Goal: Task Accomplishment & Management: Complete application form

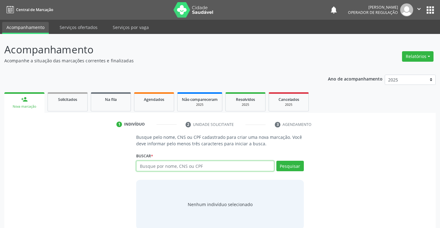
click at [179, 168] on input "text" at bounding box center [205, 166] width 138 height 11
type input "708003388512426"
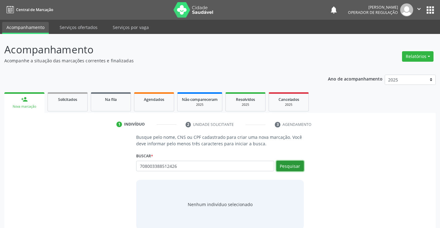
click at [286, 165] on button "Pesquisar" at bounding box center [289, 166] width 27 height 11
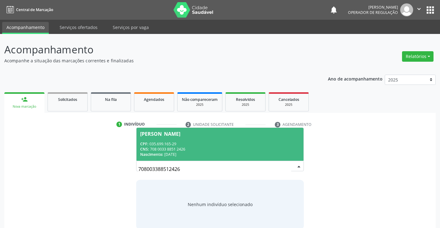
click at [242, 145] on div "CPF: 035.699.165-29" at bounding box center [219, 143] width 159 height 5
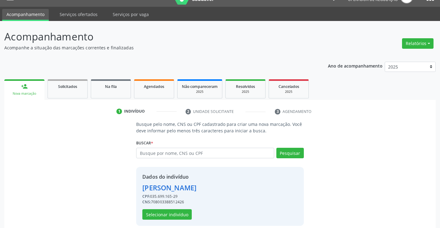
scroll to position [19, 0]
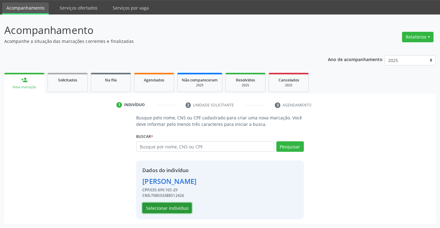
click at [168, 208] on button "Selecionar indivíduo" at bounding box center [166, 208] width 49 height 11
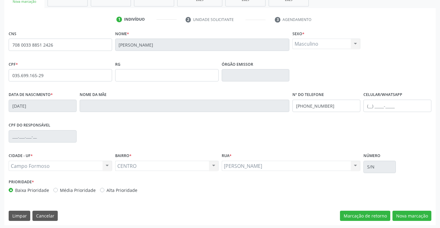
scroll to position [107, 0]
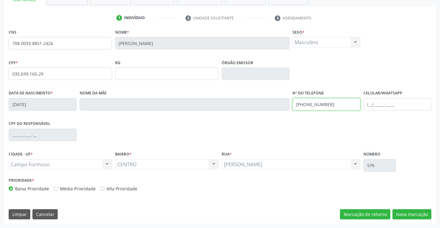
click at [331, 104] on input "(74) 98833-2671" at bounding box center [326, 104] width 68 height 12
type input "(74) 99142-6241"
click at [400, 214] on button "Nova marcação" at bounding box center [412, 214] width 39 height 11
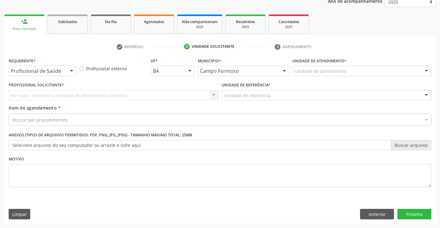
scroll to position [78, 0]
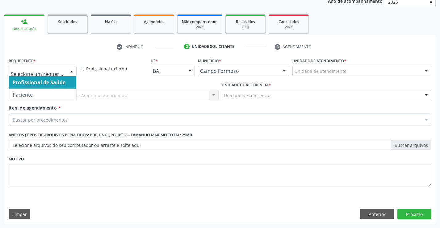
click at [74, 70] on div at bounding box center [71, 71] width 9 height 11
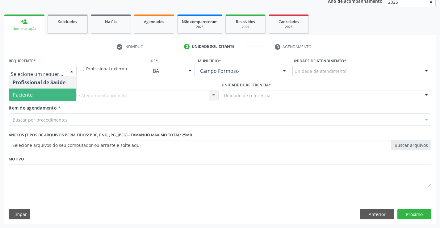
click at [43, 98] on span "Paciente" at bounding box center [42, 95] width 67 height 12
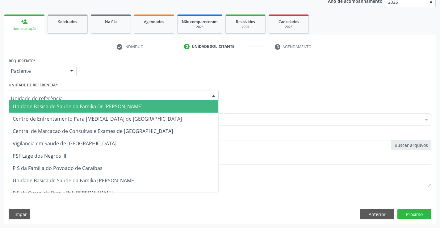
click at [72, 95] on div at bounding box center [114, 95] width 210 height 11
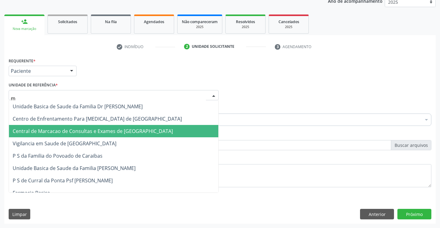
type input "ma"
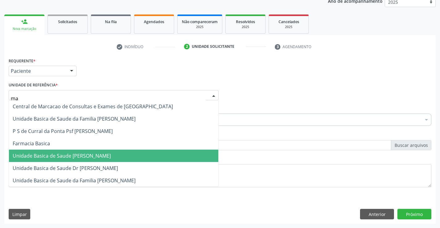
click at [109, 155] on span "Unidade Basica de Saude [PERSON_NAME]" at bounding box center [62, 156] width 98 height 7
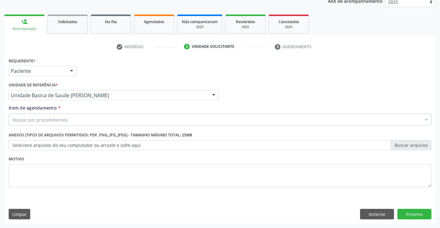
click at [73, 120] on div "Buscar por procedimentos" at bounding box center [220, 120] width 423 height 12
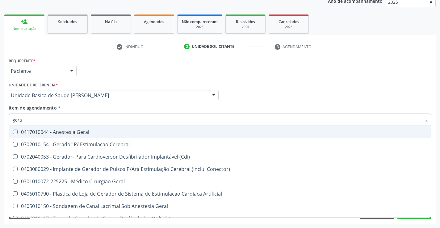
type input "geral"
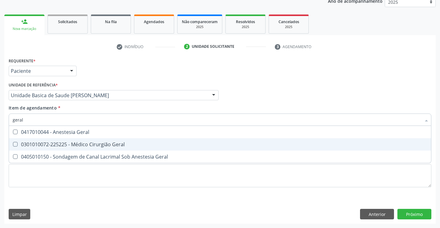
click at [103, 146] on div "0301010072-225225 - Médico Cirurgião Geral" at bounding box center [220, 144] width 415 height 5
checkbox Geral "true"
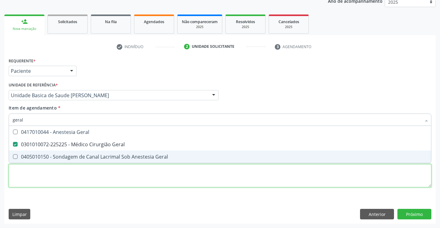
click at [100, 177] on div "Requerente * Paciente Profissional de Saúde Paciente Nenhum resultado encontrad…" at bounding box center [220, 126] width 423 height 140
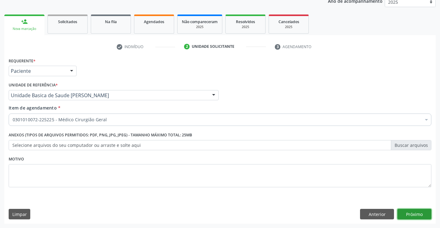
click at [414, 212] on button "Próximo" at bounding box center [414, 214] width 34 height 11
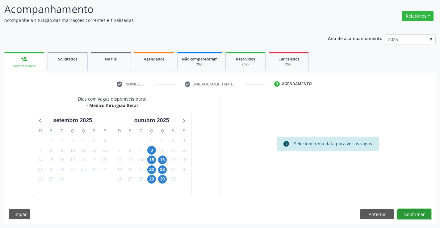
click at [414, 212] on button "Confirmar" at bounding box center [414, 214] width 34 height 11
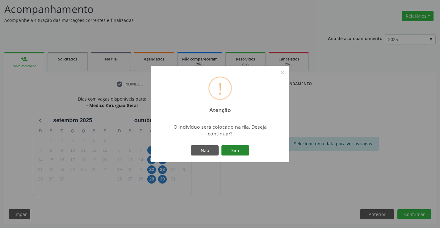
click at [233, 146] on button "Sim" at bounding box center [235, 150] width 28 height 11
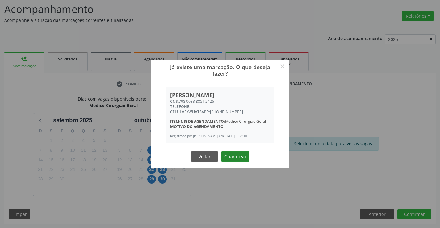
click at [232, 159] on button "Criar novo" at bounding box center [235, 157] width 28 height 11
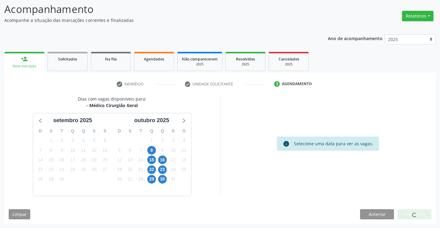
scroll to position [0, 0]
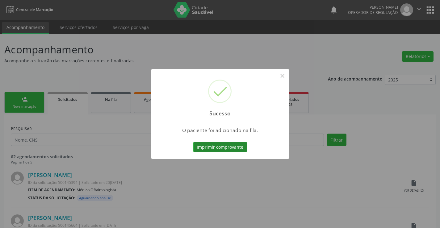
click at [232, 147] on button "Imprimir comprovante" at bounding box center [220, 147] width 54 height 11
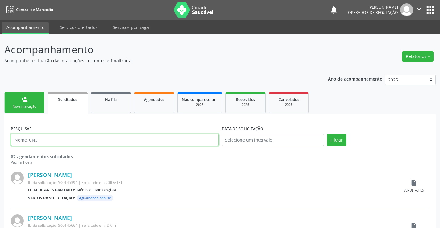
click at [91, 141] on input "text" at bounding box center [115, 140] width 208 height 12
type input "708003388512426"
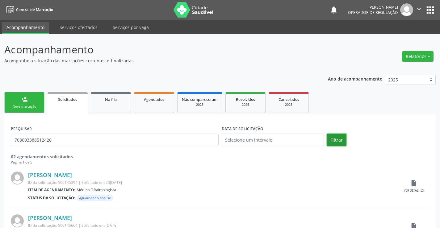
click at [335, 138] on button "Filtrar" at bounding box center [336, 140] width 19 height 12
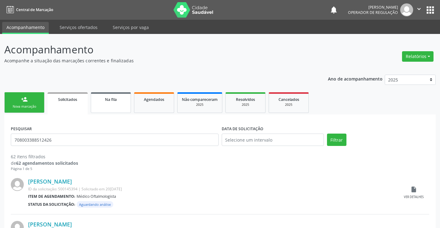
click at [116, 104] on link "Na fila" at bounding box center [111, 102] width 40 height 21
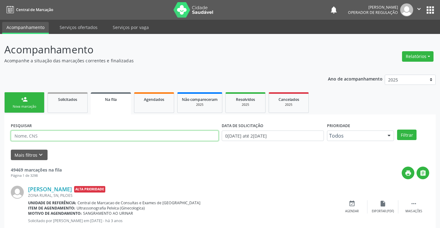
click at [61, 135] on input "text" at bounding box center [115, 136] width 208 height 11
type input "708003388512426"
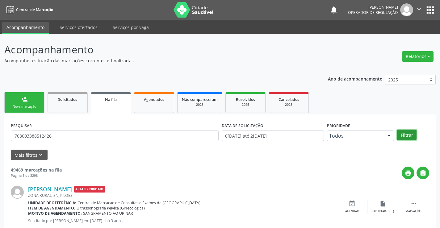
click at [403, 135] on button "Filtrar" at bounding box center [406, 135] width 19 height 11
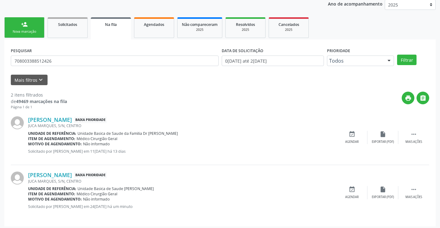
scroll to position [78, 0]
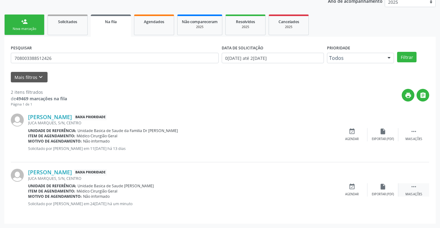
click at [414, 187] on icon "" at bounding box center [413, 186] width 7 height 7
click at [381, 189] on icon "edit" at bounding box center [383, 186] width 7 height 7
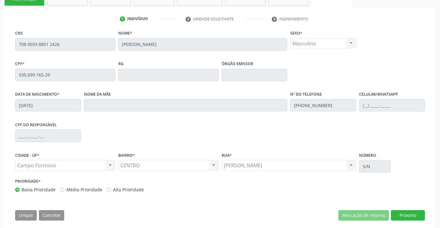
scroll to position [115, 0]
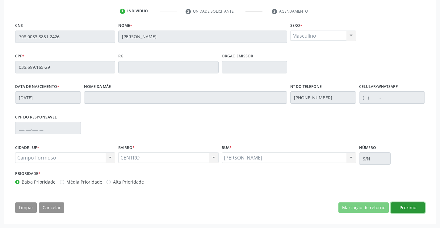
click at [421, 208] on button "Próximo" at bounding box center [408, 208] width 34 height 11
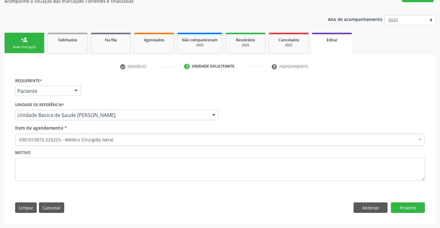
scroll to position [60, 0]
click at [69, 46] on link "Solicitados" at bounding box center [68, 43] width 40 height 21
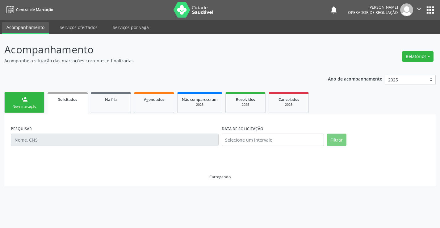
scroll to position [0, 0]
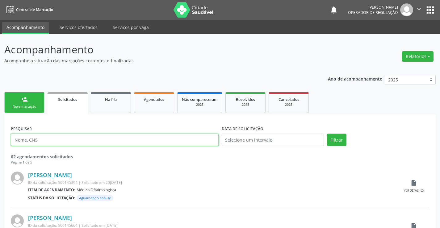
click at [61, 138] on input "text" at bounding box center [115, 140] width 208 height 12
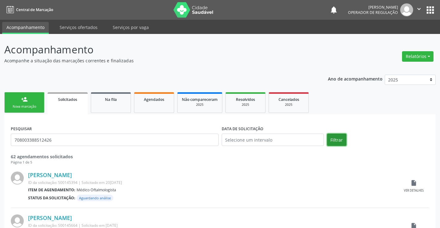
click at [337, 139] on button "Filtrar" at bounding box center [336, 140] width 19 height 12
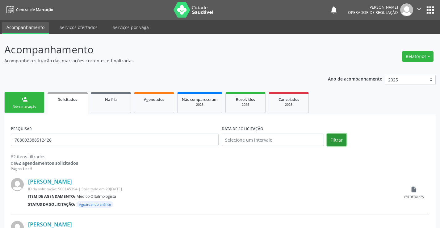
click at [337, 139] on button "Filtrar" at bounding box center [336, 140] width 19 height 12
click at [73, 139] on input "708003388512426" at bounding box center [115, 140] width 208 height 12
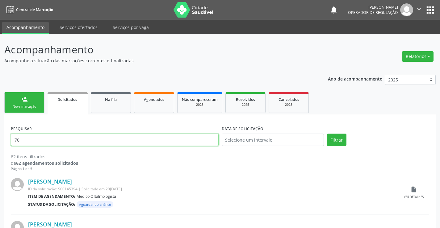
type input "7"
type input "708003388512426"
click at [116, 105] on link "Na fila" at bounding box center [111, 102] width 40 height 21
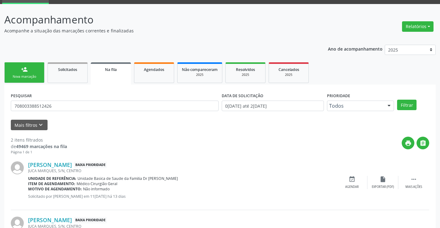
scroll to position [78, 0]
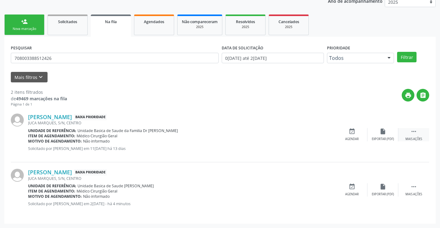
click at [412, 131] on icon "" at bounding box center [413, 131] width 7 height 7
click at [380, 132] on icon "edit" at bounding box center [383, 131] width 7 height 7
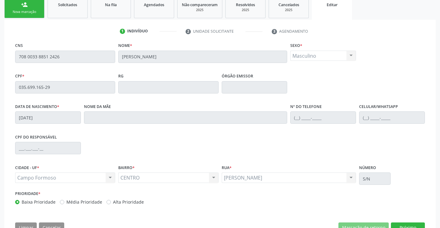
scroll to position [84, 0]
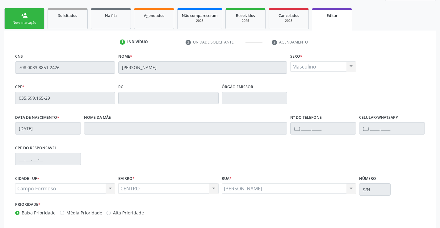
click at [39, 23] on div "Nova marcação" at bounding box center [24, 22] width 31 height 5
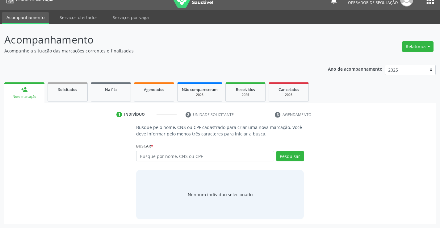
scroll to position [10, 0]
click at [177, 155] on input "text" at bounding box center [205, 156] width 138 height 11
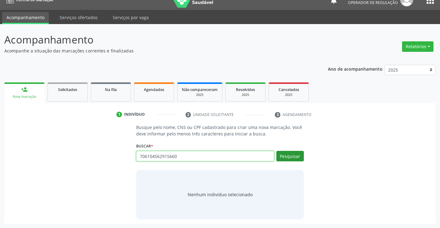
type input "706104562915660"
click at [292, 156] on button "Pesquisar" at bounding box center [289, 156] width 27 height 11
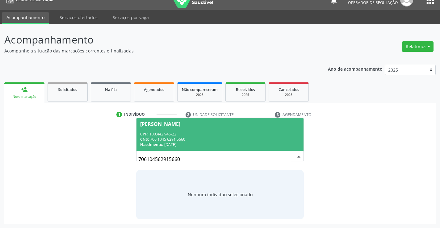
click at [195, 139] on div "CNS: 706 1045 6291 5660" at bounding box center [219, 139] width 159 height 5
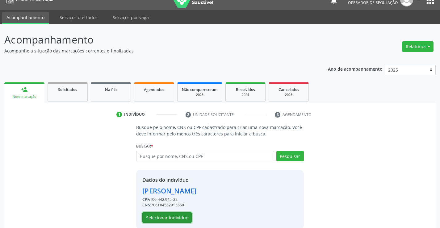
click at [178, 219] on button "Selecionar indivíduo" at bounding box center [166, 217] width 49 height 11
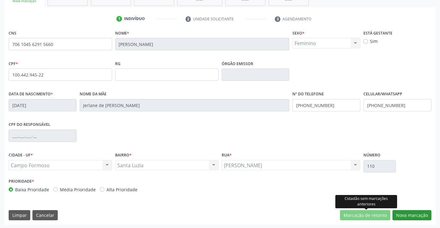
scroll to position [107, 0]
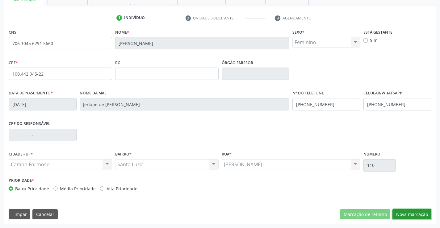
click at [408, 217] on button "Nova marcação" at bounding box center [412, 214] width 39 height 11
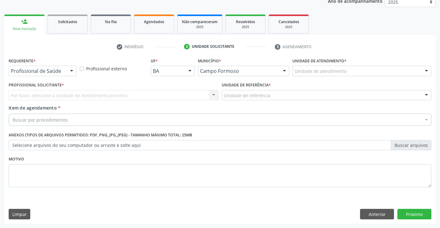
scroll to position [78, 0]
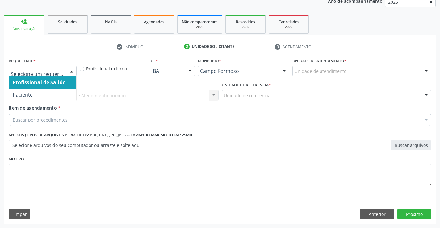
click at [72, 70] on div at bounding box center [71, 71] width 9 height 11
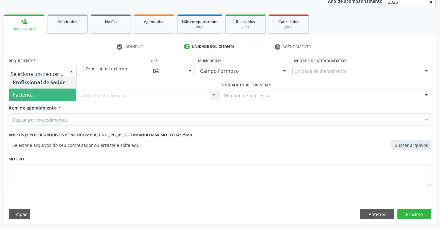
click at [59, 95] on span "Paciente" at bounding box center [42, 95] width 67 height 12
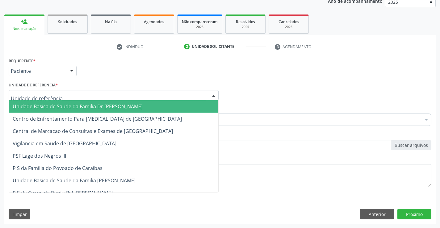
click at [75, 97] on div at bounding box center [114, 95] width 210 height 11
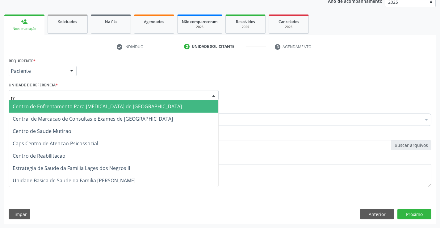
type input "tra"
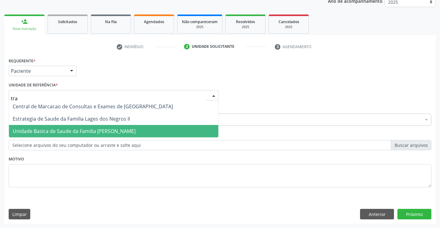
click at [86, 126] on span "Unidade Basica de Saude da Familia [PERSON_NAME]" at bounding box center [113, 131] width 209 height 12
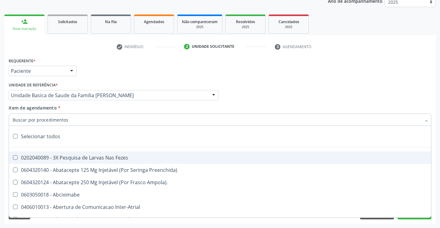
click at [85, 124] on div at bounding box center [220, 120] width 423 height 12
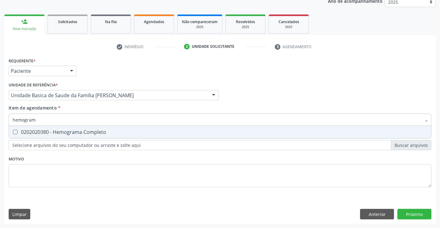
type input "hemograma"
drag, startPoint x: 127, startPoint y: 134, endPoint x: 117, endPoint y: 149, distance: 17.7
click at [127, 135] on span "0202020380 - Hemograma Completo" at bounding box center [220, 132] width 422 height 12
checkbox Completo "true"
type input "hemograma"
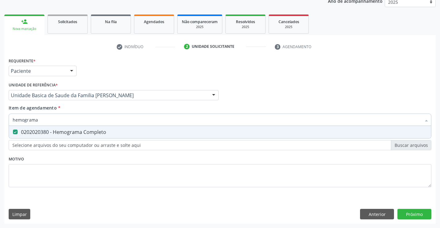
click at [111, 163] on div "Requerente * Paciente Profissional de Saúde Paciente Nenhum resultado encontrad…" at bounding box center [220, 126] width 423 height 140
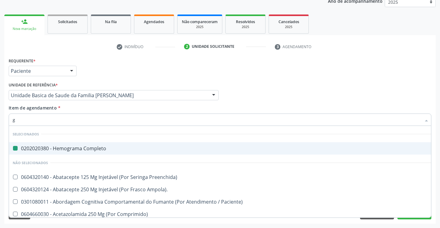
type input "gl"
checkbox Completo "false"
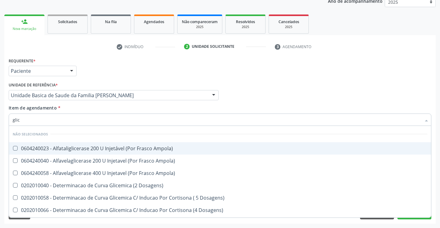
type input "glico"
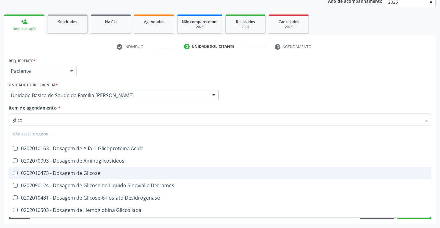
click at [95, 173] on div "0202010473 - Dosagem de Glicose" at bounding box center [220, 173] width 415 height 5
checkbox Glicose "true"
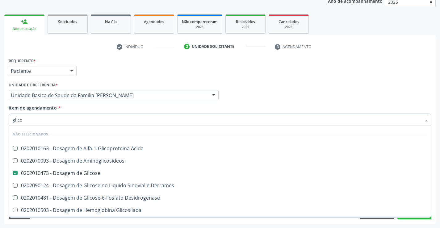
type input "glico"
click at [105, 224] on div "Acompanhamento Acompanhe a situação das marcações correntes e finalizadas Relat…" at bounding box center [220, 92] width 440 height 272
checkbox Acida "true"
checkbox Aminoglicosideos "true"
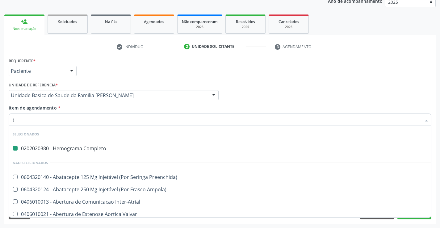
type input "tg"
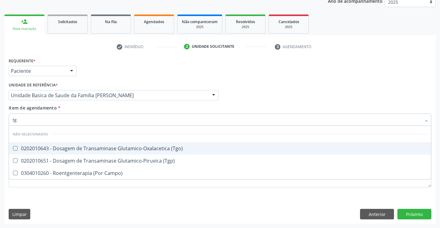
click at [137, 149] on div "0202010643 - Dosagem de Transaminase Glutamico-Oxalacetica (Tgo)" at bounding box center [220, 148] width 415 height 5
checkbox \(Tgo\) "true"
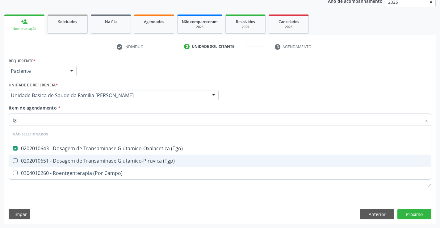
click at [137, 159] on div "0202010651 - Dosagem de Transaminase Glutamico-Piruvica (Tgp)" at bounding box center [220, 160] width 415 height 5
checkbox \(Tgp\) "true"
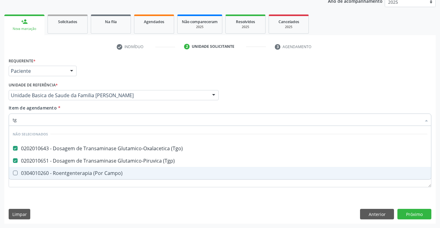
type input "tg"
click at [132, 194] on div "Requerente * Paciente Profissional de Saúde Paciente Nenhum resultado encontrad…" at bounding box center [220, 126] width 423 height 140
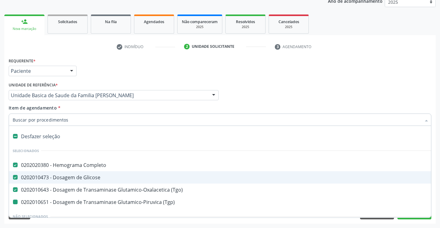
type input "u"
checkbox \(Tgp\) "false"
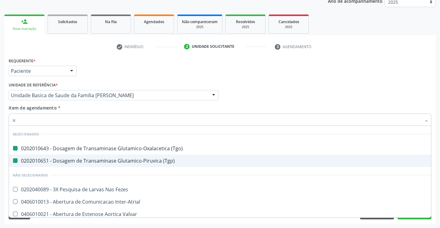
type input "ur"
checkbox \(Tgo\) "false"
checkbox \(Tgp\) "false"
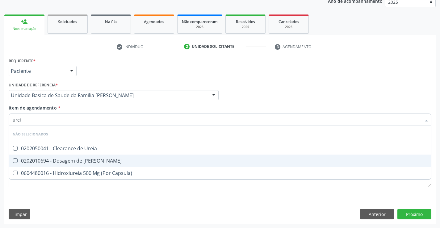
type input "ureia"
click at [70, 161] on div "0202010694 - Dosagem de [PERSON_NAME]" at bounding box center [220, 160] width 415 height 5
checkbox Ureia "true"
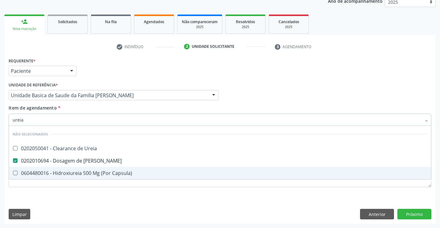
type input "ureia"
click at [64, 190] on div "Requerente * Paciente Profissional de Saúde Paciente Nenhum resultado encontrad…" at bounding box center [220, 126] width 423 height 140
checkbox Ureia "true"
checkbox Capsula\) "true"
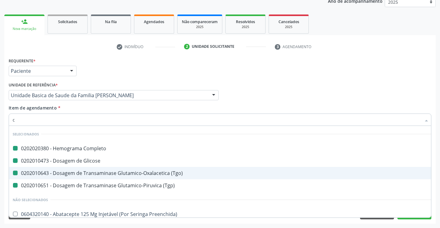
type input "cr"
checkbox Completo "false"
checkbox Glicose "false"
checkbox \(Tgo\) "false"
checkbox \(Tgp\) "false"
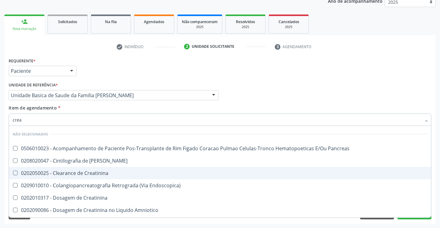
type input "creat"
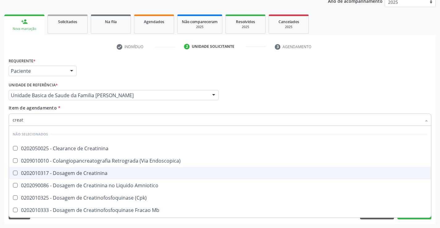
click at [84, 171] on div "0202010317 - Dosagem de Creatinina" at bounding box center [220, 173] width 415 height 5
checkbox Creatinina "true"
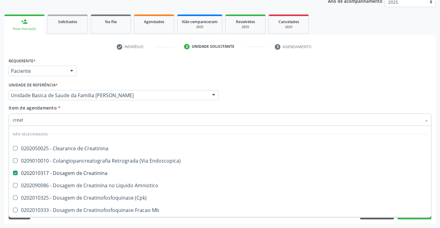
type input "creat"
click at [84, 222] on div "Requerente * Paciente Profissional de Saúde Paciente Nenhum resultado encontrad…" at bounding box center [219, 140] width 431 height 168
checkbox Creatinina "true"
checkbox Endoscopica\) "true"
checkbox Amniotico "true"
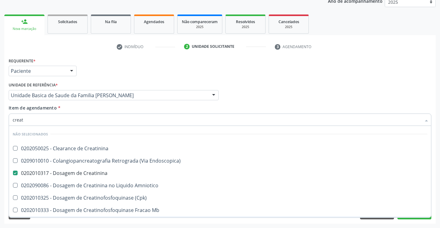
checkbox Mb "true"
checkbox \(Cpk\) "true"
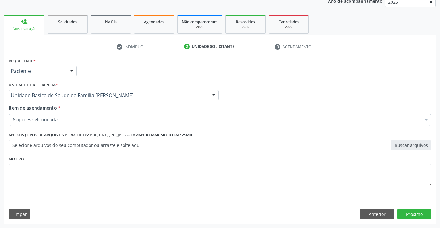
scroll to position [36, 0]
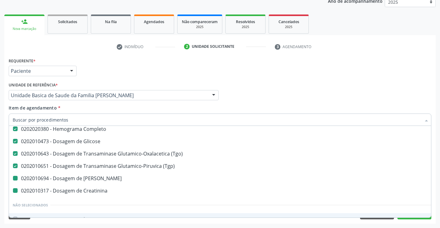
type input "u"
checkbox Creatinina "false"
checkbox Ureia "false"
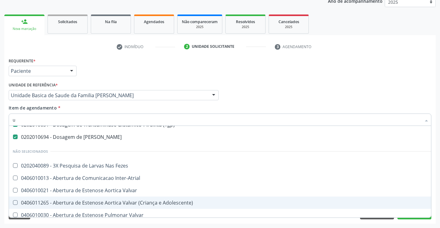
scroll to position [19, 0]
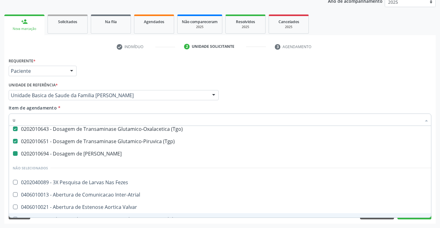
type input "ur"
checkbox Ureia "false"
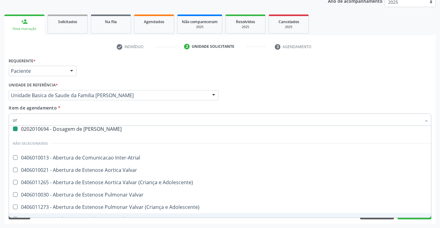
type input "uri"
checkbox Ureia "false"
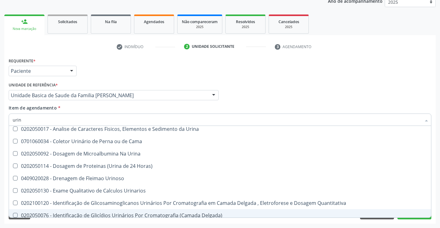
type input "urina"
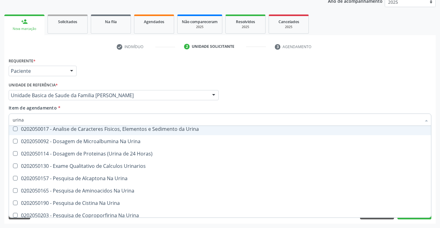
drag, startPoint x: 62, startPoint y: 128, endPoint x: 64, endPoint y: 173, distance: 45.1
click at [62, 129] on div "0202050017 - Analise de Caracteres Fisicos, Elementos e Sedimento da Urina" at bounding box center [220, 129] width 415 height 5
checkbox Urina "true"
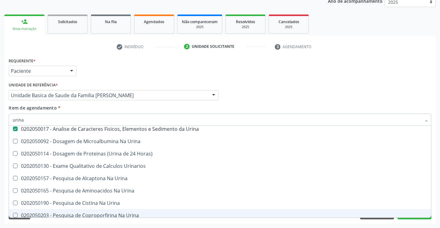
click at [68, 227] on div "Acompanhamento Acompanhe a situação das marcações correntes e finalizadas Relat…" at bounding box center [220, 92] width 440 height 272
checkbox Horas\) "true"
checkbox Urina "true"
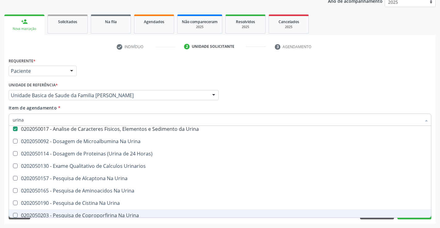
checkbox Urinarios "true"
checkbox Urina "true"
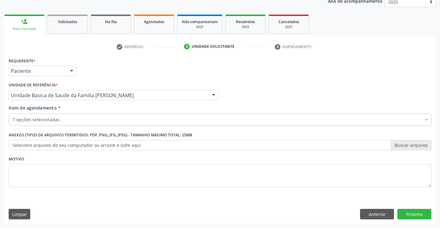
scroll to position [48, 0]
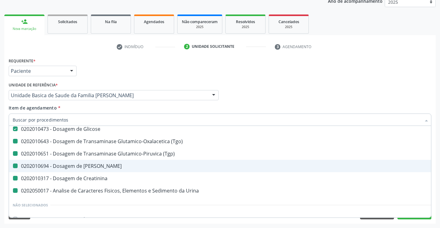
type input "f"
checkbox \(Tgo\) "false"
checkbox Creatinina "false"
checkbox Ureia "false"
checkbox Urina "false"
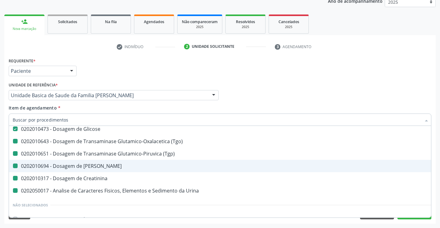
checkbox \(Tgp\) "false"
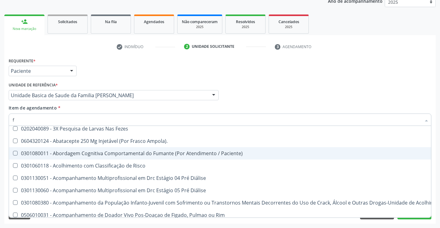
scroll to position [32, 0]
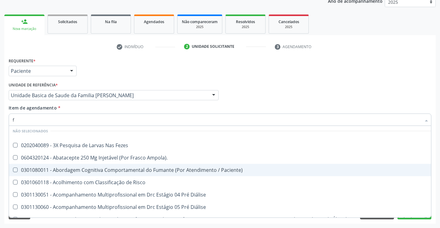
type input "fe"
checkbox Urina "false"
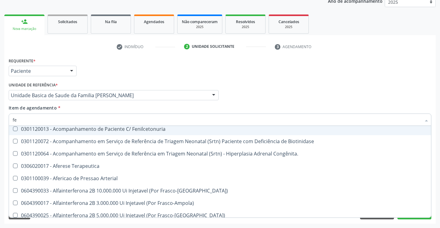
type input "fezes"
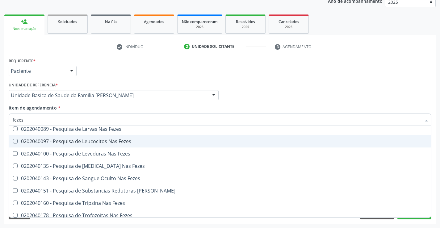
click at [68, 141] on div "0202040097 - Pesquisa de Leucocitos Nas Fezes" at bounding box center [220, 141] width 415 height 5
checkbox Fezes "true"
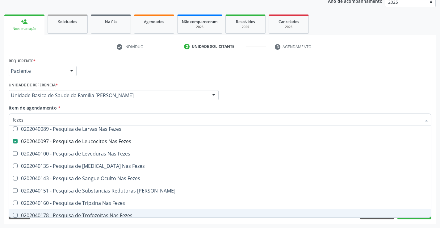
click at [93, 225] on div "Acompanhamento Acompanhe a situação das marcações correntes e finalizadas Relat…" at bounding box center [220, 92] width 440 height 272
checkbox Fezes "true"
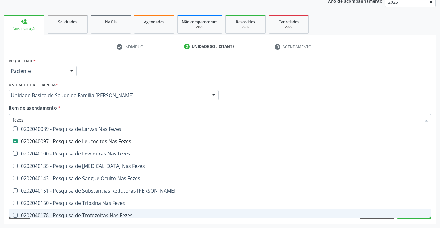
checkbox Fezes "true"
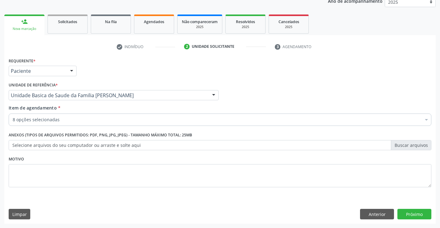
scroll to position [53, 0]
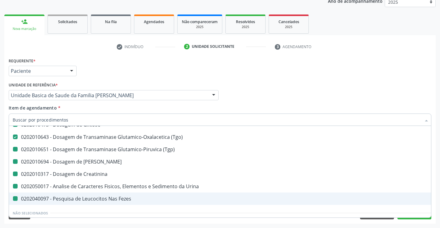
type input "f"
checkbox Creatinina "false"
checkbox Ureia "false"
checkbox Urina "false"
checkbox \(Tgp\) "false"
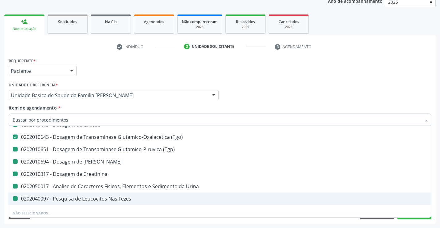
checkbox Fezes "false"
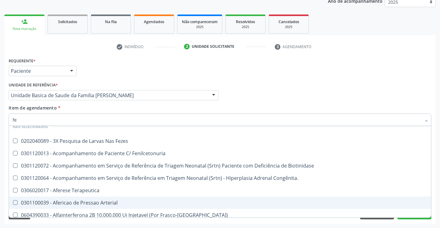
type input "fer"
checkbox Fezes "false"
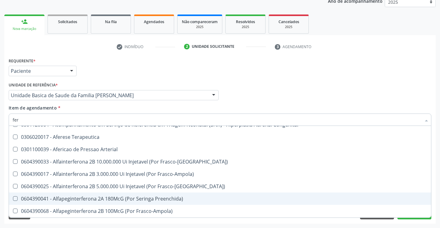
type input "ferr"
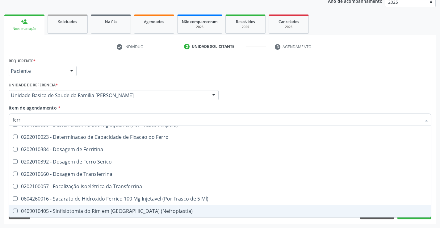
scroll to position [24, 0]
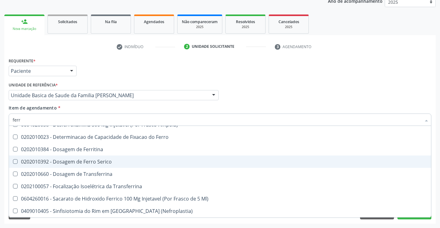
click at [81, 161] on div "0202010392 - Dosagem de Ferro Serico" at bounding box center [220, 161] width 415 height 5
checkbox Serico "true"
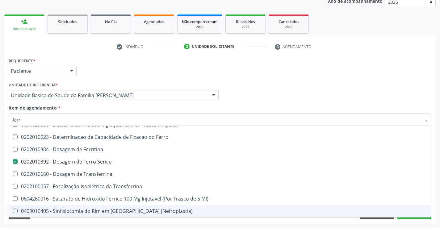
click at [87, 221] on div "Requerente * Paciente Profissional de Saúde Paciente Nenhum resultado encontrad…" at bounding box center [219, 140] width 431 height 168
checkbox Frasco-Ampola\) "true"
checkbox Transferrina "true"
checkbox Ml\) "true"
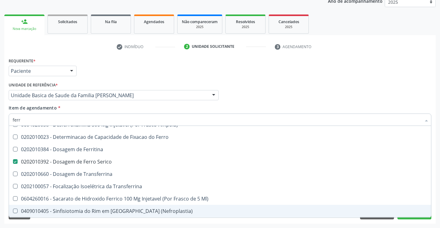
checkbox \(Nefroplastia\) "true"
checkbox Ferritina "true"
checkbox Ferro "true"
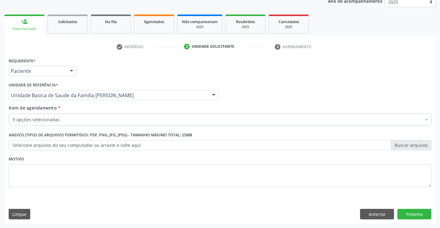
scroll to position [0, 0]
click at [413, 216] on button "Próximo" at bounding box center [414, 214] width 34 height 11
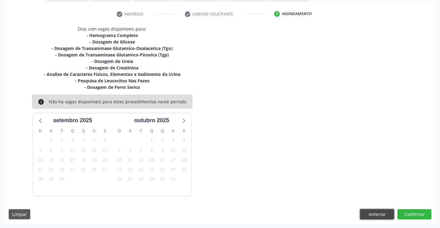
click at [378, 213] on button "Anterior" at bounding box center [377, 214] width 34 height 11
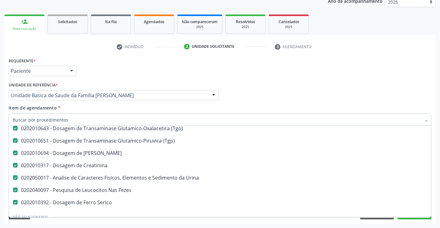
scroll to position [62, 0]
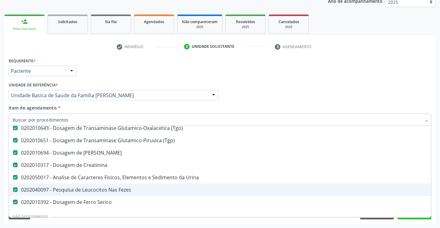
click at [87, 191] on div "0202040097 - Pesquisa de Leucocitos Nas Fezes" at bounding box center [253, 189] width 481 height 5
checkbox Fezes "false"
type input "f"
checkbox Creatinina "false"
checkbox Ureia "false"
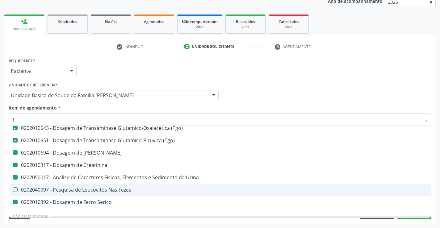
checkbox Urina "false"
checkbox Glicose "false"
checkbox Serico "false"
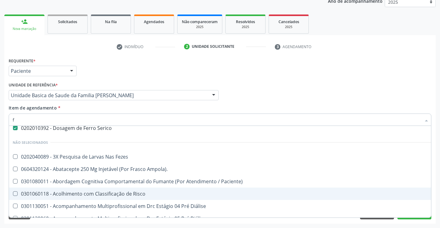
type input "fe"
checkbox Urina "false"
checkbox Fezes "true"
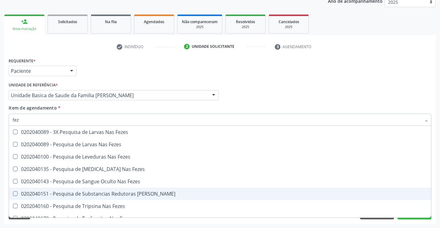
scroll to position [49, 0]
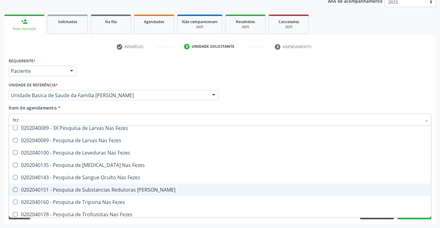
type input "feze"
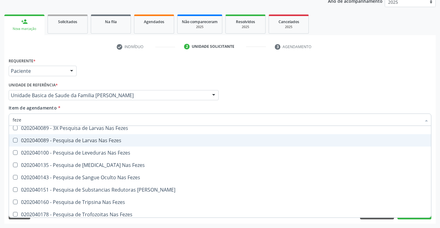
click at [86, 141] on div "0202040089 - Pesquisa de Larvas Nas Fezes" at bounding box center [220, 140] width 415 height 5
checkbox Fezes "true"
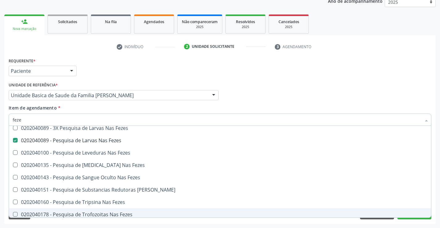
click at [118, 222] on div "Requerente * Paciente Profissional de Saúde Paciente Nenhum resultado encontrad…" at bounding box center [219, 140] width 431 height 168
checkbox Fezes "true"
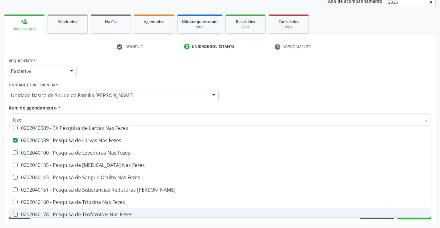
checkbox Fezes "true"
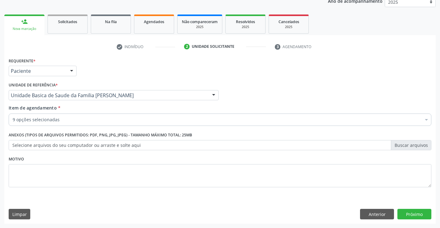
scroll to position [0, 0]
click at [411, 212] on button "Próximo" at bounding box center [414, 214] width 34 height 11
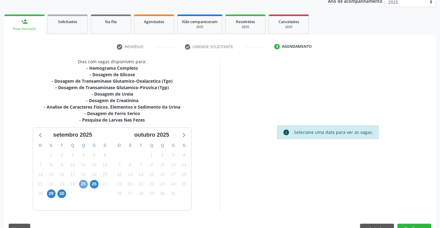
click at [83, 184] on span "25" at bounding box center [83, 184] width 9 height 9
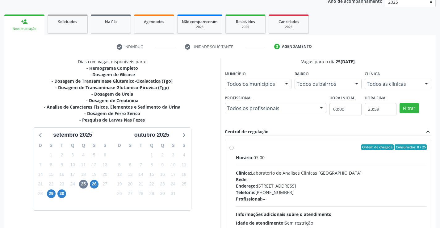
click at [236, 147] on label "Ordem de chegada Consumidos: 8 / 25 Horário: 07:00 Clínica: Laboratorio de Anal…" at bounding box center [331, 192] width 191 height 95
click at [231, 147] on input "Ordem de chegada Consumidos: 8 / 25 Horário: 07:00 Clínica: Laboratorio de Anal…" at bounding box center [231, 148] width 4 height 6
radio input "true"
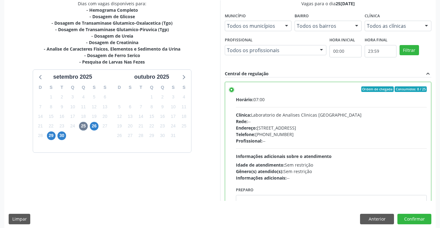
scroll to position [141, 0]
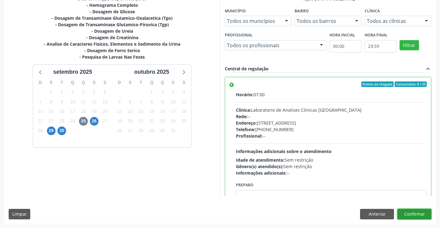
click at [414, 216] on button "Confirmar" at bounding box center [414, 214] width 34 height 11
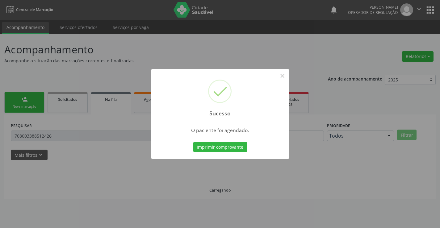
scroll to position [0, 0]
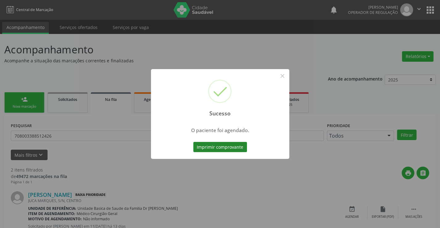
click at [231, 145] on button "Imprimir comprovante" at bounding box center [220, 147] width 54 height 11
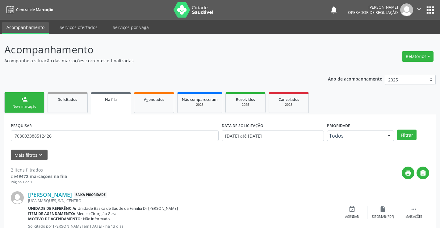
click at [35, 108] on div "Nova marcação" at bounding box center [24, 106] width 31 height 5
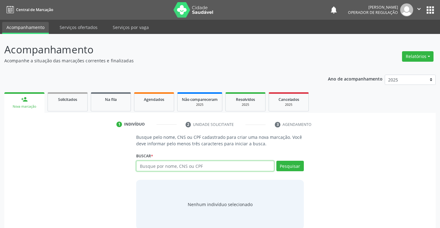
click at [168, 167] on input "text" at bounding box center [205, 166] width 138 height 11
type input "702205150746710"
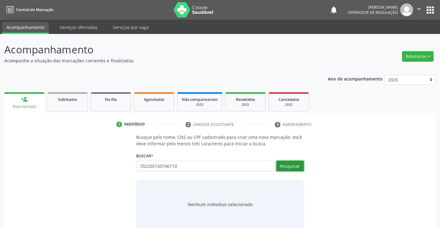
click at [298, 166] on button "Pesquisar" at bounding box center [289, 166] width 27 height 11
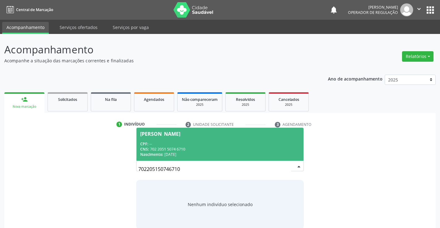
click at [270, 143] on div "CPF: --" at bounding box center [219, 143] width 159 height 5
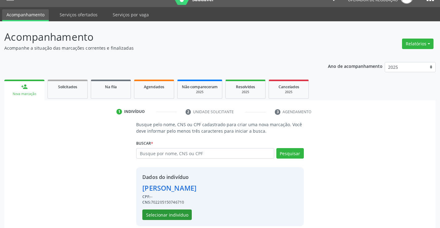
scroll to position [19, 0]
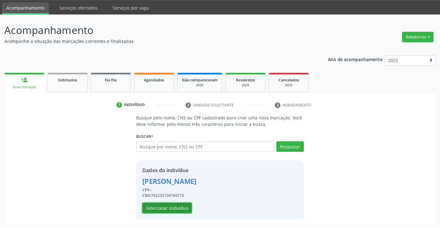
click at [177, 208] on button "Selecionar indivíduo" at bounding box center [166, 208] width 49 height 11
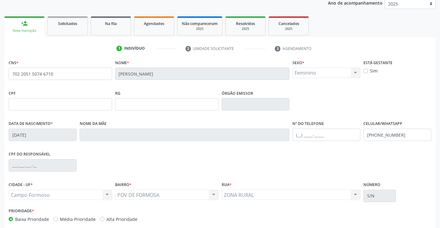
scroll to position [107, 0]
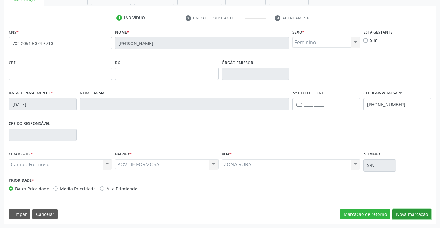
click at [408, 216] on button "Nova marcação" at bounding box center [412, 214] width 39 height 11
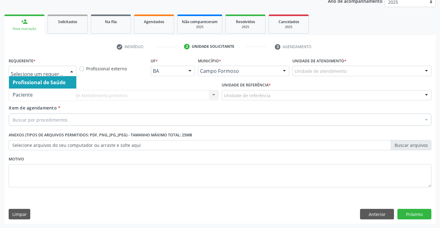
click at [71, 69] on div at bounding box center [71, 71] width 9 height 11
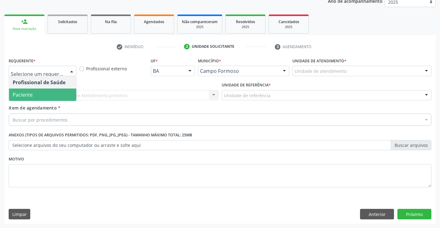
click at [48, 95] on span "Paciente" at bounding box center [42, 95] width 67 height 12
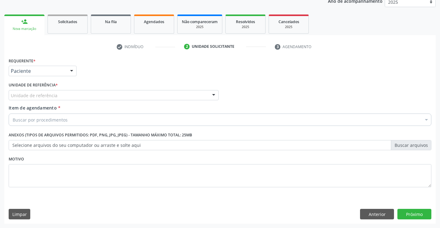
click at [75, 96] on div "Unidade de referência" at bounding box center [114, 95] width 210 height 11
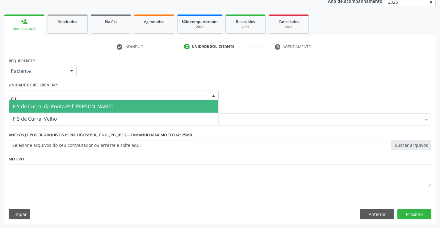
type input "curr"
click at [81, 108] on span "P S de Curral da Ponta Psf [PERSON_NAME]" at bounding box center [63, 106] width 100 height 7
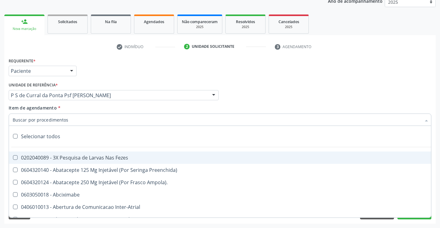
click at [77, 120] on div at bounding box center [220, 120] width 423 height 12
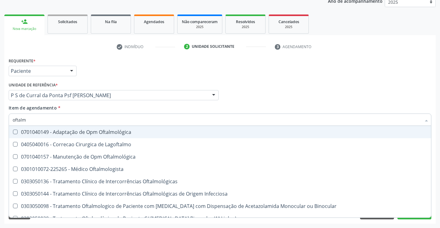
type input "oftalmo"
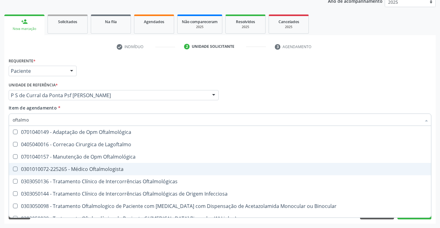
click at [89, 172] on div "0301010072-225265 - Médico Oftalmologista" at bounding box center [220, 169] width 415 height 5
checkbox Oftalmologista "true"
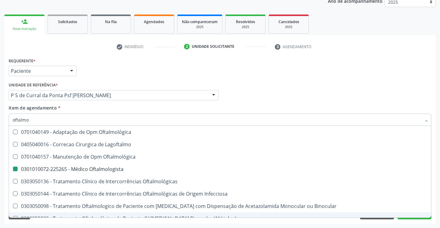
click at [96, 225] on div "Acompanhamento Acompanhe a situação das marcações correntes e finalizadas Relat…" at bounding box center [220, 92] width 440 height 272
checkbox Lagoftalmo "true"
checkbox Oftalmologista "false"
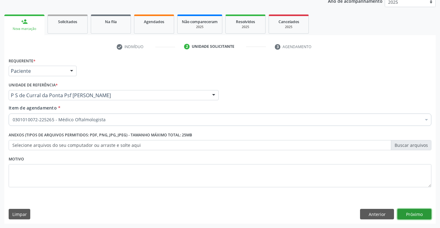
click at [404, 216] on button "Próximo" at bounding box center [414, 214] width 34 height 11
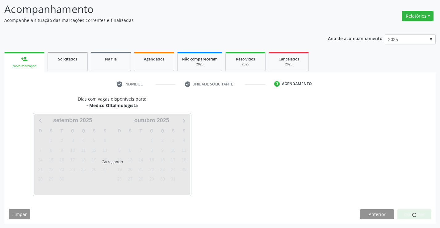
scroll to position [59, 0]
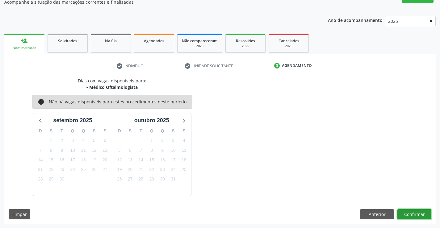
click at [404, 216] on button "Confirmar" at bounding box center [414, 214] width 34 height 11
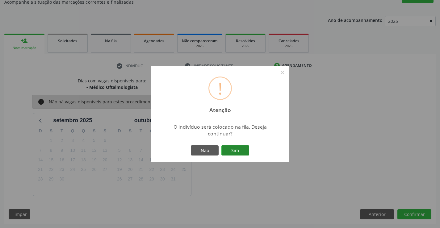
click at [237, 152] on button "Sim" at bounding box center [235, 150] width 28 height 11
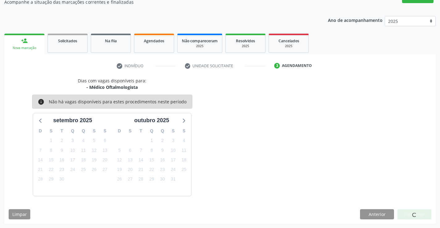
scroll to position [0, 0]
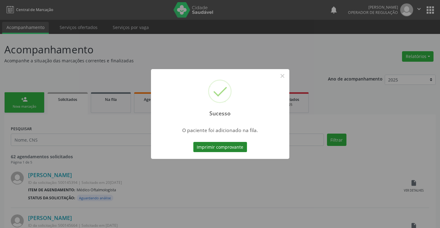
click at [237, 149] on button "Imprimir comprovante" at bounding box center [220, 147] width 54 height 11
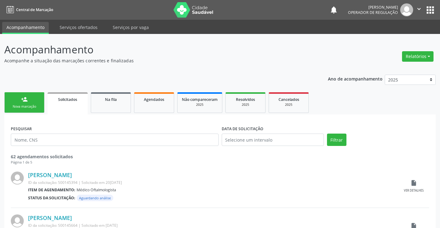
click at [38, 102] on link "person_add Nova marcação" at bounding box center [24, 102] width 40 height 21
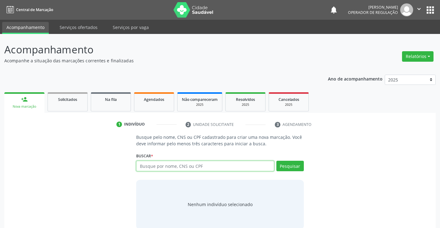
click at [175, 167] on input "text" at bounding box center [205, 166] width 138 height 11
type input "709002824741671"
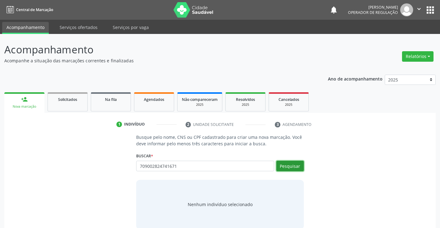
click at [289, 166] on button "Pesquisar" at bounding box center [289, 166] width 27 height 11
type input "709002824741671"
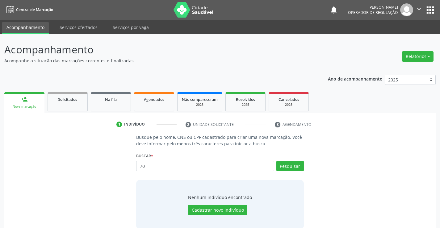
type input "7"
click at [197, 169] on input "text" at bounding box center [205, 166] width 138 height 11
type input "709002824741617"
click at [292, 165] on button "Pesquisar" at bounding box center [289, 166] width 27 height 11
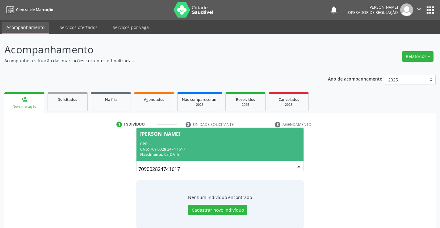
click at [250, 140] on span "Albertino Ribeiro de Souza CPF: -- CNS: 709 0028 2474 1617 Nascimento: 02/04/19…" at bounding box center [220, 144] width 167 height 33
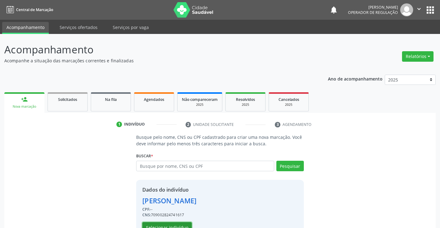
click at [184, 225] on button "Selecionar indivíduo" at bounding box center [166, 227] width 49 height 11
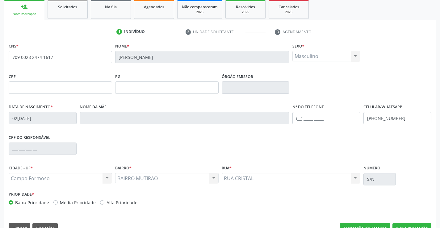
scroll to position [107, 0]
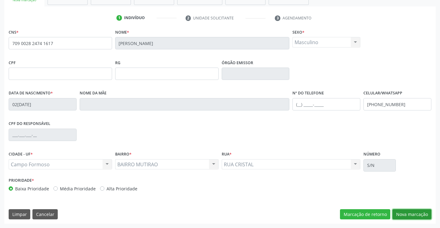
click at [401, 213] on button "Nova marcação" at bounding box center [412, 214] width 39 height 11
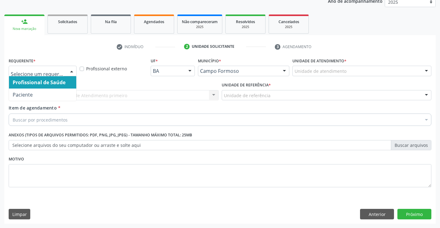
click at [70, 70] on div at bounding box center [71, 71] width 9 height 11
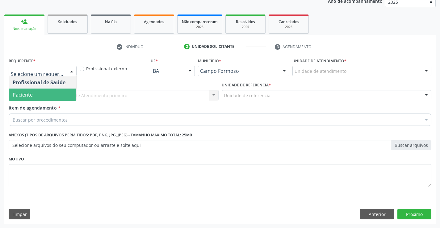
drag, startPoint x: 60, startPoint y: 92, endPoint x: 65, endPoint y: 113, distance: 21.4
click at [60, 94] on span "Paciente" at bounding box center [42, 95] width 67 height 12
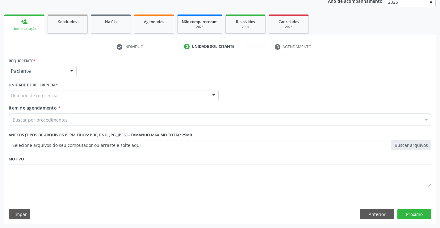
click at [75, 93] on div "Unidade de referência" at bounding box center [114, 95] width 210 height 11
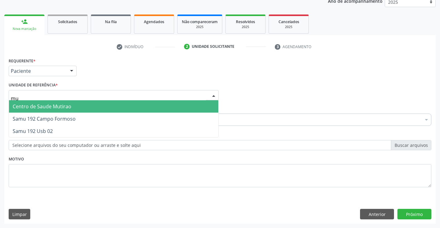
type input "mut"
click at [77, 106] on span "Centro de Saude Mutirao" at bounding box center [113, 106] width 209 height 12
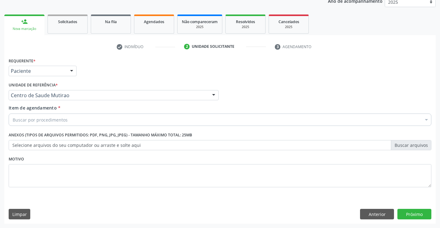
click at [75, 119] on div "Buscar por procedimentos" at bounding box center [220, 120] width 423 height 12
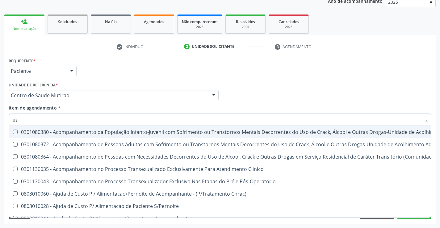
type input "usg"
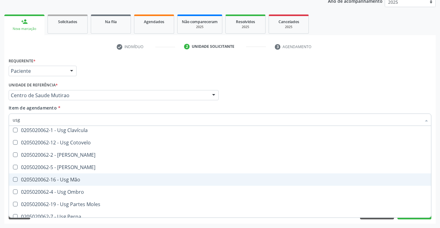
scroll to position [62, 0]
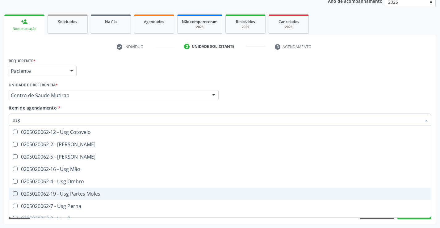
click at [82, 191] on div "0205020062-19 - Usg Partes Moles" at bounding box center [220, 193] width 415 height 5
checkbox Moles "true"
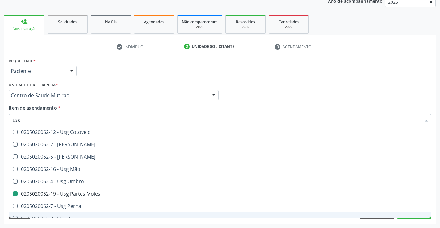
click at [82, 225] on div "Acompanhamento Acompanhe a situação das marcações correntes e finalizadas Relat…" at bounding box center [220, 92] width 440 height 272
checkbox Braço "true"
checkbox Moles "false"
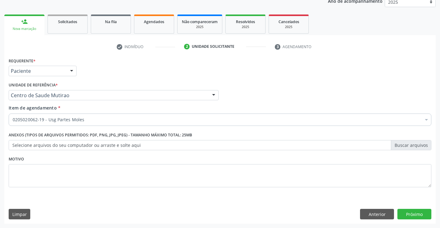
scroll to position [0, 0]
click at [419, 215] on button "Próximo" at bounding box center [414, 214] width 34 height 11
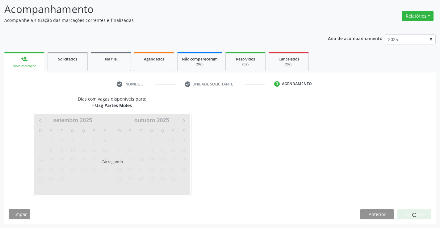
scroll to position [40, 0]
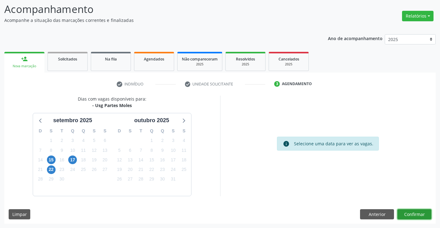
click at [408, 216] on button "Confirmar" at bounding box center [414, 214] width 34 height 11
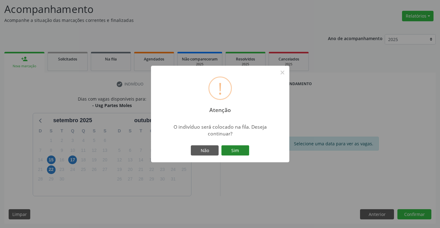
click at [237, 150] on button "Sim" at bounding box center [235, 150] width 28 height 11
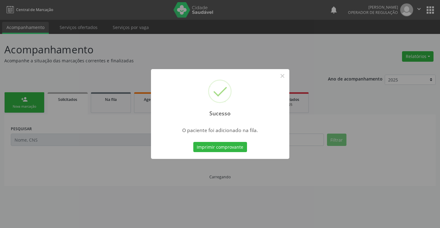
scroll to position [0, 0]
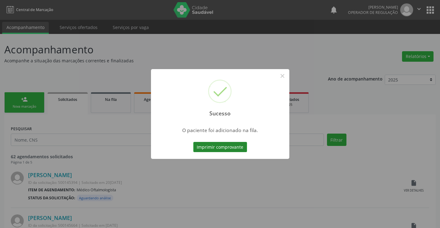
click at [234, 146] on button "Imprimir comprovante" at bounding box center [220, 147] width 54 height 11
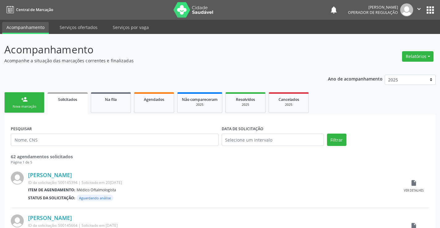
click at [38, 104] on div "Nova marcação" at bounding box center [24, 106] width 31 height 5
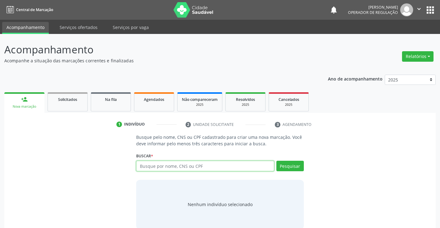
click at [170, 163] on input "text" at bounding box center [205, 166] width 138 height 11
click at [169, 164] on input "text" at bounding box center [205, 166] width 138 height 11
type input "709002824741617"
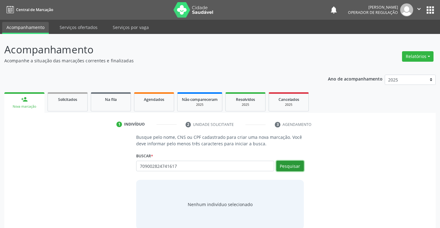
click at [296, 166] on button "Pesquisar" at bounding box center [289, 166] width 27 height 11
type input "709002824741617"
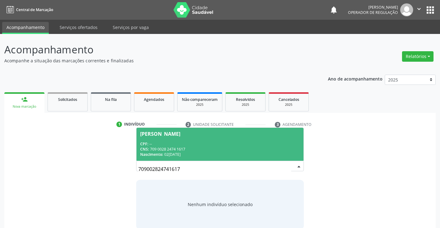
click at [235, 143] on div "CPF: --" at bounding box center [219, 143] width 159 height 5
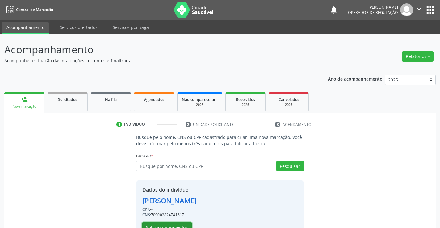
click at [183, 224] on button "Selecionar indivíduo" at bounding box center [166, 227] width 49 height 11
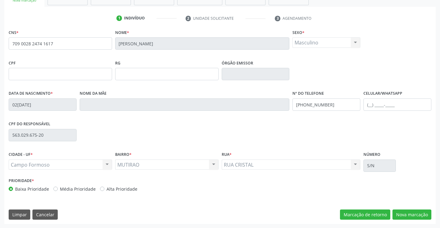
scroll to position [107, 0]
click at [414, 211] on button "Nova marcação" at bounding box center [412, 214] width 39 height 11
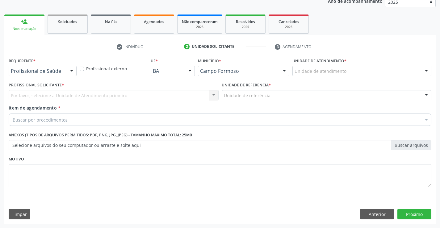
scroll to position [78, 0]
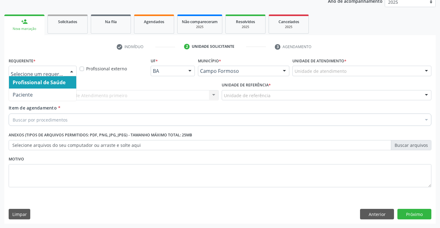
click at [73, 69] on div at bounding box center [71, 71] width 9 height 11
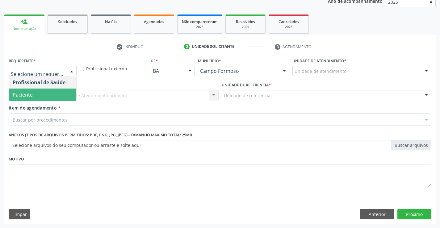
click at [56, 95] on span "Paciente" at bounding box center [42, 95] width 67 height 12
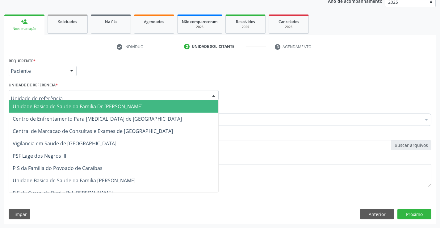
click at [63, 97] on div at bounding box center [114, 95] width 210 height 11
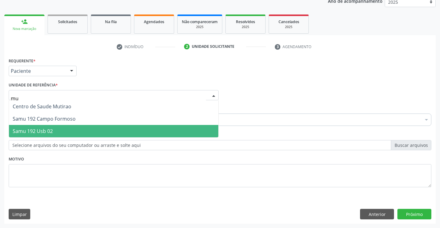
type input "mut"
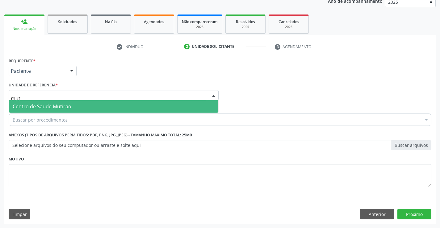
click at [93, 104] on span "Centro de Saude Mutirao" at bounding box center [113, 106] width 209 height 12
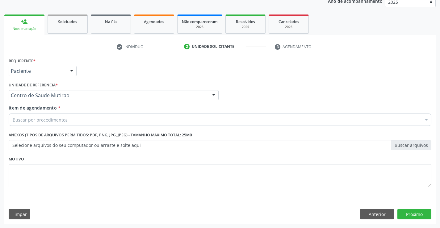
click at [70, 121] on div "Buscar por procedimentos" at bounding box center [220, 120] width 423 height 12
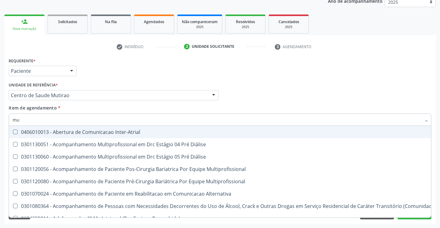
type input "m"
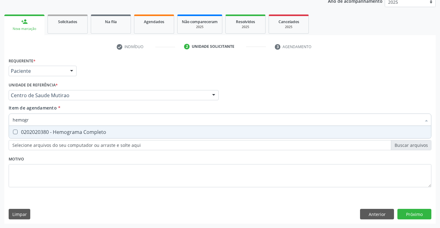
type input "hemogra"
click at [71, 131] on div "0202020380 - Hemograma Completo" at bounding box center [220, 132] width 415 height 5
checkbox Completo "true"
type input "hemogra"
click at [64, 158] on div "Requerente * Paciente Profissional de Saúde Paciente Nenhum resultado encontrad…" at bounding box center [220, 126] width 423 height 140
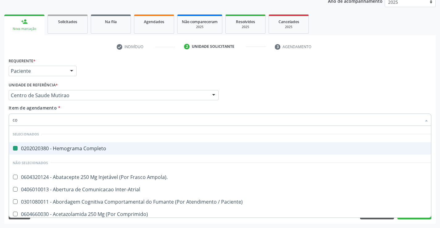
type input "col"
checkbox Completo "false"
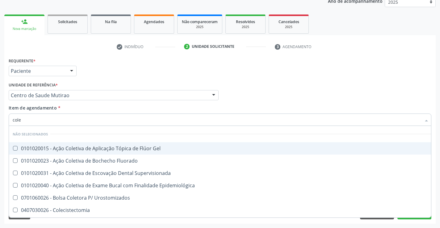
type input "coles"
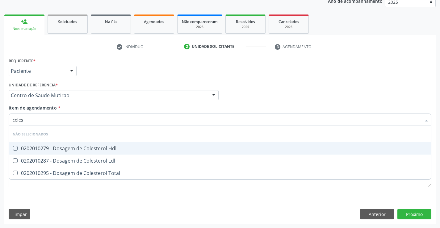
click at [91, 147] on div "0202010279 - Dosagem de Colesterol Hdl" at bounding box center [220, 148] width 415 height 5
checkbox Hdl "true"
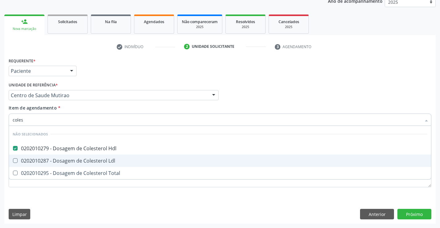
click at [86, 162] on div "0202010287 - Dosagem de Colesterol Ldl" at bounding box center [220, 160] width 415 height 5
checkbox Ldl "true"
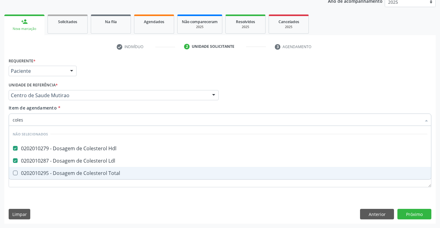
drag, startPoint x: 86, startPoint y: 175, endPoint x: 73, endPoint y: 189, distance: 19.2
click at [86, 175] on div "0202010295 - Dosagem de Colesterol Total" at bounding box center [220, 173] width 415 height 5
checkbox Total "true"
click at [72, 193] on div "Requerente * Paciente Profissional de Saúde Paciente Nenhum resultado encontrad…" at bounding box center [220, 126] width 423 height 140
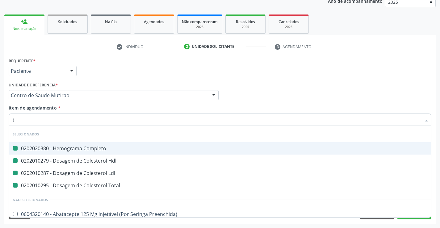
type input "tr"
checkbox Completo "false"
checkbox Ldl "false"
checkbox Hdl "false"
checkbox Total "false"
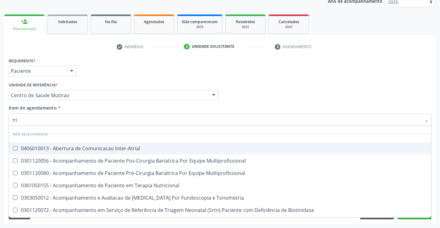
type input "trig"
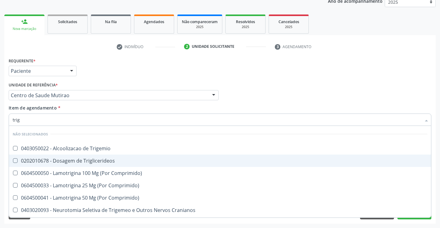
click at [92, 159] on div "0202010678 - Dosagem de Triglicerideos" at bounding box center [220, 160] width 415 height 5
checkbox Triglicerideos "true"
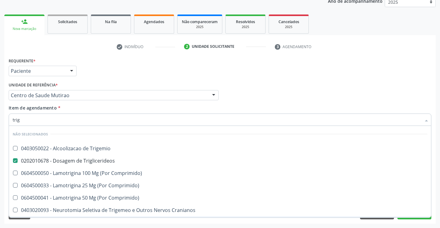
type input "trig"
click at [85, 226] on div "Acompanhamento Acompanhe a situação das marcações correntes e finalizadas Relat…" at bounding box center [220, 92] width 440 height 272
checkbox Trigemio "true"
checkbox Comprimido\) "true"
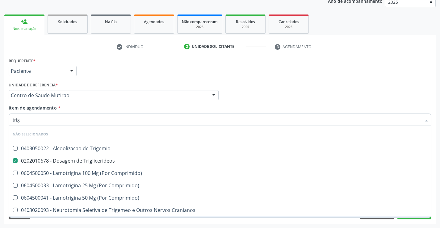
checkbox Comprimido\) "true"
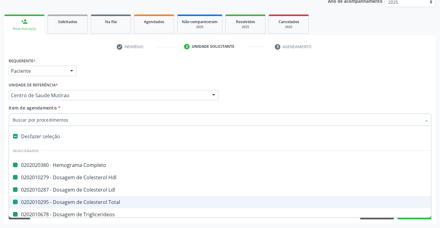
type input "u"
checkbox Completo "false"
checkbox Ldl "false"
checkbox Hdl "false"
checkbox Total "false"
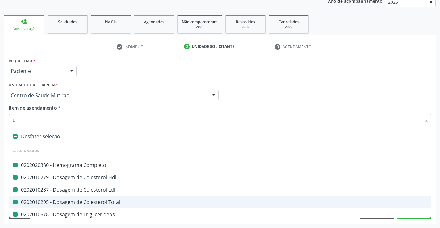
checkbox Triglicerideos "false"
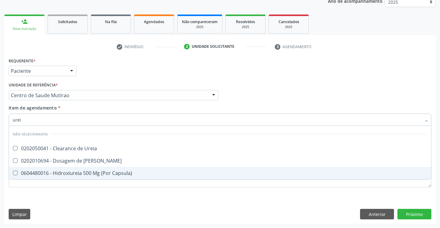
type input "ureia"
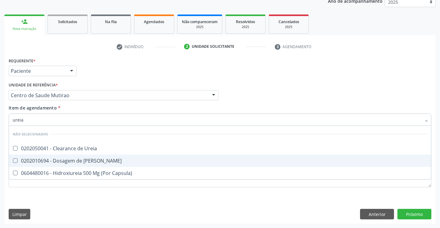
click at [67, 161] on div "0202010694 - Dosagem de [PERSON_NAME]" at bounding box center [220, 160] width 415 height 5
checkbox Ureia "true"
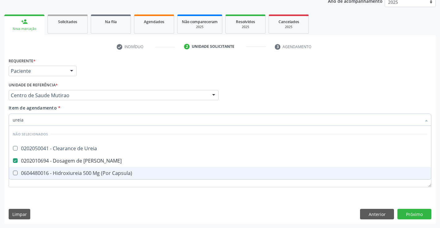
click at [61, 189] on div "Requerente * Paciente Profissional de Saúde Paciente Nenhum resultado encontrad…" at bounding box center [220, 126] width 423 height 140
checkbox Ureia "true"
checkbox Capsula\) "true"
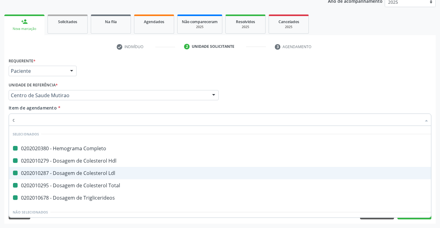
type input "cr"
checkbox Completo "false"
checkbox Ldl "false"
checkbox Hdl "false"
checkbox Total "false"
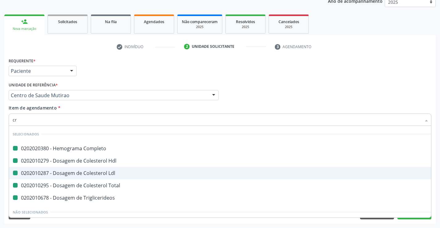
checkbox Triglicerideos "false"
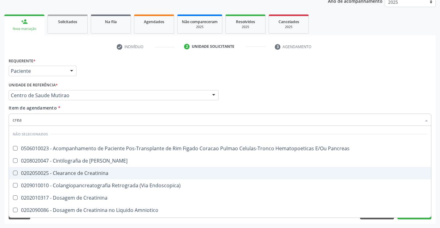
type input "creat"
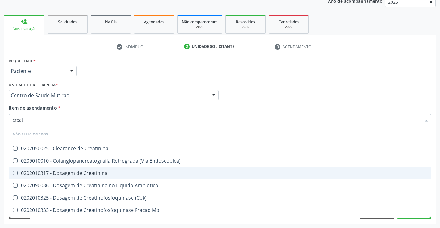
click at [95, 175] on div "0202010317 - Dosagem de Creatinina" at bounding box center [220, 173] width 415 height 5
checkbox Creatinina "true"
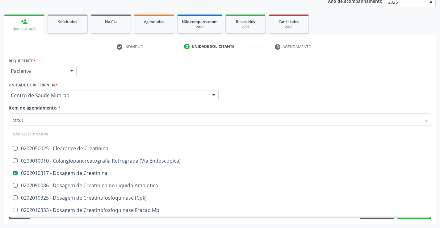
click at [96, 224] on div "Acompanhamento Acompanhe a situação das marcações correntes e finalizadas Relat…" at bounding box center [220, 92] width 440 height 272
checkbox Creatinina "true"
checkbox Endoscopica\) "true"
checkbox Amniotico "true"
checkbox \(Cpk\) "true"
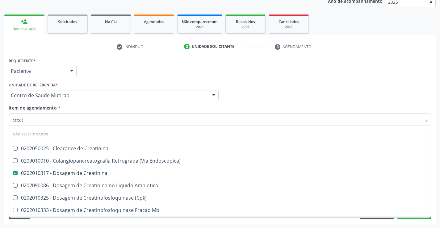
checkbox Oncologia "true"
checkbox Mb "true"
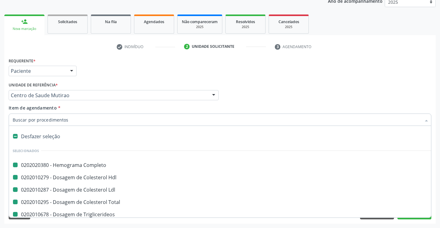
type input "f"
checkbox Completo "false"
checkbox Ldl "false"
checkbox Hdl "false"
checkbox Total "false"
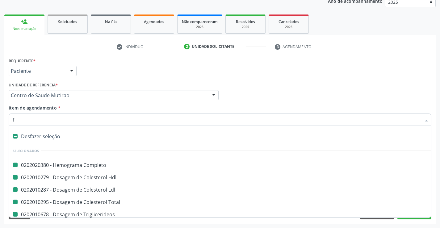
checkbox Triglicerideos "false"
checkbox Creatinina "false"
checkbox Ureia "false"
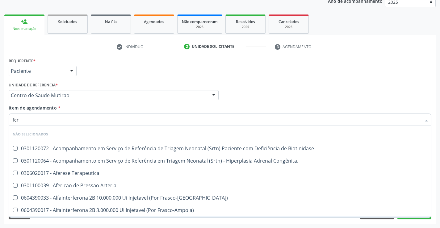
type input "ferr"
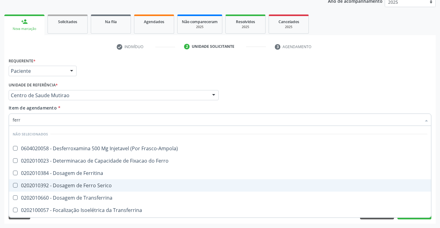
click at [73, 186] on div "0202010392 - Dosagem de Ferro Serico" at bounding box center [220, 185] width 415 height 5
checkbox Serico "true"
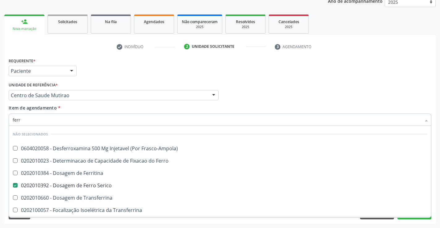
click at [90, 224] on div "Requerente * Paciente Profissional de Saúde Paciente Nenhum resultado encontrad…" at bounding box center [219, 140] width 431 height 168
checkbox Frasco-Ampola\) "true"
checkbox Ferritina "true"
checkbox Ferro "true"
checkbox Transferrina "true"
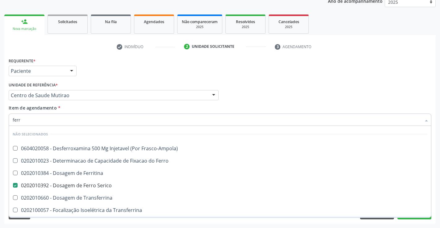
checkbox Ml\) "true"
checkbox Transferrina "true"
checkbox \(Nefroplastia\) "true"
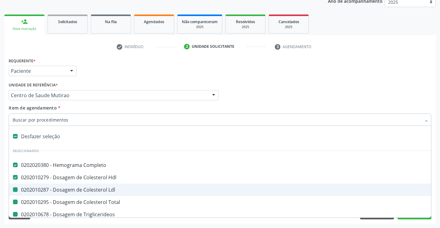
type input "u"
checkbox Ldl "false"
checkbox Total "false"
checkbox Triglicerideos "false"
checkbox Creatinina "false"
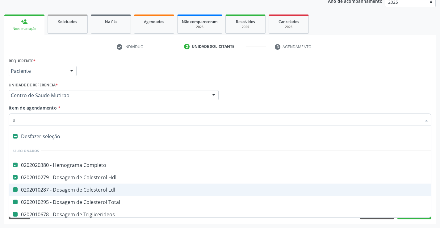
checkbox Ureia "false"
checkbox Serico "false"
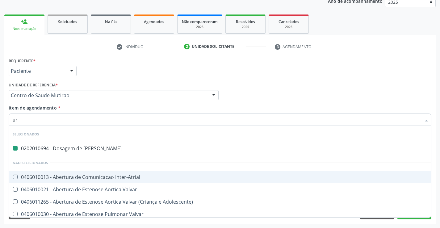
type input "uri"
checkbox Ureia "false"
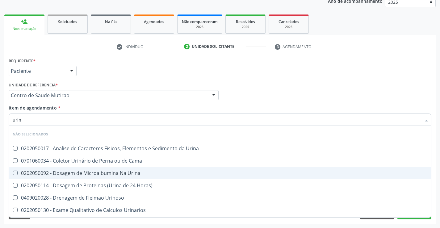
type input "urina"
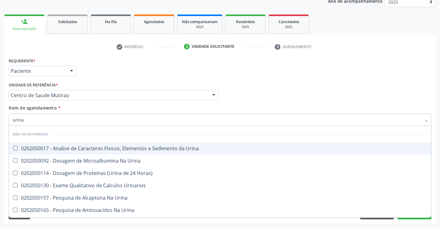
drag, startPoint x: 103, startPoint y: 146, endPoint x: 103, endPoint y: 191, distance: 44.8
click at [103, 154] on span "0202050017 - Analise de Caracteres Fisicos, Elementos e Sedimento da Urina" at bounding box center [220, 148] width 422 height 12
checkbox Urina "true"
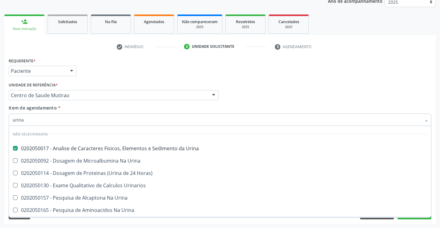
click at [97, 220] on div "Requerente * Paciente Profissional de Saúde Paciente Nenhum resultado encontrad…" at bounding box center [219, 140] width 431 height 168
checkbox Horas\) "true"
checkbox Urinarios "true"
checkbox Urina "true"
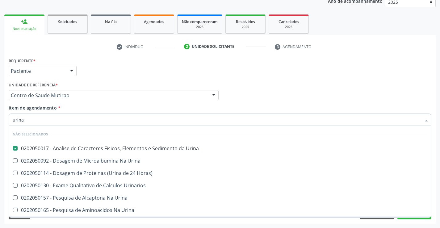
checkbox Urina "true"
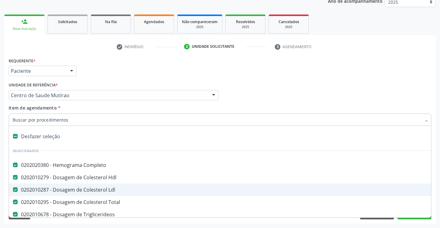
type input "t"
checkbox Urina "false"
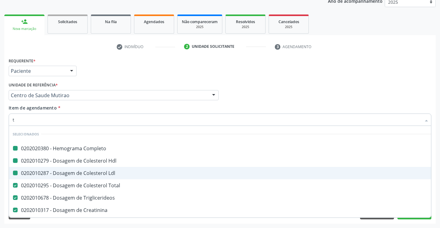
type input "tg"
checkbox Completo "false"
checkbox Ldl "false"
checkbox Hdl "false"
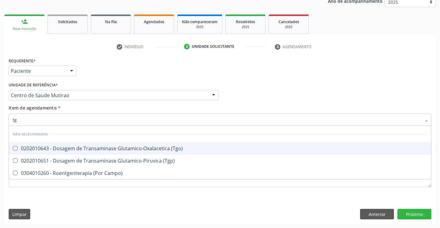
click at [140, 150] on div "0202010643 - Dosagem de Transaminase Glutamico-Oxalacetica (Tgo)" at bounding box center [220, 148] width 415 height 5
checkbox \(Tgo\) "true"
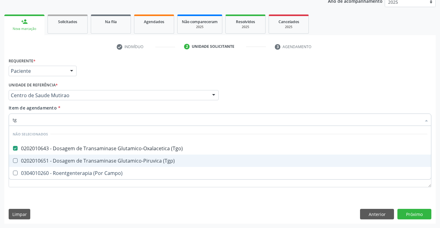
click at [127, 162] on div "0202010651 - Dosagem de Transaminase Glutamico-Piruvica (Tgp)" at bounding box center [220, 160] width 415 height 5
checkbox \(Tgp\) "true"
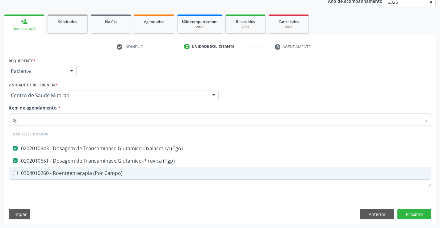
click at [95, 194] on div "Requerente * Paciente Profissional de Saúde Paciente Nenhum resultado encontrad…" at bounding box center [220, 126] width 423 height 140
checkbox Campo\) "true"
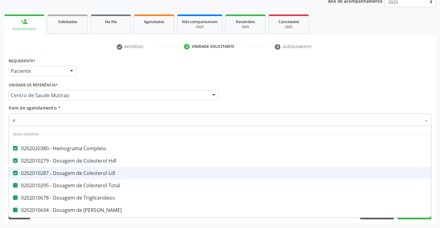
type input "ac"
checkbox Total "false"
checkbox Triglicerideos "false"
checkbox Ureia "false"
checkbox Creatinina "false"
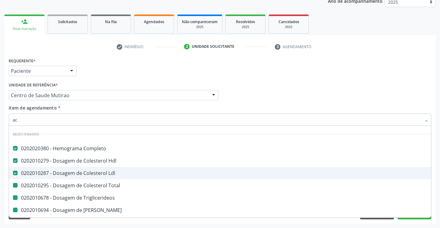
checkbox Serico "false"
checkbox Urina "false"
checkbox \(Tgo\) "false"
checkbox \(Tgp\) "false"
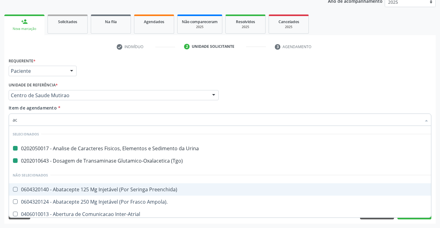
type input "aci"
checkbox Urina "false"
checkbox \(Tgo\) "false"
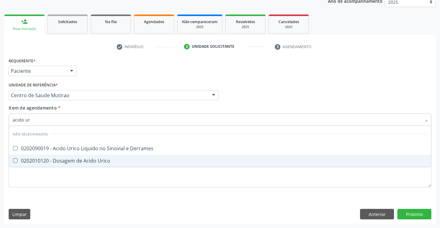
type input "acido uri"
click at [94, 163] on div "0202010120 - Dosagem de Acido Urico" at bounding box center [220, 160] width 415 height 5
checkbox Urico "true"
click at [90, 186] on div "Requerente * Paciente Profissional de Saúde Paciente Nenhum resultado encontrad…" at bounding box center [220, 126] width 423 height 140
checkbox Derrames "true"
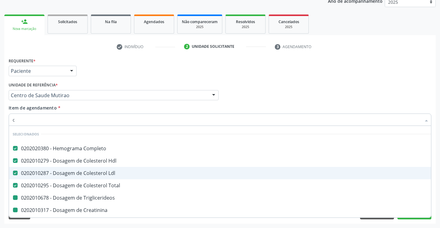
type input "ca"
checkbox Triglicerideos "false"
checkbox Creatinina "false"
checkbox Serico "false"
checkbox Urina "false"
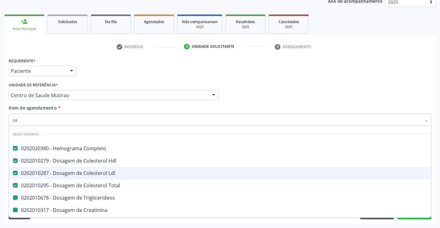
checkbox \(Tgo\) "false"
checkbox \(Tgp\) "false"
checkbox Urico "false"
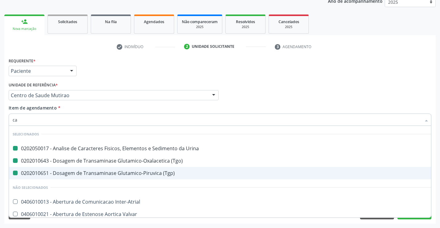
type input "cal"
checkbox Urina "false"
checkbox \(Tgo\) "false"
checkbox \(Tgp\) "false"
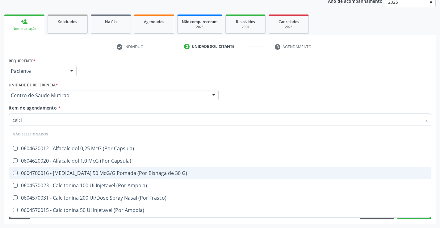
type input "calcio"
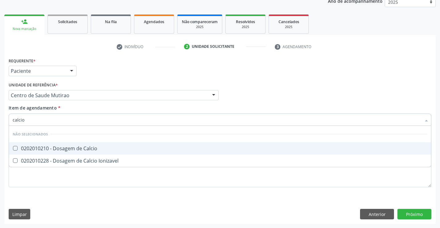
click at [83, 147] on div "0202010210 - Dosagem de Calcio" at bounding box center [220, 148] width 415 height 5
checkbox Calcio "true"
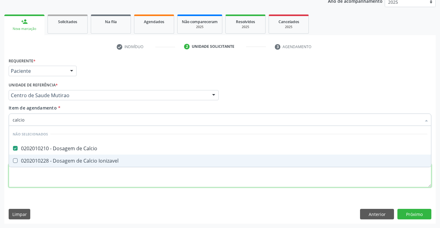
click at [83, 176] on div "Requerente * Paciente Profissional de Saúde Paciente Nenhum resultado encontrad…" at bounding box center [220, 126] width 423 height 140
checkbox Ionizavel "true"
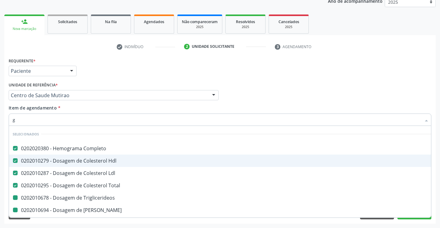
type input "gl"
checkbox Triglicerideos "false"
checkbox Ureia "false"
checkbox Creatinina "false"
checkbox Serico "false"
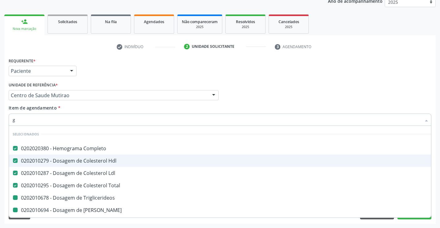
checkbox \(Tgo\) "false"
checkbox \(Tgp\) "false"
checkbox Urico "false"
checkbox Calcio "false"
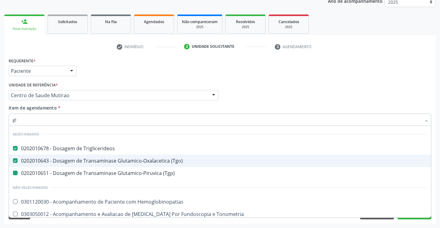
type input "gli"
checkbox \(Tgp\) "false"
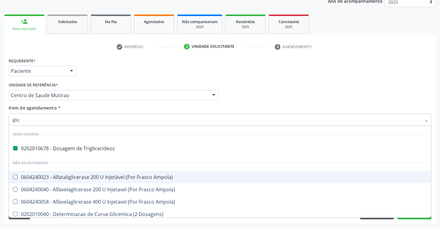
type input "glico"
checkbox Triglicerideos "false"
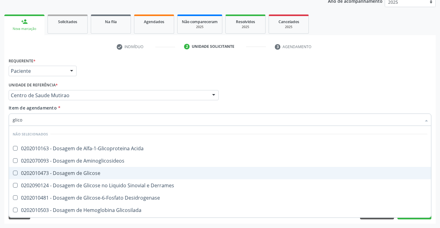
click at [89, 175] on div "0202010473 - Dosagem de Glicose" at bounding box center [220, 173] width 415 height 5
checkbox Glicose "true"
click at [91, 225] on div "Acompanhamento Acompanhe a situação das marcações correntes e finalizadas Relat…" at bounding box center [220, 92] width 440 height 272
checkbox Acida "true"
checkbox Desidrogenase "true"
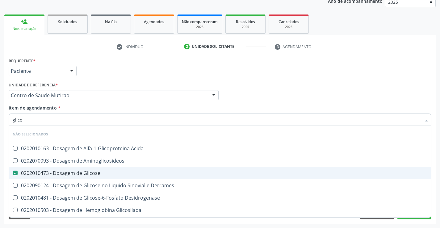
checkbox Glicosilada "true"
checkbox Quantitativa "true"
checkbox Urina "true"
checkbox Glicose "true"
checkbox Derrames "true"
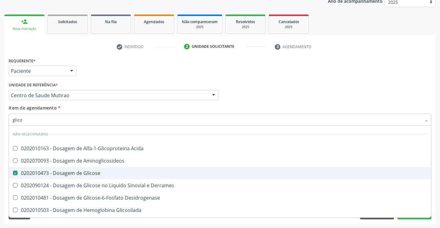
checkbox Aminoglicosideos "true"
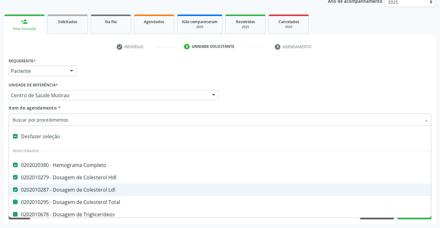
type input "f"
checkbox Triglicerideos "false"
checkbox Ureia "false"
checkbox Creatinina "false"
checkbox Serico "false"
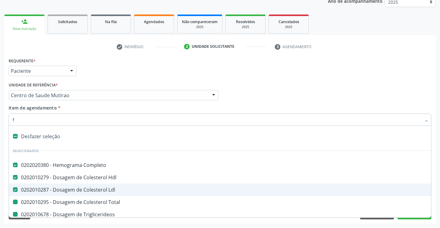
checkbox Urina "false"
checkbox Total "false"
checkbox \(Tgo\) "false"
checkbox \(Tgp\) "false"
checkbox Urico "false"
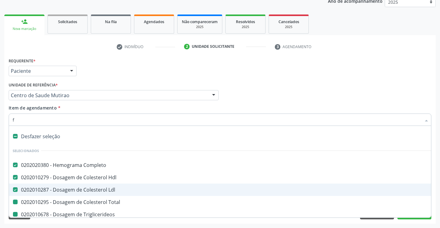
checkbox Calcio "false"
checkbox Glicose "false"
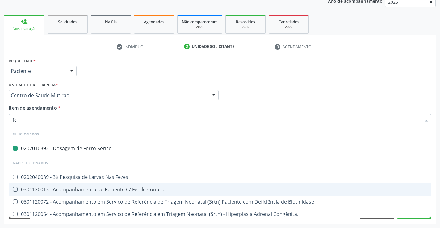
type input "fez"
checkbox Serico "false"
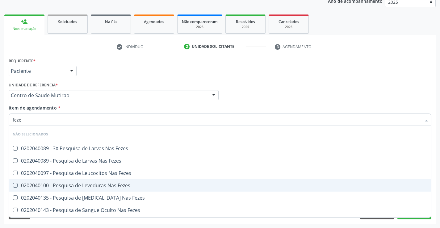
type input "fezes"
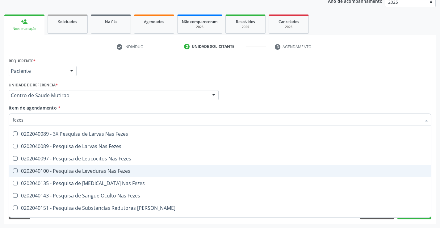
scroll to position [5, 0]
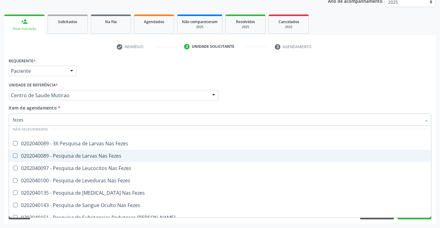
click at [70, 155] on div "0202040089 - Pesquisa de Larvas Nas Fezes" at bounding box center [220, 155] width 415 height 5
checkbox Fezes "true"
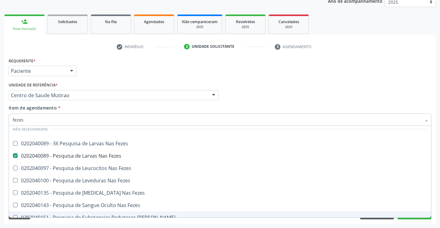
click at [136, 222] on div "Requerente * Paciente Profissional de Saúde Paciente Nenhum resultado encontrad…" at bounding box center [219, 140] width 431 height 168
checkbox Fezes "true"
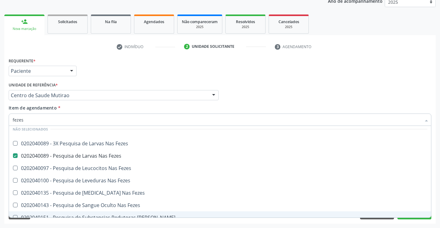
checkbox Fezes "true"
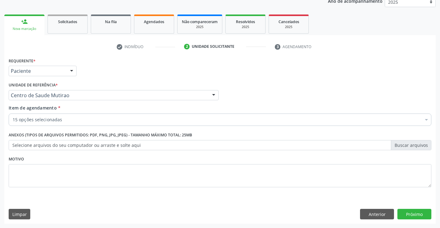
scroll to position [0, 0]
click at [420, 213] on button "Próximo" at bounding box center [414, 214] width 34 height 11
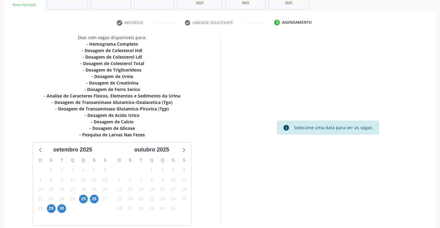
scroll to position [109, 0]
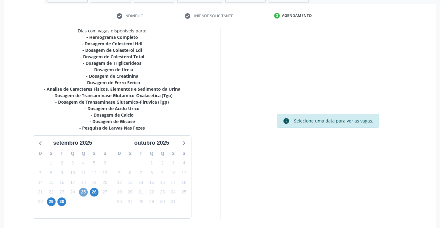
click at [84, 192] on span "25" at bounding box center [83, 192] width 9 height 9
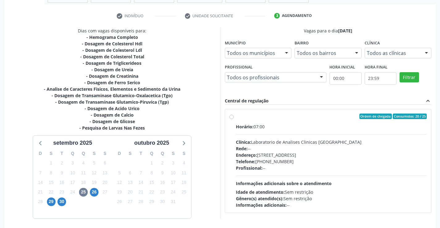
click at [236, 116] on label "Ordem de chegada Consumidos: 20 / 25 Horário: 07:00 Clínica: Laboratorio de Ana…" at bounding box center [331, 161] width 191 height 95
click at [231, 116] on input "Ordem de chegada Consumidos: 20 / 25 Horário: 07:00 Clínica: Laboratorio de Ana…" at bounding box center [231, 117] width 4 height 6
radio input "true"
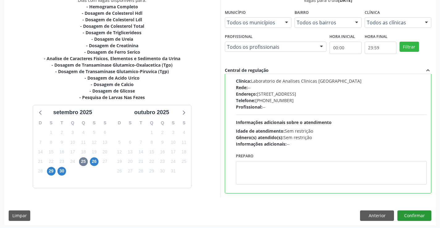
scroll to position [141, 0]
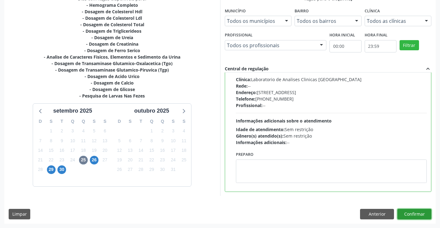
click at [410, 214] on button "Confirmar" at bounding box center [414, 214] width 34 height 11
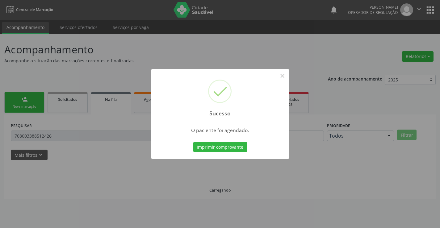
scroll to position [0, 0]
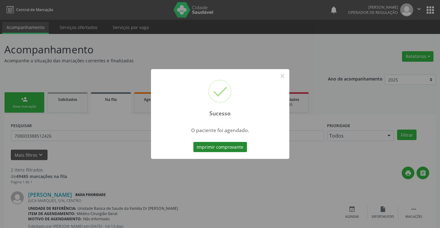
click at [234, 149] on button "Imprimir comprovante" at bounding box center [220, 147] width 54 height 11
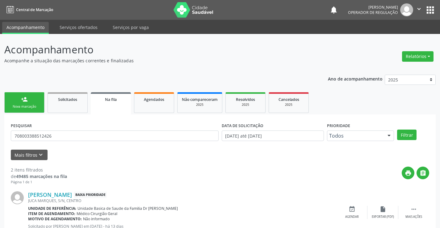
click at [35, 105] on div "Nova marcação" at bounding box center [24, 106] width 31 height 5
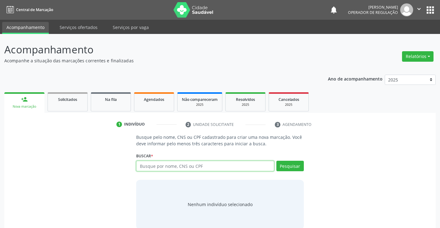
click at [189, 166] on input "text" at bounding box center [205, 166] width 138 height 11
type input "703004858833479"
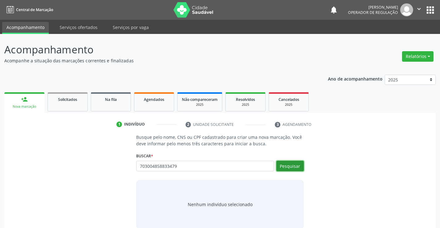
click at [292, 163] on button "Pesquisar" at bounding box center [289, 166] width 27 height 11
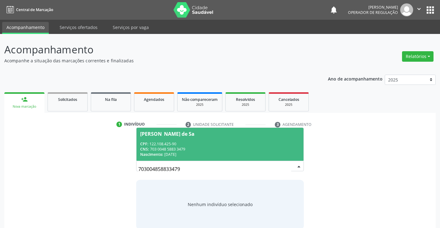
click at [260, 141] on div "CPF: 122.108.425-90" at bounding box center [219, 143] width 159 height 5
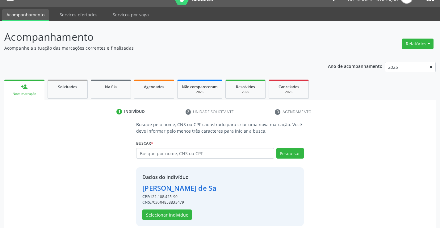
scroll to position [19, 0]
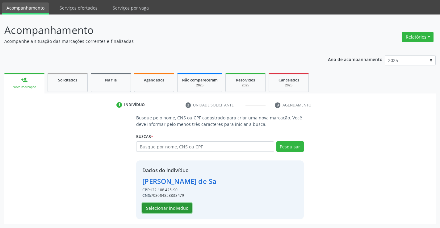
click at [162, 207] on button "Selecionar indivíduo" at bounding box center [166, 208] width 49 height 11
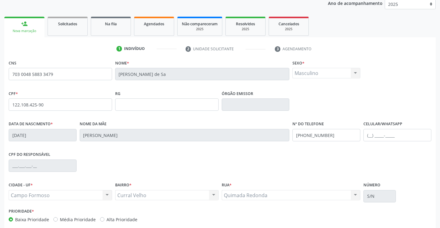
scroll to position [81, 0]
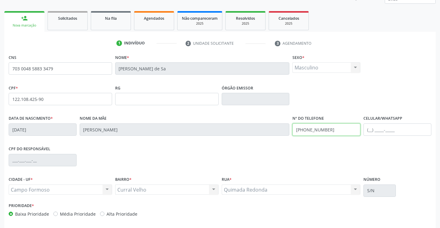
click at [331, 128] on input "(74) 98812-8795" at bounding box center [326, 130] width 68 height 12
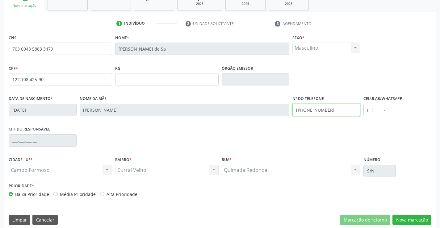
scroll to position [107, 0]
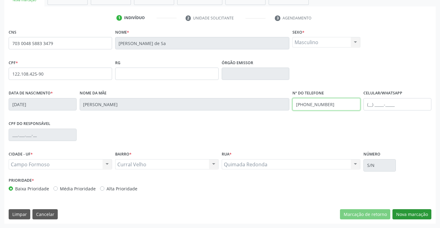
type input "(74) 99102-5585"
click at [419, 211] on button "Nova marcação" at bounding box center [412, 214] width 39 height 11
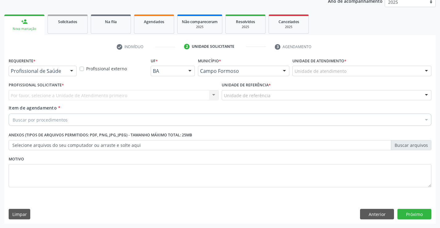
scroll to position [78, 0]
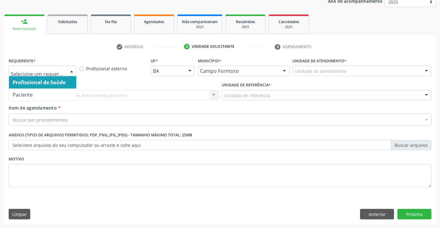
click at [73, 69] on div at bounding box center [71, 71] width 9 height 11
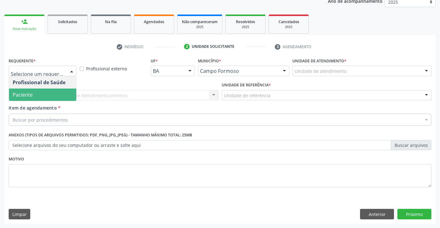
click at [51, 98] on span "Paciente" at bounding box center [42, 95] width 67 height 12
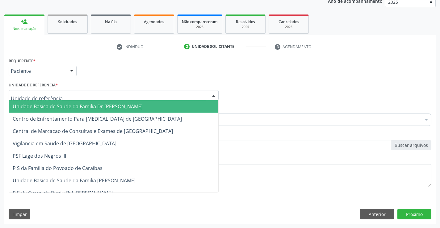
click at [67, 99] on div at bounding box center [114, 95] width 210 height 11
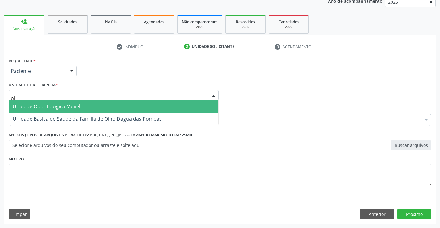
type input "olh"
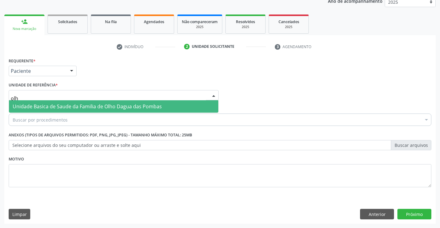
click at [92, 105] on span "Unidade Basica de Saude da Familia de Olho Dagua das Pombas" at bounding box center [87, 106] width 149 height 7
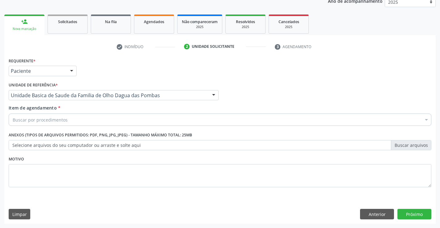
click at [90, 125] on div "Buscar por procedimentos" at bounding box center [220, 120] width 423 height 12
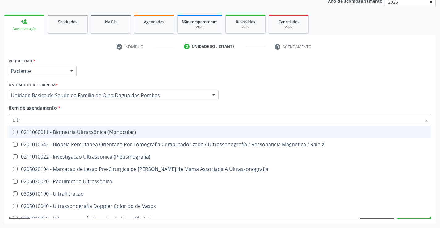
type input "ultra"
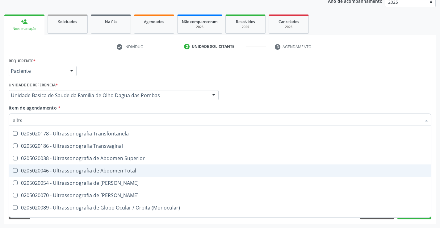
scroll to position [154, 0]
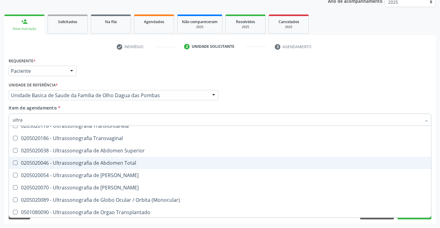
click at [97, 163] on div "0205020046 - Ultrassonografia de Abdomen Total" at bounding box center [220, 163] width 415 height 5
checkbox Total "true"
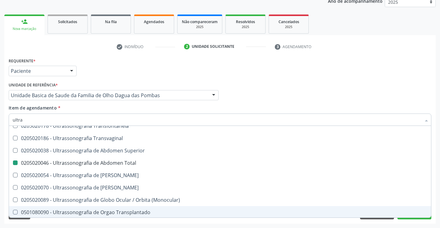
click at [101, 221] on div "Requerente * Paciente Profissional de Saúde Paciente Nenhum resultado encontrad…" at bounding box center [219, 140] width 431 height 168
checkbox X "true"
checkbox Total "false"
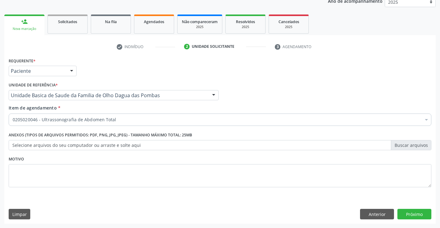
scroll to position [0, 0]
click at [422, 215] on button "Próximo" at bounding box center [414, 214] width 34 height 11
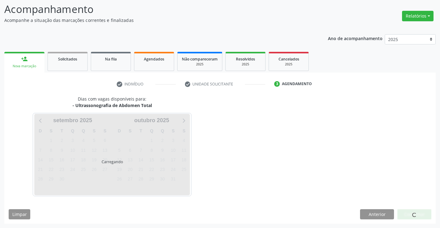
scroll to position [40, 0]
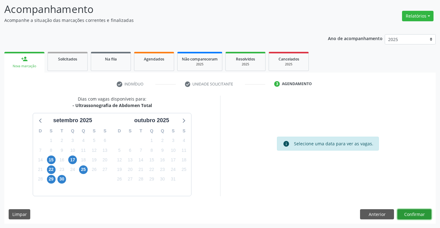
click at [422, 215] on button "Confirmar" at bounding box center [414, 214] width 34 height 11
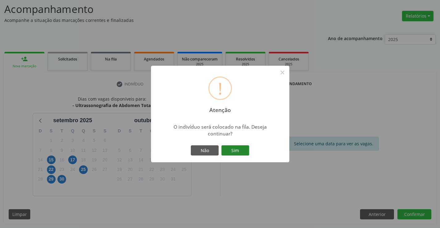
click at [242, 151] on button "Sim" at bounding box center [235, 150] width 28 height 11
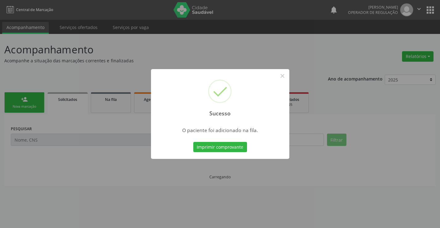
scroll to position [0, 0]
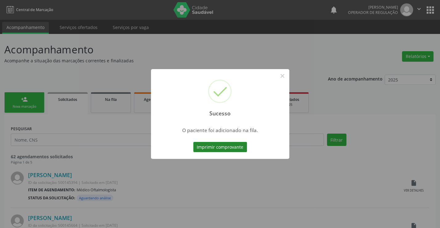
click at [232, 147] on button "Imprimir comprovante" at bounding box center [220, 147] width 54 height 11
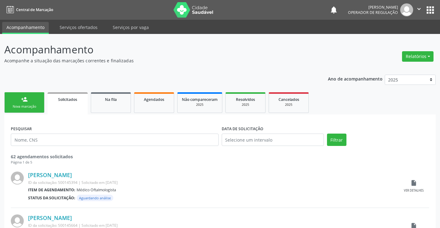
click at [44, 107] on link "person_add Nova marcação" at bounding box center [24, 102] width 40 height 21
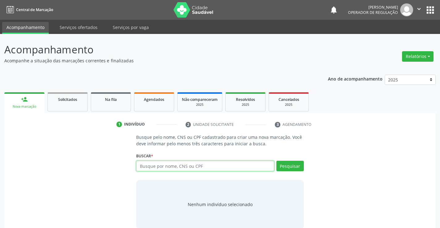
click at [183, 164] on input "text" at bounding box center [205, 166] width 138 height 11
type input "700008600167803"
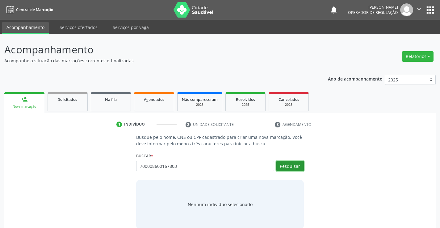
click at [288, 165] on button "Pesquisar" at bounding box center [289, 166] width 27 height 11
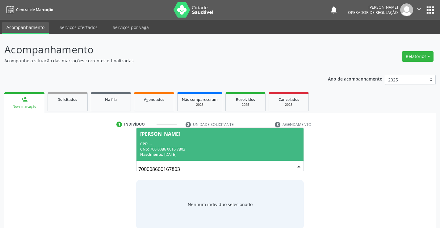
click at [242, 144] on div "CPF: --" at bounding box center [219, 143] width 159 height 5
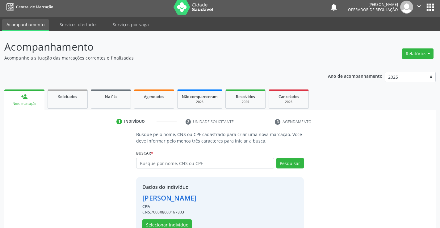
scroll to position [19, 0]
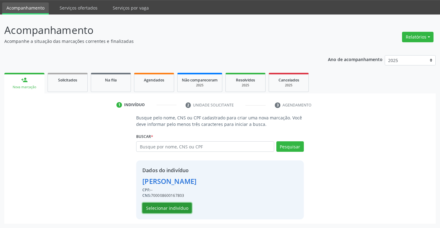
click at [185, 208] on button "Selecionar indivíduo" at bounding box center [166, 208] width 49 height 11
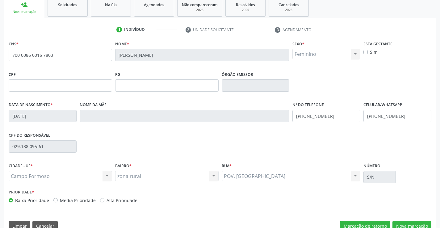
scroll to position [107, 0]
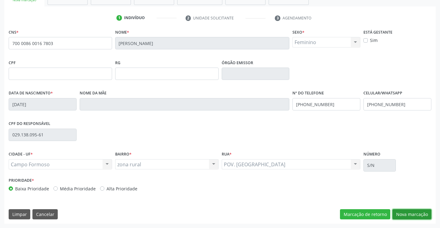
click at [410, 216] on button "Nova marcação" at bounding box center [412, 214] width 39 height 11
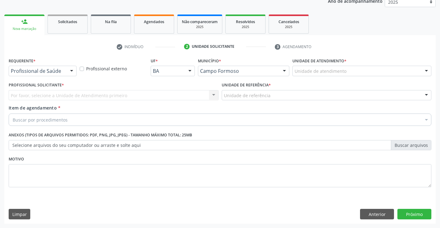
scroll to position [78, 0]
click at [73, 69] on div at bounding box center [71, 71] width 9 height 11
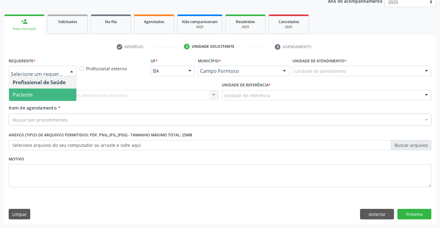
click at [60, 95] on span "Paciente" at bounding box center [42, 95] width 67 height 12
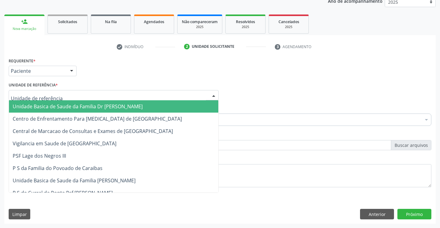
click at [75, 95] on div at bounding box center [114, 95] width 210 height 11
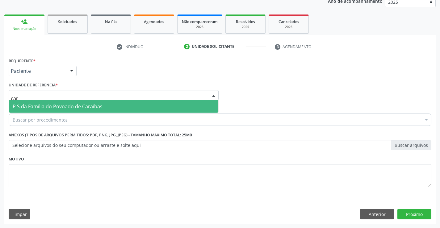
type input "cara"
click at [87, 106] on span "P S da Familia do Povoado de Caraibas" at bounding box center [58, 106] width 90 height 7
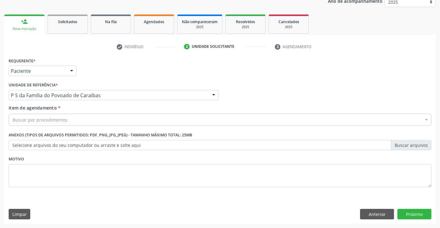
click at [79, 121] on div "Buscar por procedimentos" at bounding box center [220, 120] width 423 height 12
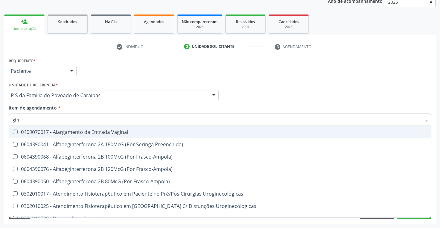
type input "gine"
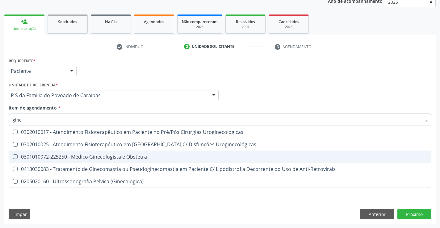
click at [99, 157] on div "0301010072-225250 - Médico Ginecologista e Obstetra" at bounding box center [220, 156] width 415 height 5
checkbox Obstetra "true"
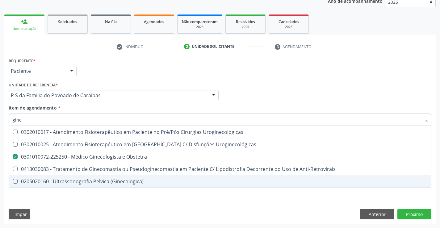
click at [91, 202] on div "Requerente * Paciente Profissional de Saúde Paciente Nenhum resultado encontrad…" at bounding box center [219, 140] width 431 height 168
checkbox Uroginecológicas "true"
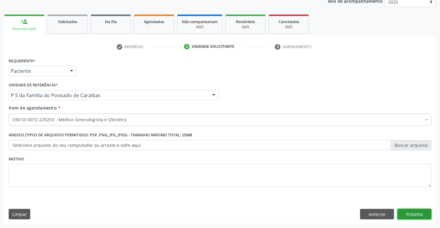
click at [403, 214] on button "Próximo" at bounding box center [414, 214] width 34 height 11
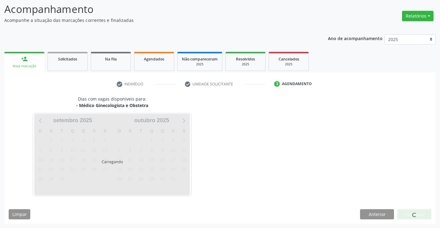
scroll to position [40, 0]
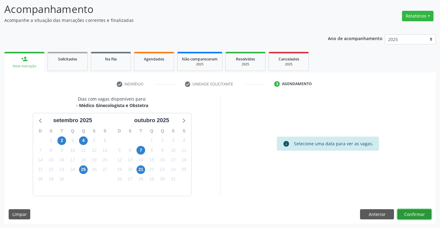
click at [403, 214] on button "Confirmar" at bounding box center [414, 214] width 34 height 11
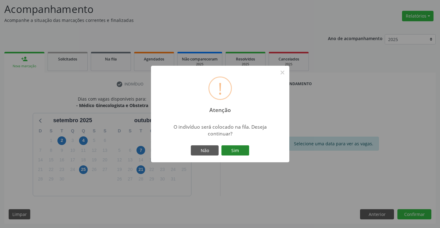
click at [240, 148] on button "Sim" at bounding box center [235, 150] width 28 height 11
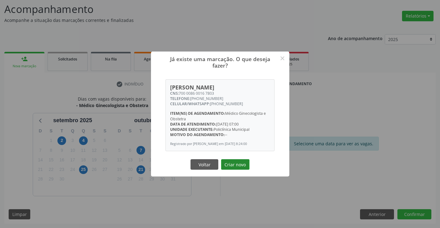
click at [240, 166] on button "Criar novo" at bounding box center [235, 164] width 28 height 11
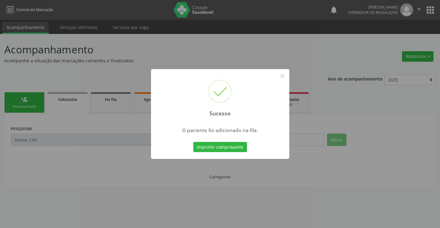
scroll to position [0, 0]
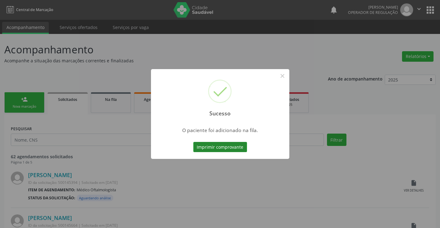
click at [237, 143] on button "Imprimir comprovante" at bounding box center [220, 147] width 54 height 11
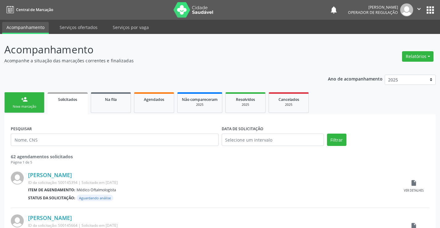
click at [36, 107] on div "Nova marcação" at bounding box center [24, 106] width 31 height 5
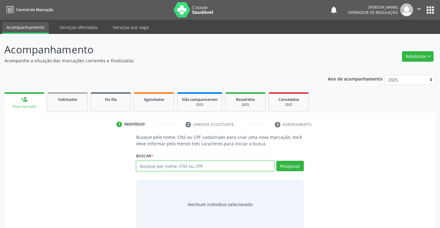
click at [169, 169] on input "text" at bounding box center [205, 166] width 138 height 11
type input "700505338715058"
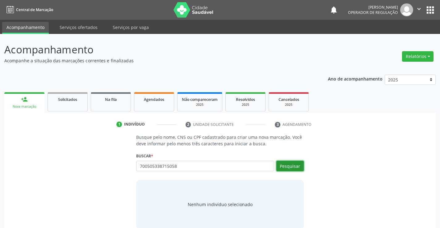
click at [292, 163] on button "Pesquisar" at bounding box center [289, 166] width 27 height 11
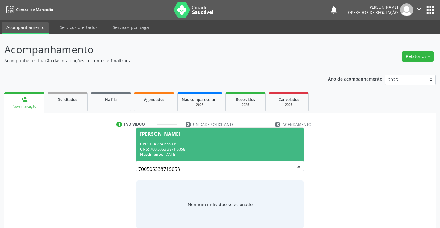
click at [228, 137] on span "Walter Cosme de Souza CPF: 114.734.655-08 CNS: 700 5053 3871 5058 Nascimento: 0…" at bounding box center [220, 144] width 167 height 33
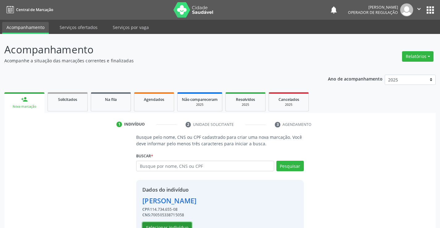
click at [171, 223] on button "Selecionar indivíduo" at bounding box center [166, 227] width 49 height 11
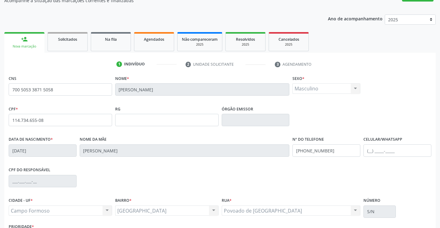
scroll to position [62, 0]
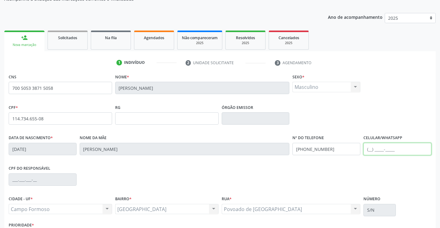
click at [371, 149] on input "text" at bounding box center [397, 149] width 68 height 12
click at [373, 149] on input "(34) 99831-0686" at bounding box center [397, 149] width 68 height 12
type input "("
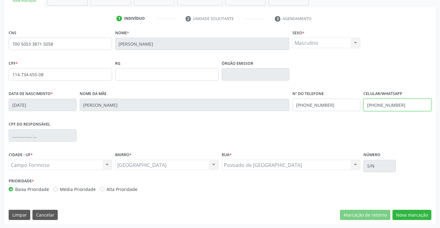
scroll to position [107, 0]
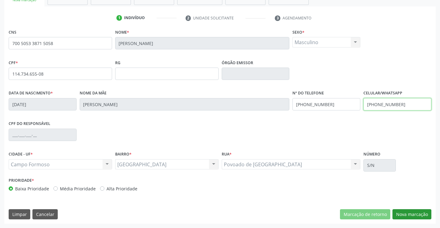
type input "(38) 99831-0686"
click at [403, 213] on button "Nova marcação" at bounding box center [412, 214] width 39 height 11
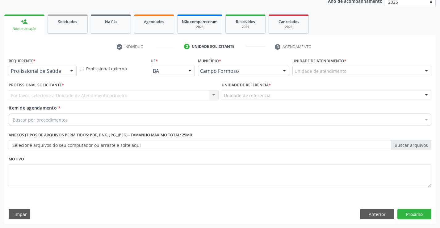
scroll to position [78, 0]
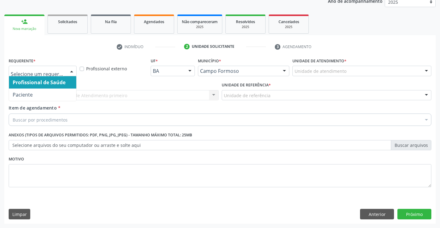
click at [74, 69] on div at bounding box center [71, 71] width 9 height 11
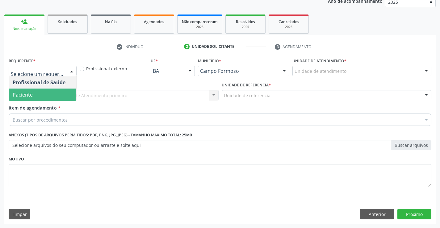
click at [62, 95] on span "Paciente" at bounding box center [42, 95] width 67 height 12
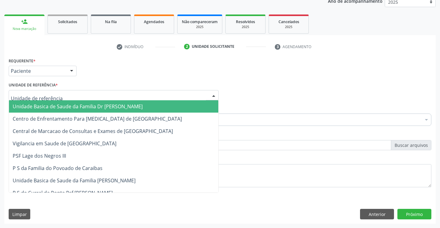
click at [68, 97] on div at bounding box center [114, 95] width 210 height 11
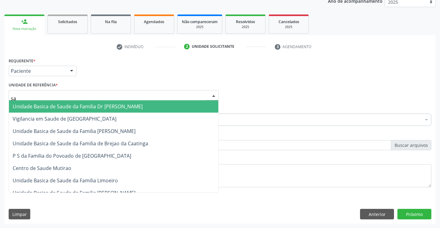
type input "sao"
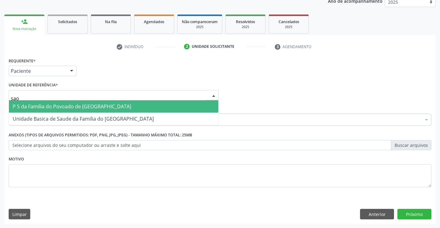
click at [69, 107] on span "P S da Familia do Povoado de [GEOGRAPHIC_DATA]" at bounding box center [72, 106] width 119 height 7
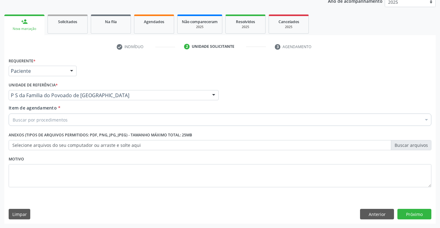
click at [74, 121] on div "Buscar por procedimentos" at bounding box center [220, 120] width 423 height 12
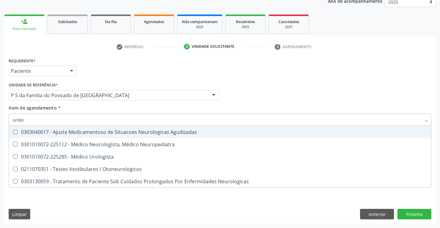
type input "urolog"
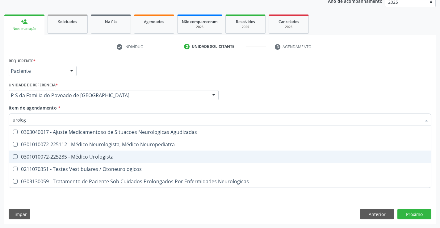
drag, startPoint x: 99, startPoint y: 156, endPoint x: 100, endPoint y: 172, distance: 16.1
click at [99, 156] on div "0301010072-225285 - Médico Urologista" at bounding box center [220, 156] width 415 height 5
checkbox Urologista "true"
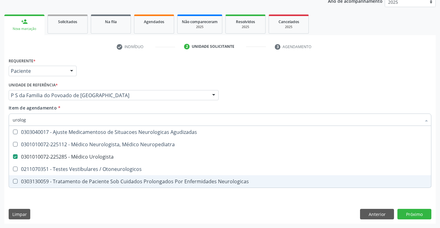
click at [101, 204] on div "Requerente * Paciente Profissional de Saúde Paciente Nenhum resultado encontrad…" at bounding box center [219, 140] width 431 height 168
checkbox Neuropediatra "true"
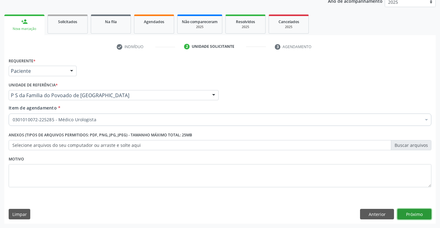
click at [420, 214] on button "Próximo" at bounding box center [414, 214] width 34 height 11
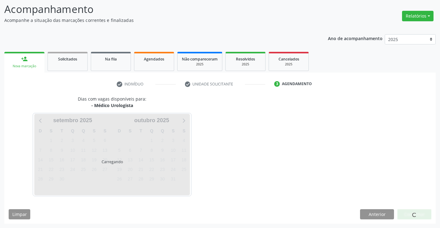
scroll to position [40, 0]
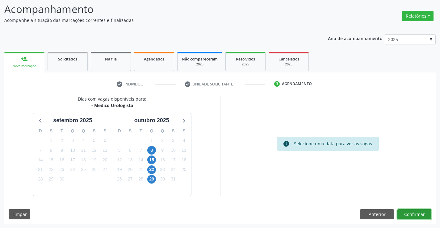
click at [420, 214] on button "Confirmar" at bounding box center [414, 214] width 34 height 11
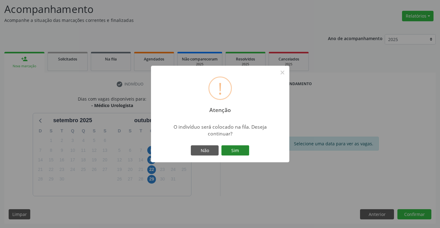
click at [238, 150] on button "Sim" at bounding box center [235, 150] width 28 height 11
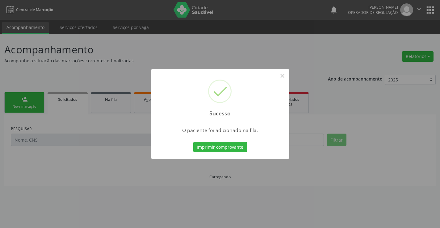
scroll to position [0, 0]
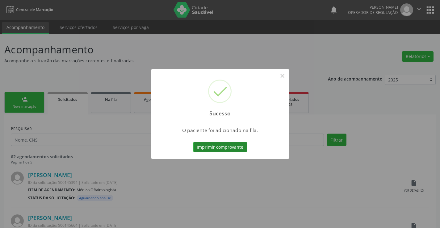
click at [238, 145] on button "Imprimir comprovante" at bounding box center [220, 147] width 54 height 11
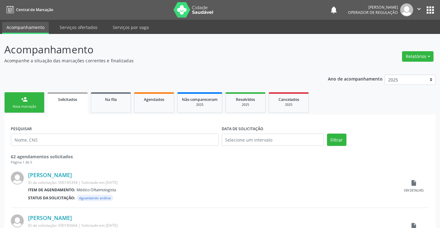
click at [41, 112] on link "person_add Nova marcação" at bounding box center [24, 102] width 40 height 21
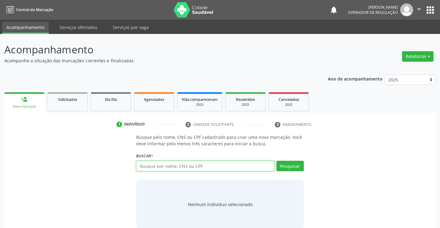
click at [202, 166] on input "text" at bounding box center [205, 166] width 138 height 11
type input "702100719608597"
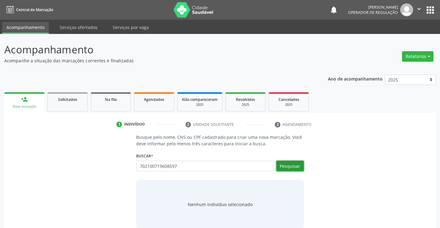
click at [300, 165] on button "Pesquisar" at bounding box center [289, 166] width 27 height 11
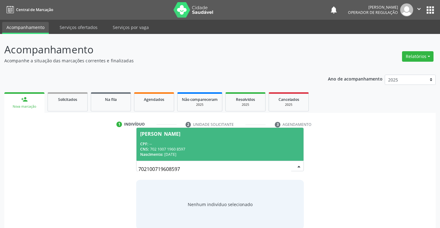
click at [249, 142] on div "CPF: --" at bounding box center [219, 143] width 159 height 5
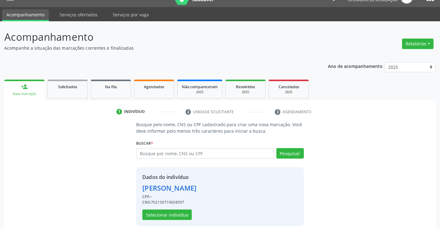
scroll to position [19, 0]
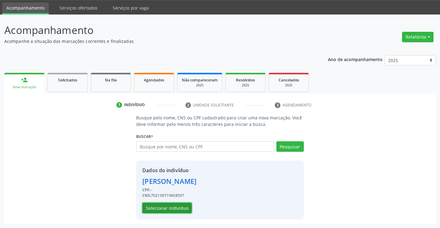
click at [158, 207] on button "Selecionar indivíduo" at bounding box center [166, 208] width 49 height 11
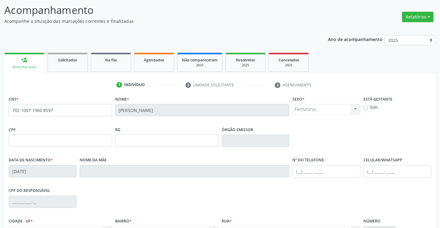
scroll to position [50, 0]
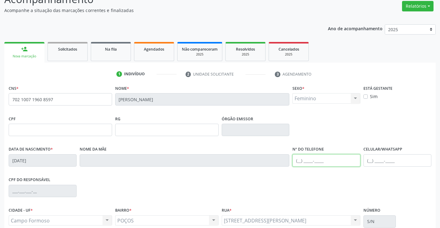
click at [300, 160] on input "text" at bounding box center [326, 160] width 68 height 12
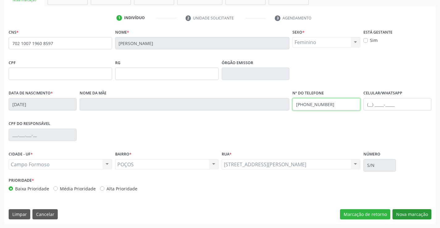
type input "(74) 99819-3589"
click at [409, 213] on button "Nova marcação" at bounding box center [412, 214] width 39 height 11
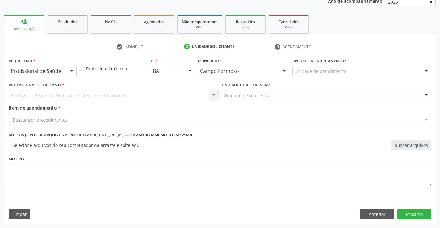
scroll to position [78, 0]
click at [72, 70] on div at bounding box center [71, 71] width 9 height 11
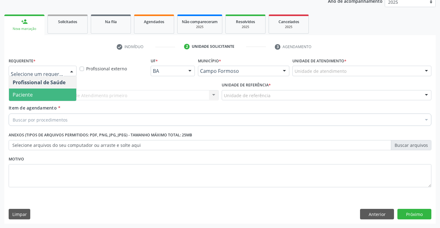
click at [44, 97] on span "Paciente" at bounding box center [42, 95] width 67 height 12
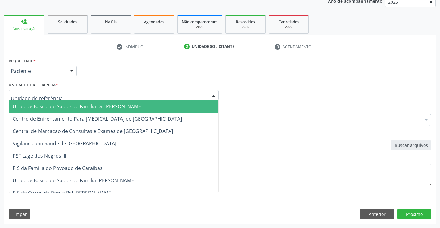
click at [67, 97] on div at bounding box center [114, 95] width 210 height 11
type input "po"
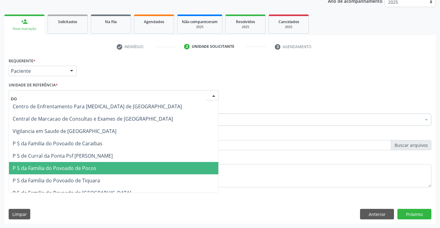
click at [77, 166] on span "P S da Familia do Povoado de Pocos" at bounding box center [55, 168] width 84 height 7
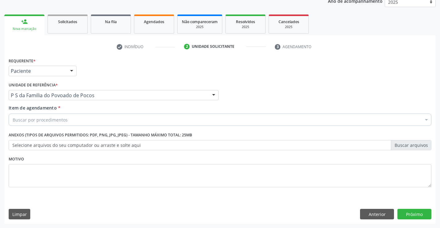
click at [84, 124] on div "Buscar por procedimentos" at bounding box center [220, 120] width 423 height 12
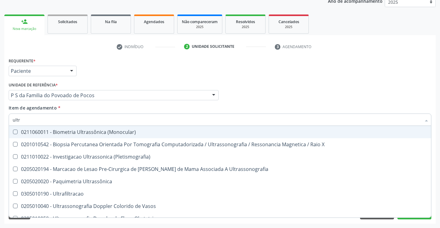
type input "ultra"
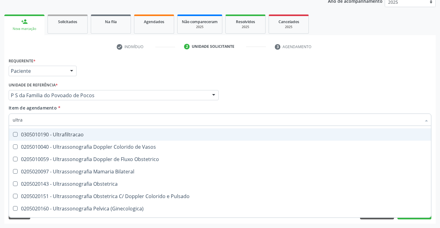
scroll to position [62, 0]
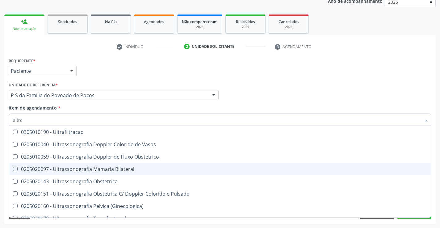
click at [101, 170] on div "0205020097 - Ultrassonografia Mamaria Bilateral" at bounding box center [220, 169] width 415 height 5
checkbox Bilateral "true"
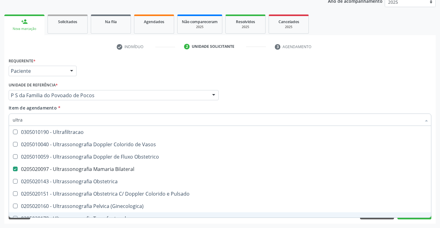
type input "ultra"
click at [122, 225] on div "Acompanhamento Acompanhe a situação das marcações correntes e finalizadas Relat…" at bounding box center [220, 92] width 440 height 272
checkbox X "true"
checkbox Bilateral "false"
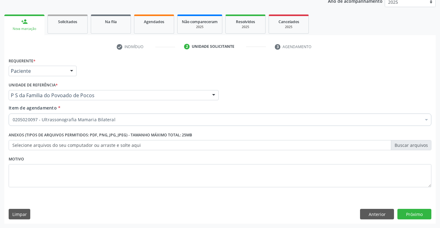
scroll to position [0, 0]
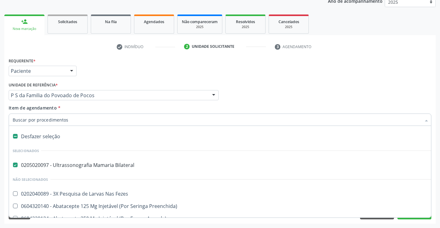
click at [124, 116] on div at bounding box center [220, 120] width 423 height 12
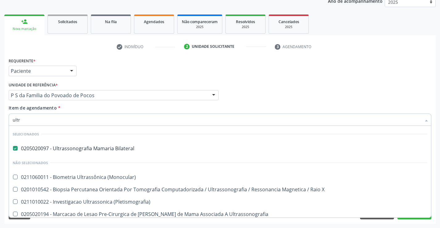
type input "ultra"
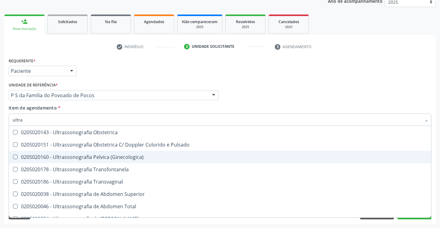
scroll to position [154, 0]
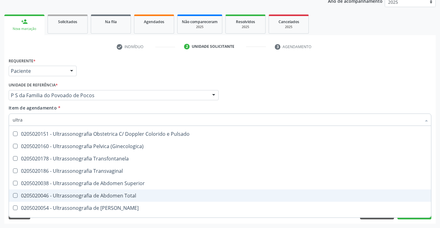
click at [129, 196] on div "0205020046 - Ultrassonografia de Abdomen Total" at bounding box center [220, 195] width 415 height 5
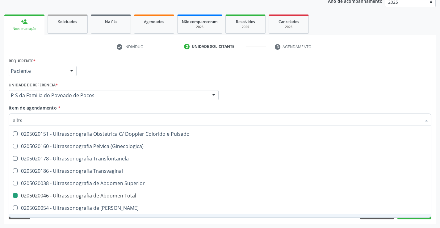
click at [131, 222] on div "Requerente * Paciente Profissional de Saúde Paciente Nenhum resultado encontrad…" at bounding box center [219, 140] width 431 height 168
checkbox Total "false"
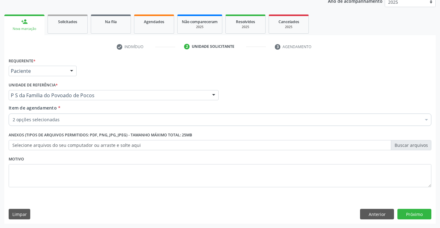
scroll to position [0, 0]
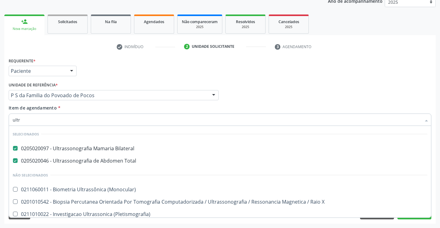
type input "ultra"
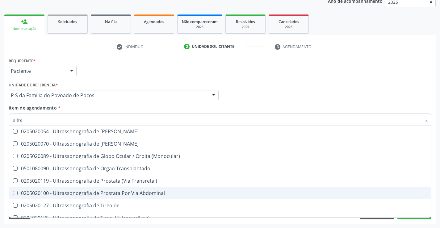
scroll to position [237, 0]
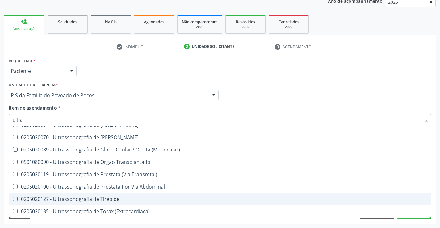
click at [95, 200] on div "0205020127 - Ultrassonografia de Tireoide" at bounding box center [220, 199] width 415 height 5
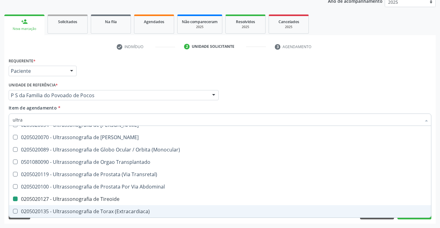
click at [103, 225] on div "Acompanhamento Acompanhe a situação das marcações correntes e finalizadas Relat…" at bounding box center [220, 92] width 440 height 272
checkbox Tireoide "false"
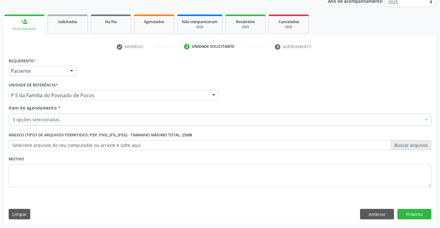
scroll to position [0, 0]
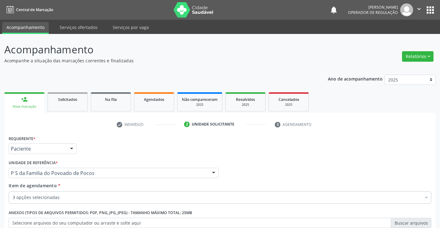
scroll to position [78, 0]
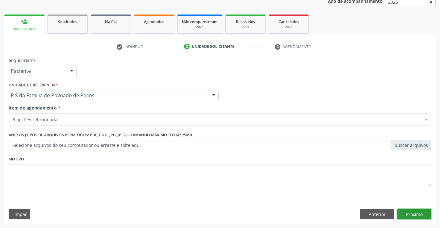
click at [412, 214] on button "Próximo" at bounding box center [414, 214] width 34 height 11
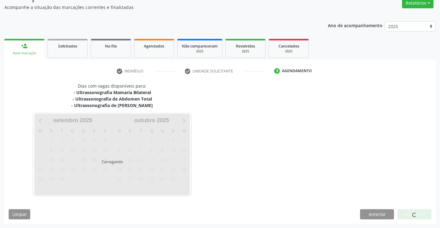
scroll to position [53, 0]
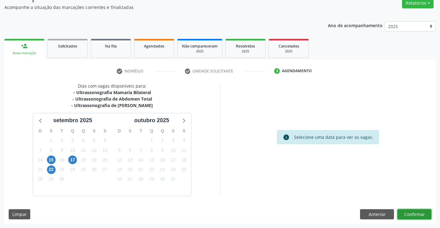
click at [412, 214] on button "Confirmar" at bounding box center [414, 214] width 34 height 11
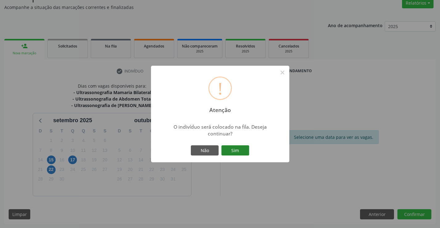
click at [237, 149] on button "Sim" at bounding box center [235, 150] width 28 height 11
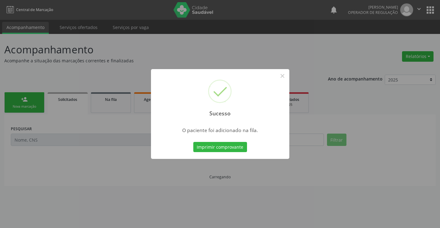
scroll to position [0, 0]
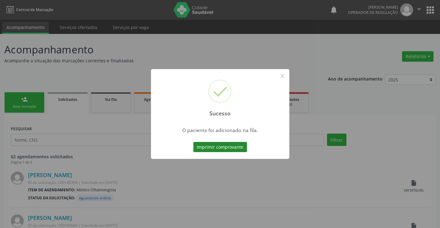
click at [237, 144] on button "Imprimir comprovante" at bounding box center [220, 147] width 54 height 11
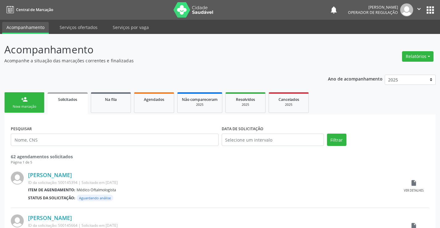
click at [36, 106] on div "Nova marcação" at bounding box center [24, 106] width 31 height 5
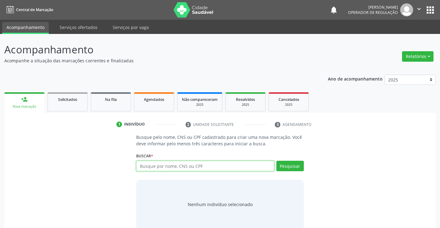
click at [207, 170] on input "text" at bounding box center [205, 166] width 138 height 11
type input "1"
type input "700008121400109"
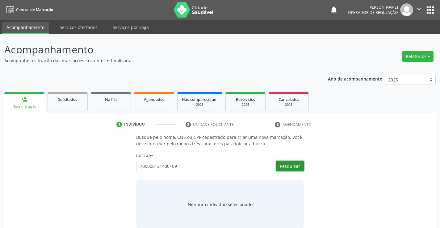
click at [295, 166] on button "Pesquisar" at bounding box center [289, 166] width 27 height 11
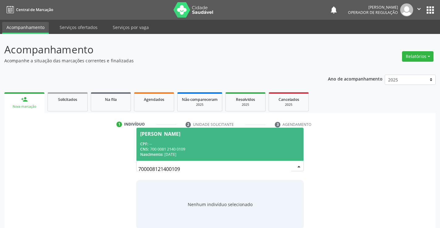
click at [225, 147] on div "CNS: 700 0081 2140 0109" at bounding box center [219, 149] width 159 height 5
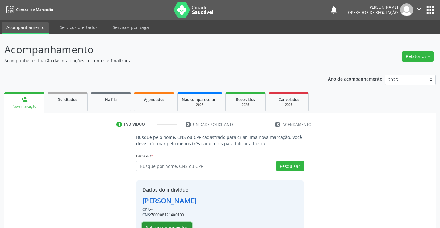
click at [177, 225] on button "Selecionar indivíduo" at bounding box center [166, 227] width 49 height 11
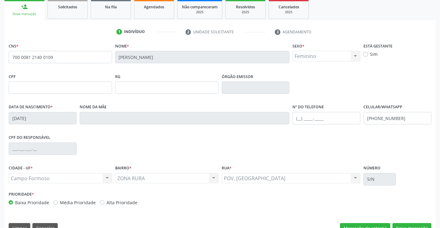
scroll to position [107, 0]
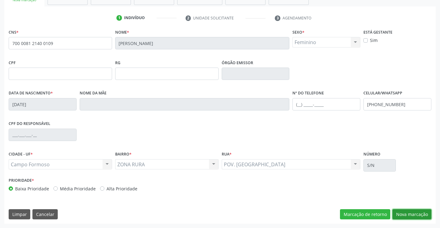
click at [409, 214] on button "Nova marcação" at bounding box center [412, 214] width 39 height 11
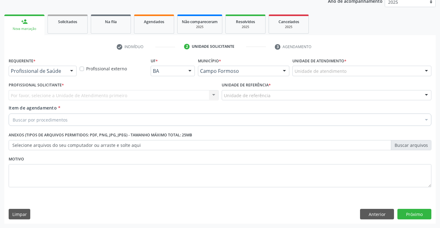
scroll to position [78, 0]
click at [72, 70] on div at bounding box center [71, 71] width 9 height 11
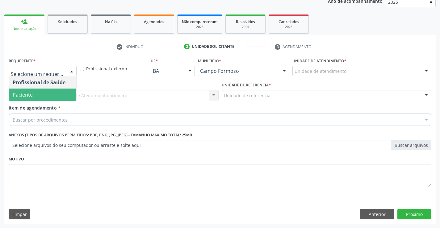
click at [37, 94] on span "Paciente" at bounding box center [42, 95] width 67 height 12
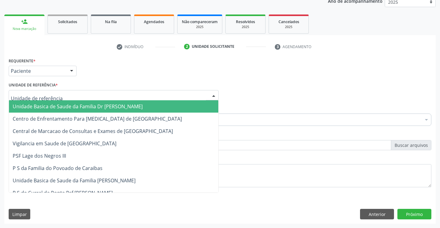
click at [66, 98] on div at bounding box center [114, 95] width 210 height 11
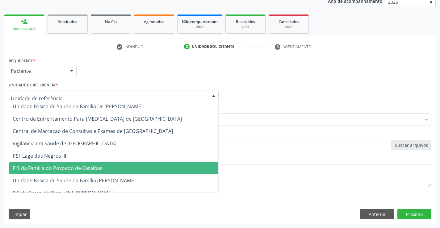
click at [88, 166] on span "P S da Familia do Povoado de Caraibas" at bounding box center [58, 168] width 90 height 7
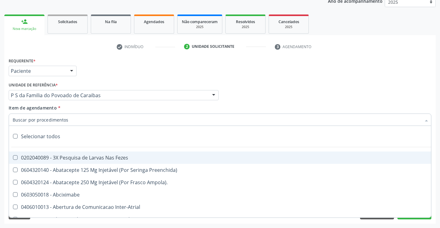
click at [70, 120] on div at bounding box center [220, 120] width 423 height 12
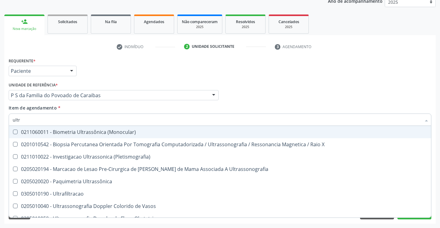
type input "ultra"
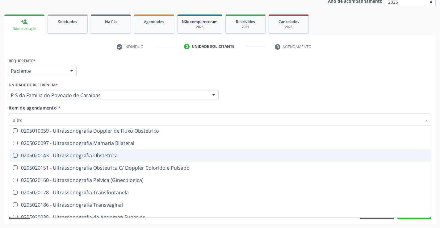
scroll to position [93, 0]
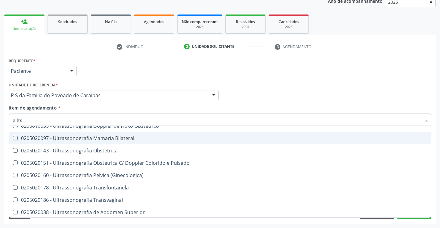
click at [102, 138] on div "0205020097 - Ultrassonografia Mamaria Bilateral" at bounding box center [220, 138] width 415 height 5
click at [106, 137] on div "0205020097 - Ultrassonografia Mamaria Bilateral" at bounding box center [220, 138] width 415 height 5
checkbox Bilateral "false"
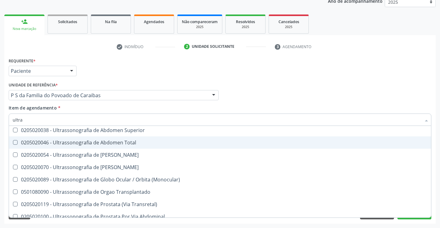
scroll to position [185, 0]
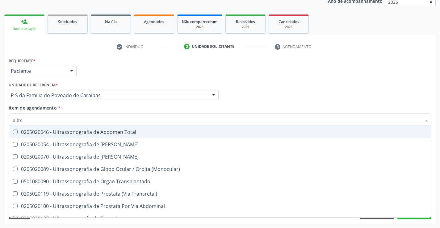
click at [119, 133] on div "0205020046 - Ultrassonografia de Abdomen Total" at bounding box center [220, 132] width 415 height 5
checkbox Total "true"
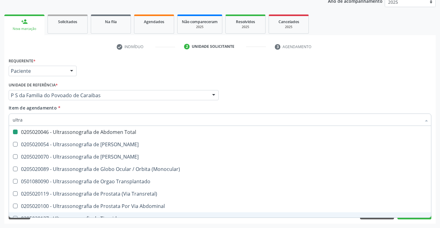
click at [143, 222] on div "Requerente * Paciente Profissional de Saúde Paciente Nenhum resultado encontrad…" at bounding box center [219, 140] width 431 height 168
checkbox X "true"
checkbox Total "false"
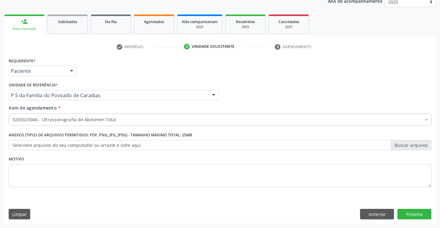
scroll to position [0, 0]
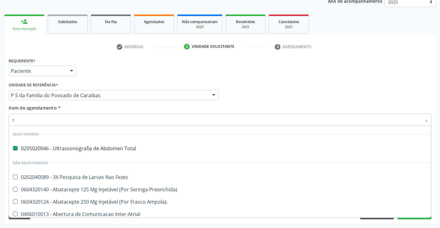
type input "re"
checkbox Total "false"
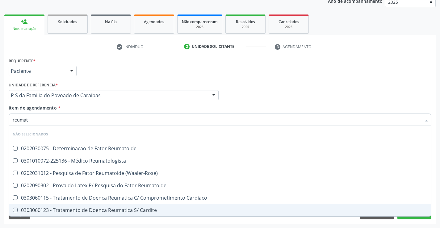
type input "reumato"
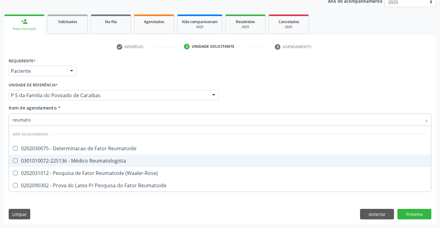
click at [116, 162] on div "0301010072-225136 - Médico Reumatologista" at bounding box center [220, 160] width 415 height 5
checkbox Reumatologista "true"
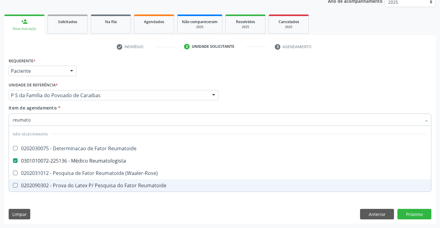
click at [125, 201] on div "Requerente * Paciente Profissional de Saúde Paciente Nenhum resultado encontrad…" at bounding box center [219, 140] width 431 height 168
checkbox Reumatoide "true"
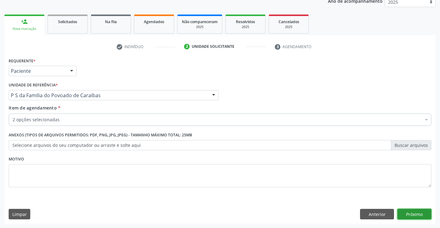
click at [413, 215] on button "Próximo" at bounding box center [414, 214] width 34 height 11
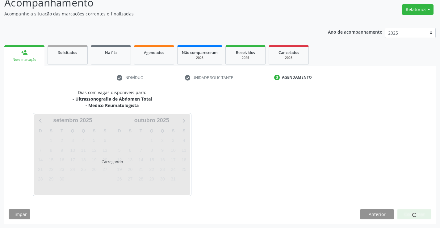
scroll to position [65, 0]
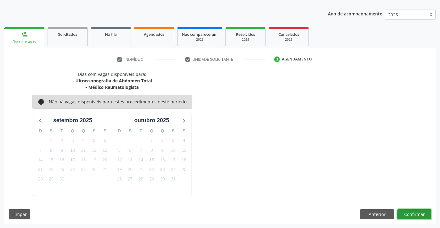
click at [412, 215] on button "Confirmar" at bounding box center [414, 214] width 34 height 11
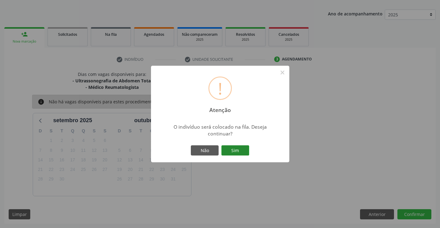
click at [243, 150] on button "Sim" at bounding box center [235, 150] width 28 height 11
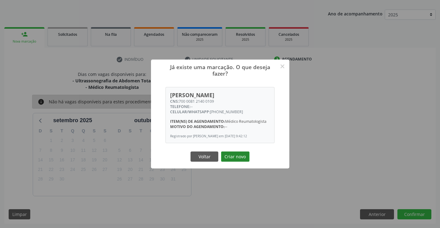
click at [238, 161] on button "Criar novo" at bounding box center [235, 157] width 28 height 11
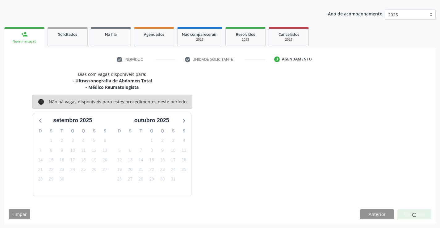
scroll to position [0, 0]
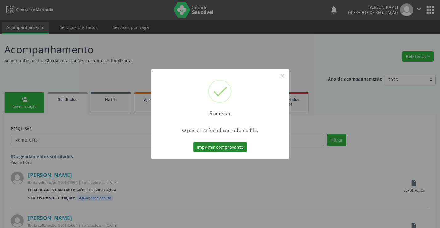
click at [238, 149] on button "Imprimir comprovante" at bounding box center [220, 147] width 54 height 11
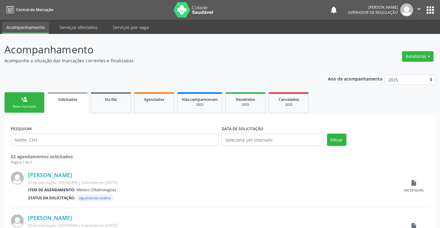
click at [36, 103] on link "person_add Nova marcação" at bounding box center [24, 102] width 40 height 21
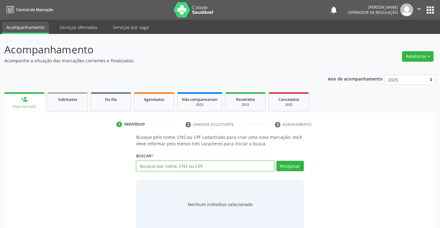
click at [153, 166] on input "text" at bounding box center [205, 166] width 138 height 11
click at [157, 106] on link "Agendados" at bounding box center [154, 101] width 40 height 19
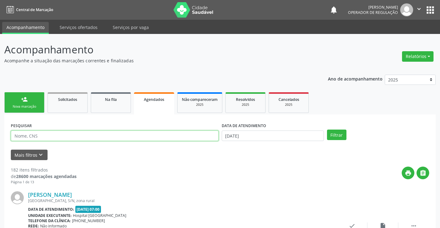
click at [79, 137] on input "text" at bounding box center [115, 136] width 208 height 11
type input "704104740440780"
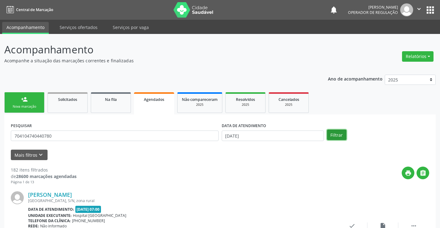
click at [340, 136] on button "Filtrar" at bounding box center [336, 135] width 19 height 11
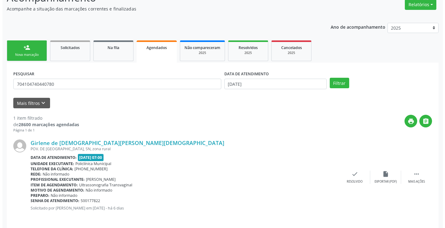
scroll to position [56, 0]
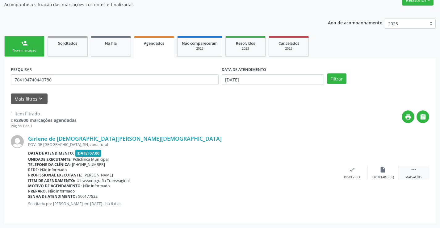
click at [416, 170] on icon "" at bounding box center [413, 169] width 7 height 7
click at [321, 169] on icon "cancel" at bounding box center [321, 169] width 7 height 7
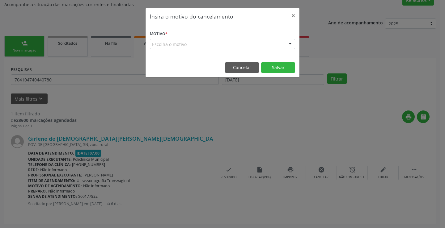
click at [251, 42] on div "Escolha o motivo" at bounding box center [222, 44] width 145 height 11
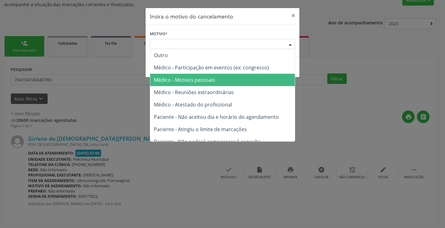
click at [207, 81] on span "Médico - Motivos pessoais" at bounding box center [184, 80] width 61 height 7
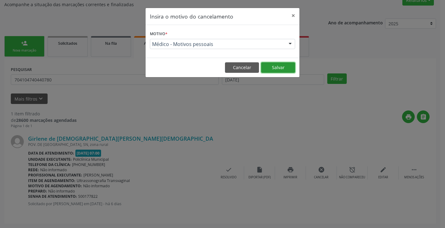
click at [286, 69] on button "Salvar" at bounding box center [278, 67] width 34 height 11
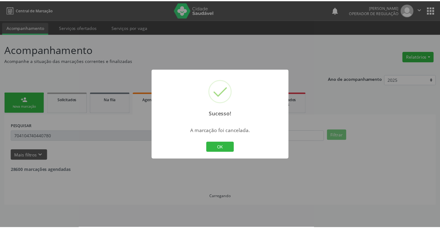
scroll to position [0, 0]
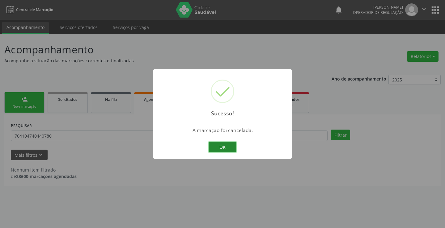
click at [226, 148] on button "OK" at bounding box center [222, 147] width 28 height 11
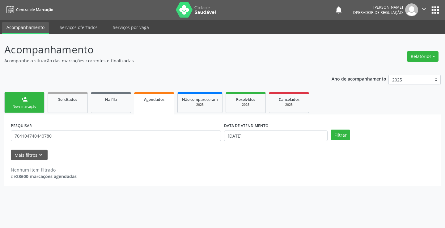
click at [38, 107] on div "Nova marcação" at bounding box center [24, 106] width 31 height 5
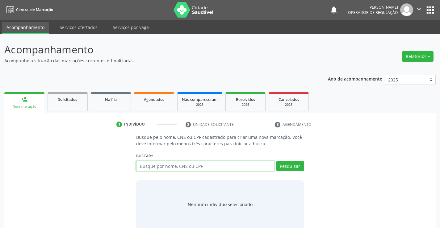
click at [175, 168] on input "text" at bounding box center [205, 166] width 138 height 11
type input "704209202416686"
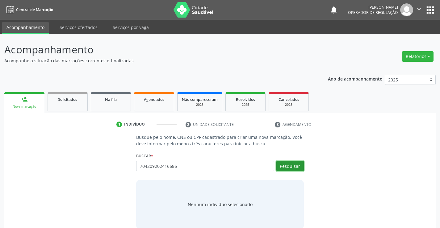
click at [288, 167] on button "Pesquisar" at bounding box center [289, 166] width 27 height 11
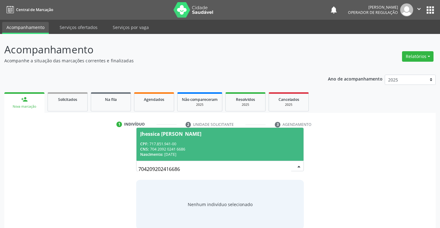
click at [236, 140] on span "Jhessica [PERSON_NAME] CPF: 717.851.941-00 CNS: 704 2092 0241 6686 Nascimento: …" at bounding box center [220, 144] width 167 height 33
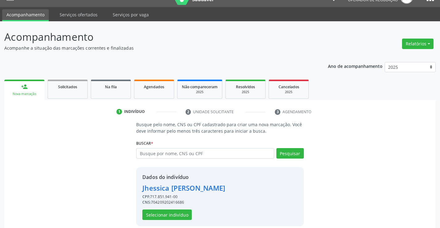
scroll to position [19, 0]
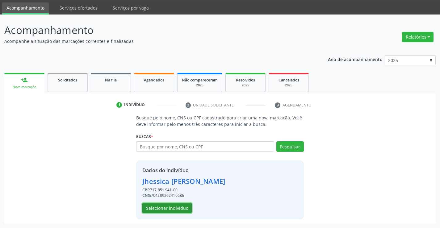
click at [175, 208] on button "Selecionar indivíduo" at bounding box center [166, 208] width 49 height 11
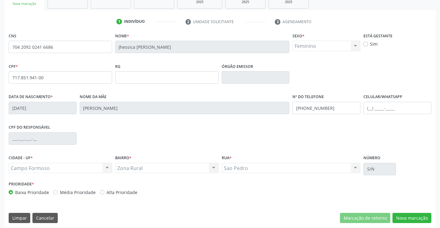
scroll to position [107, 0]
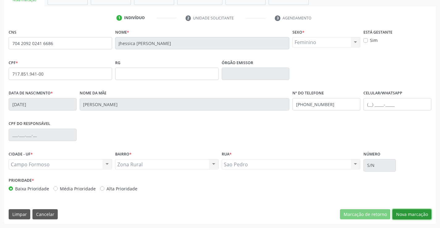
click at [405, 213] on button "Nova marcação" at bounding box center [412, 214] width 39 height 11
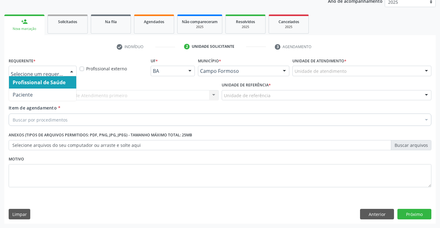
click at [66, 72] on div at bounding box center [43, 71] width 68 height 11
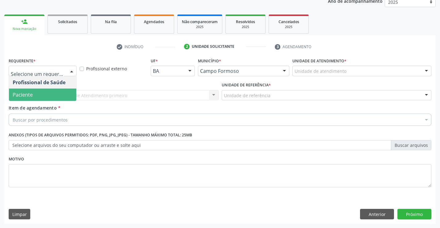
click at [55, 96] on span "Paciente" at bounding box center [42, 95] width 67 height 12
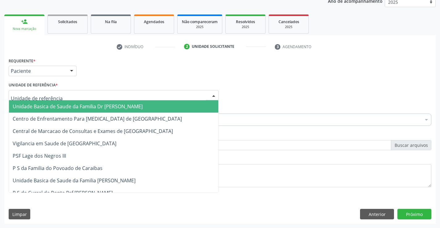
click at [60, 92] on div at bounding box center [114, 95] width 210 height 11
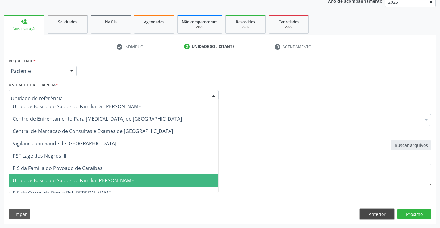
click at [367, 213] on button "Anterior" at bounding box center [377, 214] width 34 height 11
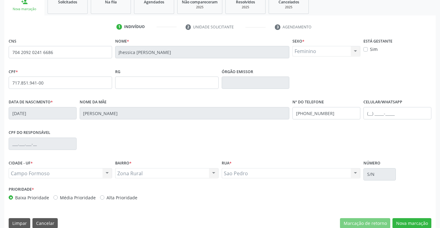
scroll to position [107, 0]
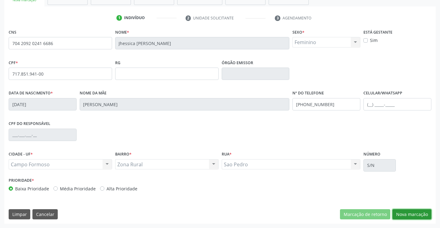
click at [417, 213] on button "Nova marcação" at bounding box center [412, 214] width 39 height 11
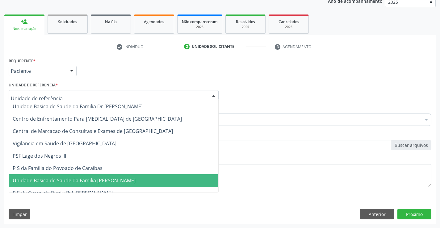
click at [59, 95] on div at bounding box center [114, 95] width 210 height 11
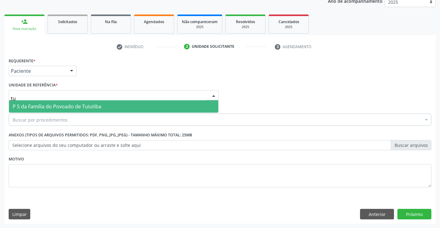
type input "tui"
click at [93, 104] on span "P S da Familia do Povoado de Tuiutiba" at bounding box center [57, 106] width 89 height 7
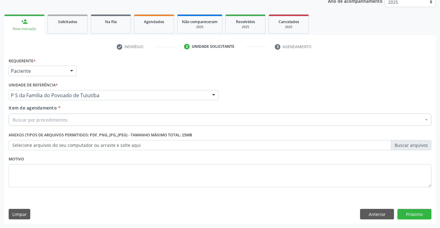
click at [88, 121] on div "Buscar por procedimentos" at bounding box center [220, 120] width 423 height 12
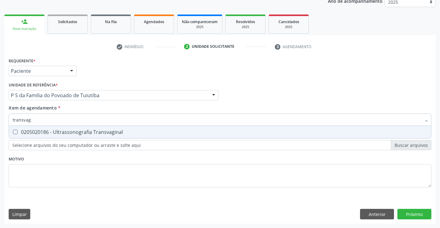
type input "transvagi"
click at [94, 133] on div "0205020186 - Ultrassonografia Transvaginal" at bounding box center [220, 132] width 415 height 5
checkbox Transvaginal "true"
click at [95, 159] on div "Requerente * Paciente Profissional de Saúde Paciente Nenhum resultado encontrad…" at bounding box center [220, 126] width 423 height 140
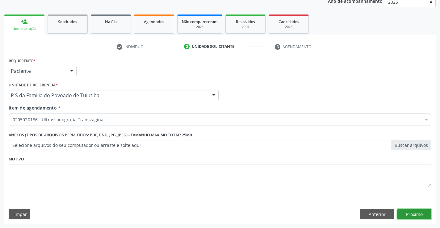
click at [407, 214] on button "Próximo" at bounding box center [414, 214] width 34 height 11
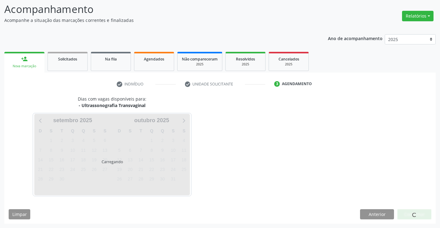
scroll to position [40, 0]
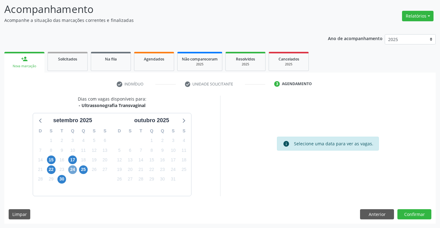
click at [74, 172] on span "24" at bounding box center [72, 170] width 9 height 9
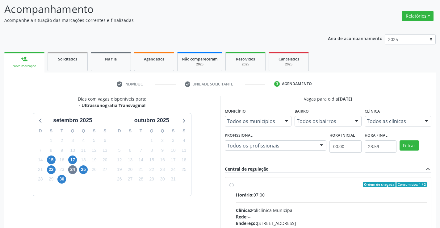
click at [236, 185] on label "Ordem de chegada Consumidos: 1 / 2 Horário: 07:00 Clínica: Policlínica Municipa…" at bounding box center [331, 229] width 191 height 95
click at [230, 185] on input "Ordem de chegada Consumidos: 1 / 2 Horário: 07:00 Clínica: Policlínica Municipa…" at bounding box center [231, 185] width 4 height 6
radio input "true"
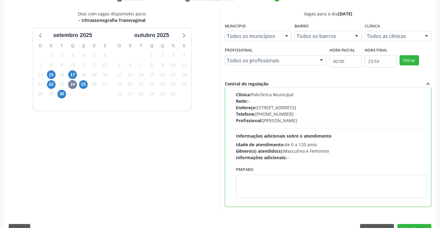
scroll to position [141, 0]
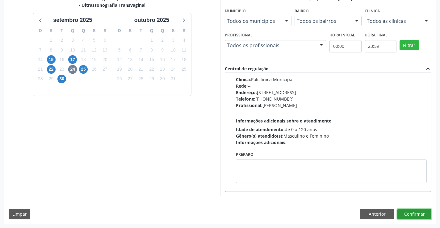
click at [420, 212] on button "Confirmar" at bounding box center [414, 214] width 34 height 11
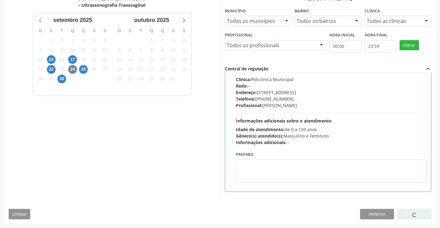
scroll to position [0, 0]
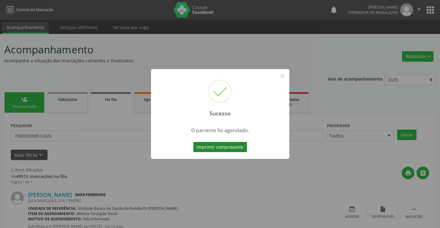
click at [229, 145] on button "Imprimir comprovante" at bounding box center [220, 147] width 54 height 11
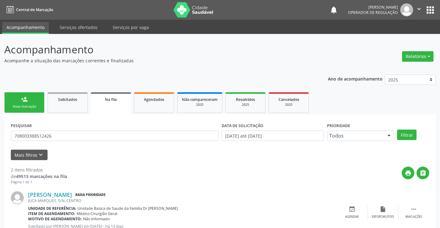
click at [35, 105] on div "Nova marcação" at bounding box center [24, 106] width 31 height 5
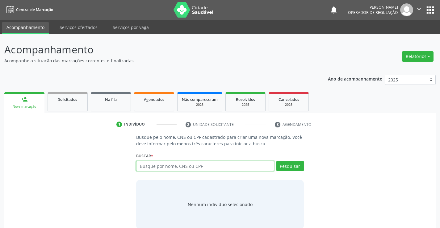
click at [187, 166] on input "text" at bounding box center [205, 166] width 138 height 11
type input "13660288560"
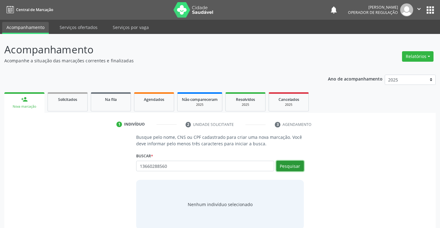
click at [290, 166] on button "Pesquisar" at bounding box center [289, 166] width 27 height 11
type input "13660288560"
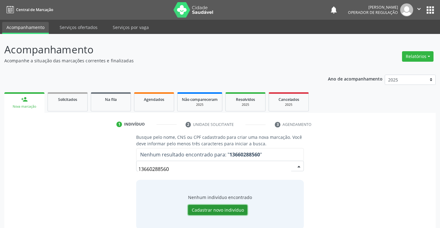
click at [233, 208] on button "Cadastrar novo indivíduo" at bounding box center [217, 210] width 59 height 11
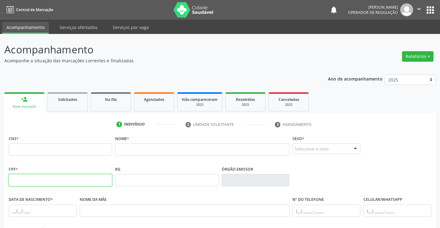
click at [74, 181] on input "text" at bounding box center [60, 180] width 103 height 12
type input "136.602.885-60"
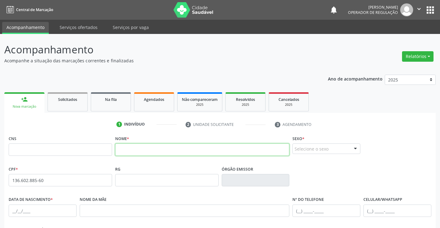
click at [145, 153] on input "text" at bounding box center [202, 150] width 174 height 12
type input "GEOVANA"
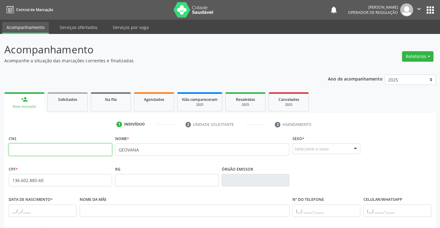
click at [35, 152] on input "text" at bounding box center [60, 150] width 103 height 12
type input "706 0088 6609 0348"
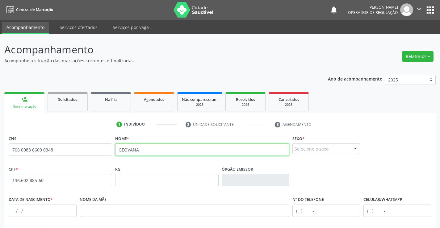
click at [145, 152] on input "GEOVANA" at bounding box center [202, 150] width 174 height 12
type input "GEOVANA DE JESUS"
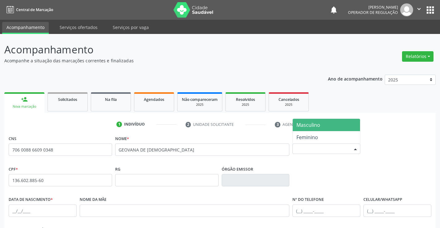
click at [333, 146] on div "Selecione o sexo" at bounding box center [326, 149] width 68 height 11
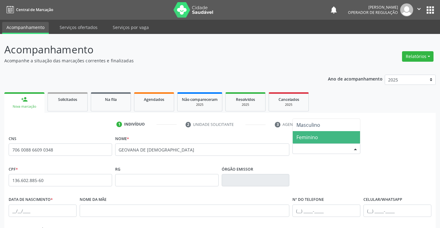
click at [323, 138] on span "Feminino" at bounding box center [326, 137] width 67 height 12
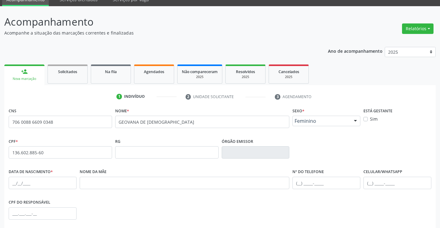
scroll to position [62, 0]
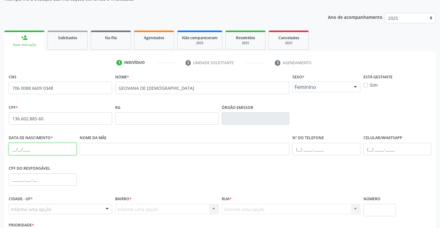
click at [20, 149] on input "text" at bounding box center [43, 149] width 68 height 12
type input "09/09/2025"
click at [300, 150] on input "text" at bounding box center [326, 149] width 68 height 12
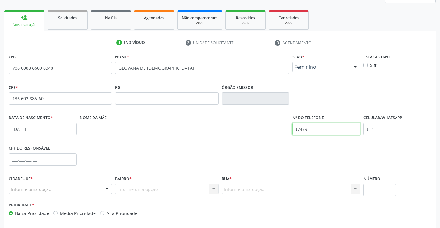
scroll to position [93, 0]
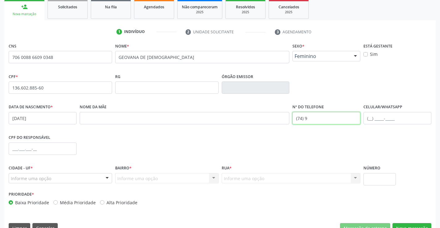
type input "(74) 9"
click at [104, 176] on div at bounding box center [107, 179] width 9 height 11
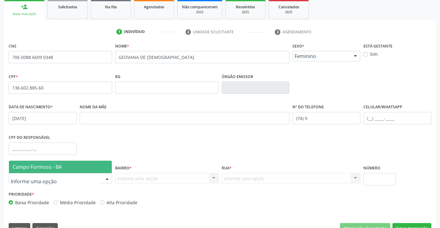
click at [101, 166] on span "Campo Formoso - BA" at bounding box center [60, 167] width 103 height 12
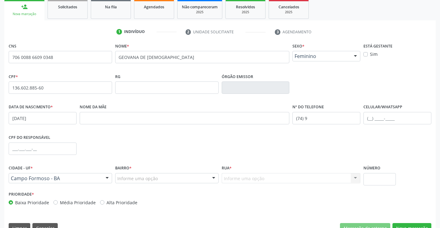
click at [212, 178] on div at bounding box center [213, 179] width 9 height 11
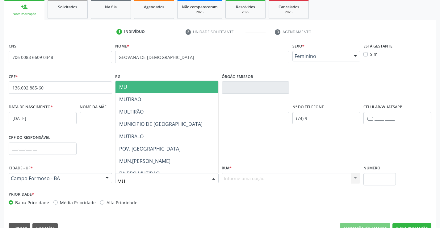
type input "MUT"
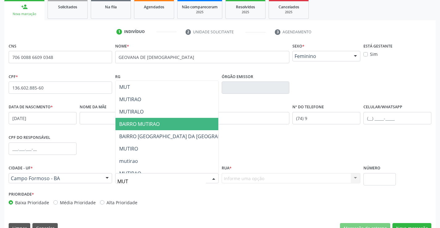
click at [156, 123] on span "BAIRRO MUTIRAO" at bounding box center [139, 124] width 40 height 7
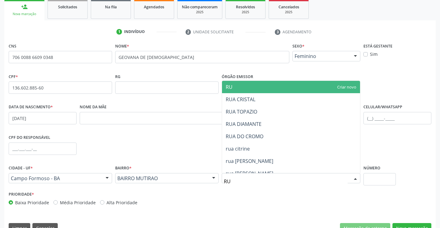
type input "RUA"
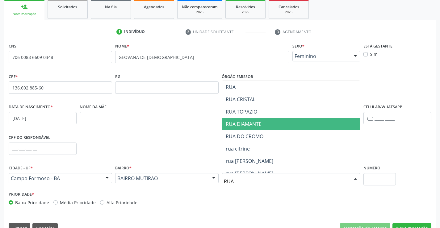
click at [247, 122] on span "RUA DIAMANTE" at bounding box center [244, 124] width 36 height 7
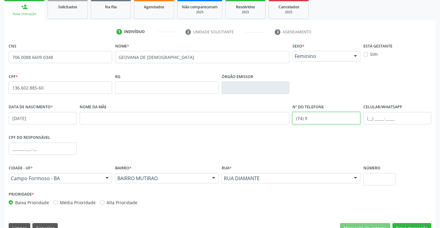
click at [311, 119] on input "(74) 9" at bounding box center [326, 118] width 68 height 12
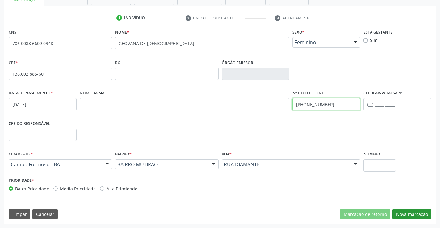
type input "(73) 99871-1979"
click at [407, 213] on button "Nova marcação" at bounding box center [412, 214] width 39 height 11
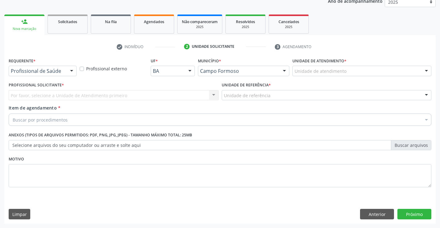
scroll to position [78, 0]
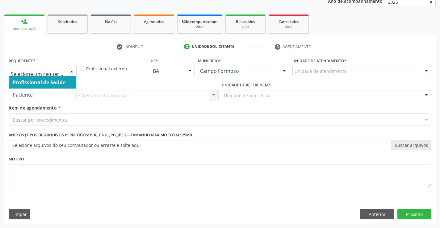
click at [72, 69] on div at bounding box center [71, 71] width 9 height 11
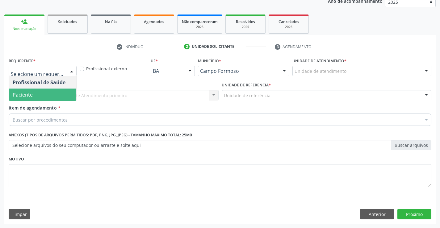
drag, startPoint x: 51, startPoint y: 96, endPoint x: 69, endPoint y: 95, distance: 18.6
click at [51, 96] on span "Paciente" at bounding box center [42, 95] width 67 height 12
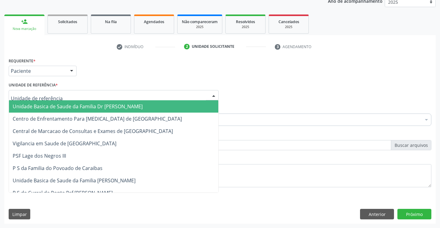
click at [70, 97] on div at bounding box center [114, 95] width 210 height 11
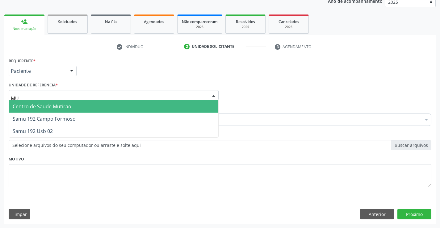
type input "MUT"
click at [72, 104] on span "Centro de Saude Mutirao" at bounding box center [113, 106] width 209 height 12
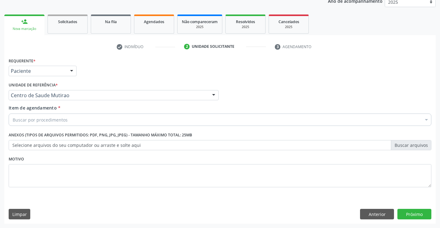
click at [81, 121] on div "Buscar por procedimentos" at bounding box center [220, 120] width 423 height 12
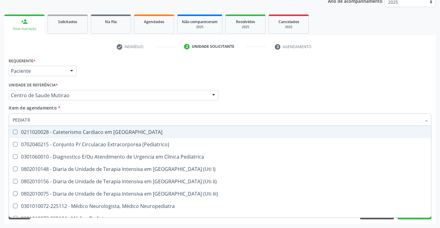
type input "PEDIATRA"
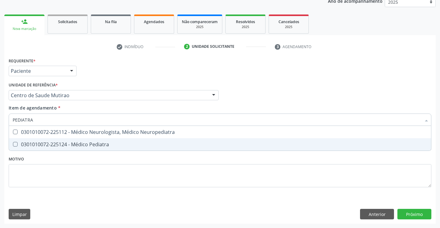
click at [89, 144] on div "0301010072-225124 - Médico Pediatra" at bounding box center [220, 144] width 415 height 5
checkbox Pediatra "true"
click at [88, 160] on div "Requerente * Paciente Profissional de Saúde Paciente Nenhum resultado encontrad…" at bounding box center [220, 126] width 423 height 140
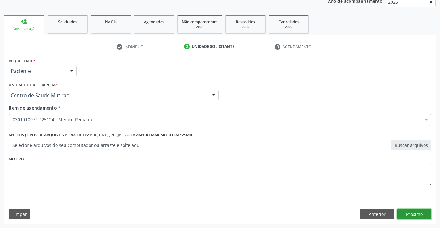
click at [410, 214] on button "Próximo" at bounding box center [414, 214] width 34 height 11
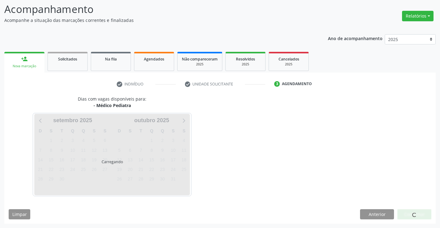
scroll to position [40, 0]
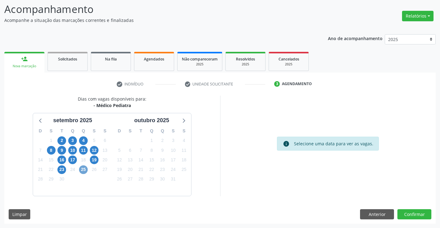
click at [83, 168] on span "25" at bounding box center [83, 170] width 9 height 9
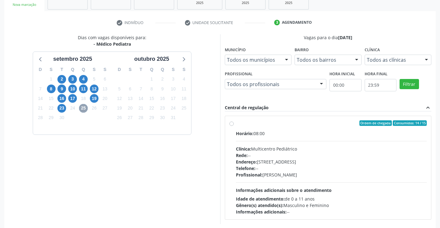
scroll to position [102, 0]
click at [229, 123] on div "Ordem de chegada Consumidos: 14 / 15 Horário: 08:00 Clínica: Multicentro Pediát…" at bounding box center [328, 167] width 206 height 103
radio input "true"
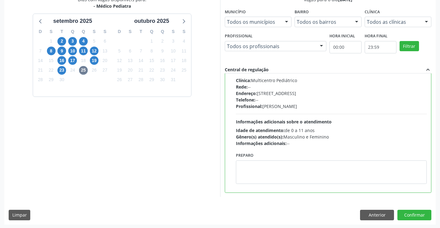
scroll to position [141, 0]
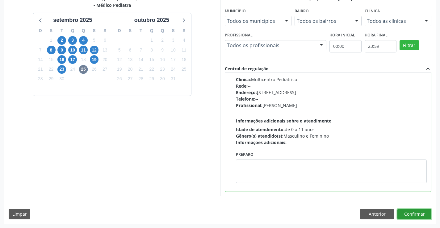
click at [410, 213] on button "Confirmar" at bounding box center [414, 214] width 34 height 11
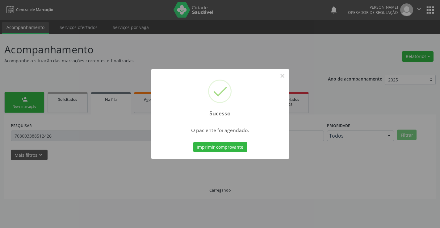
scroll to position [0, 0]
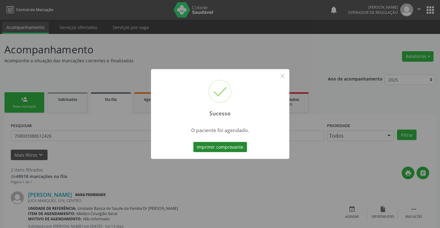
click at [235, 148] on button "Imprimir comprovante" at bounding box center [220, 147] width 54 height 11
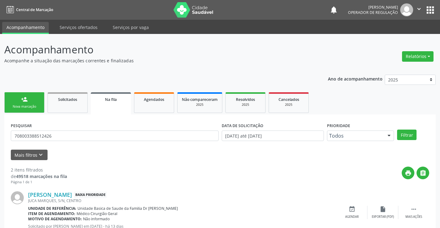
click at [116, 106] on link "Na fila" at bounding box center [111, 103] width 40 height 22
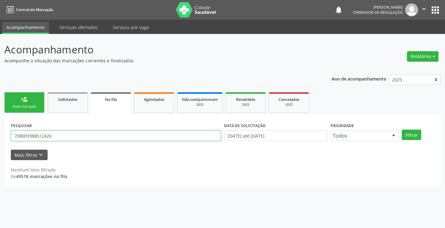
click at [67, 136] on input "708003388512426" at bounding box center [116, 136] width 210 height 11
type input "7"
type input "704808546751544"
click at [409, 129] on div "PESQUISAR 704808546751544 DATA DE SOLICITAÇÃO 01/01/2023 até 24/09/2025 Priorid…" at bounding box center [222, 133] width 426 height 24
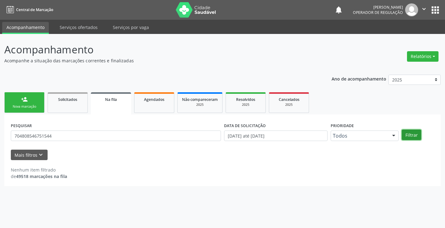
click at [408, 136] on button "Filtrar" at bounding box center [410, 135] width 19 height 11
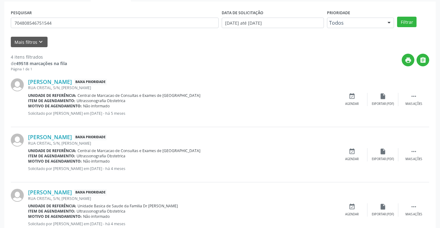
scroll to position [34, 0]
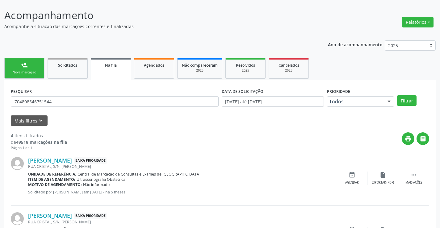
click at [41, 71] on link "person_add Nova marcação" at bounding box center [24, 68] width 40 height 21
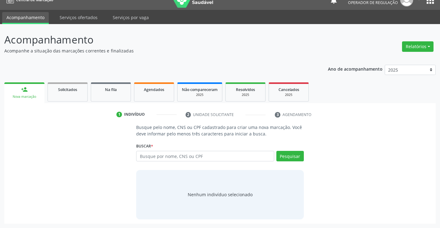
scroll to position [10, 0]
click at [164, 157] on input "text" at bounding box center [205, 156] width 138 height 11
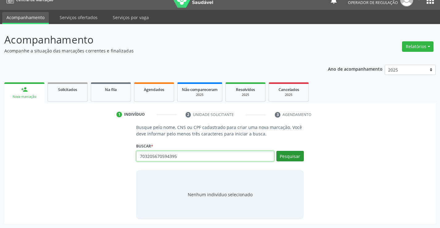
type input "703205670594395"
click at [293, 155] on button "Pesquisar" at bounding box center [289, 156] width 27 height 11
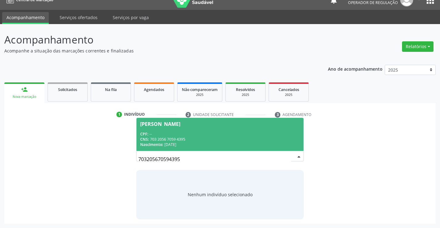
click at [260, 133] on div "CPF: --" at bounding box center [219, 134] width 159 height 5
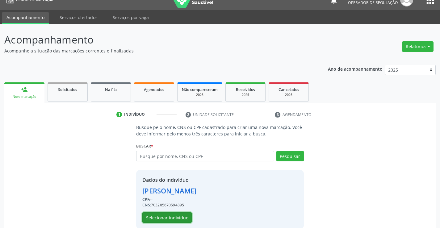
click at [171, 216] on button "Selecionar indivíduo" at bounding box center [166, 217] width 49 height 11
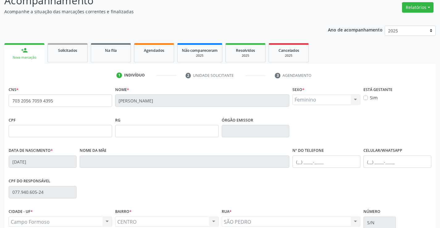
scroll to position [103, 0]
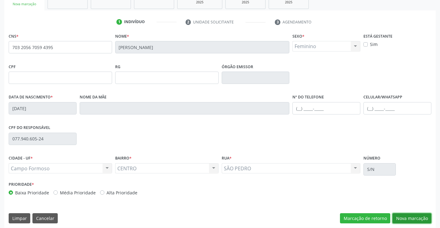
click at [399, 219] on button "Nova marcação" at bounding box center [412, 218] width 39 height 11
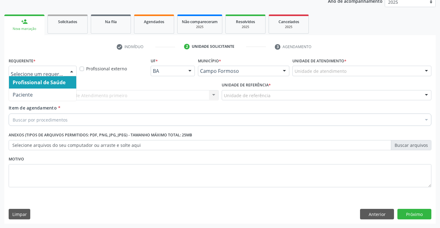
drag, startPoint x: 68, startPoint y: 69, endPoint x: 53, endPoint y: 85, distance: 21.2
click at [67, 69] on div at bounding box center [71, 71] width 9 height 11
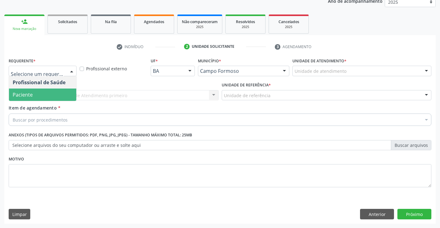
click at [40, 96] on span "Paciente" at bounding box center [42, 95] width 67 height 12
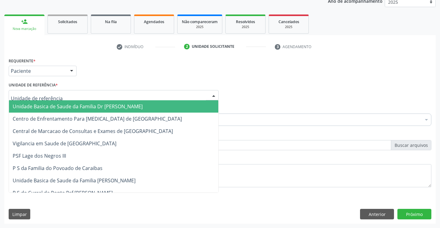
drag, startPoint x: 62, startPoint y: 105, endPoint x: 64, endPoint y: 127, distance: 21.4
click at [62, 110] on span "Unidade Basica de Saude da Familia Dr [PERSON_NAME]" at bounding box center [113, 106] width 209 height 12
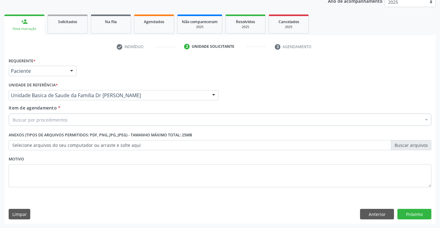
click at [68, 120] on div "Buscar por procedimentos" at bounding box center [220, 120] width 423 height 12
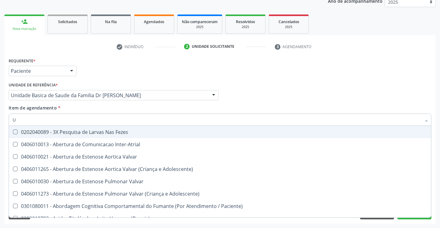
type input "UL"
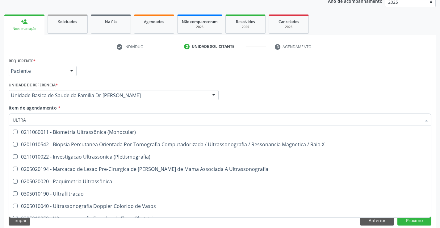
scroll to position [93, 0]
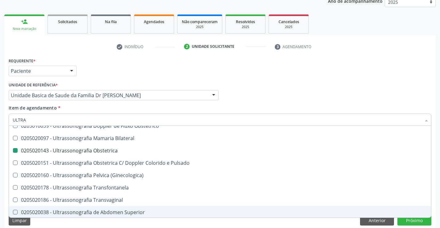
click at [112, 225] on div "Limpar Anterior Próximo" at bounding box center [220, 221] width 423 height 11
checkbox X "true"
checkbox Obstetrica "false"
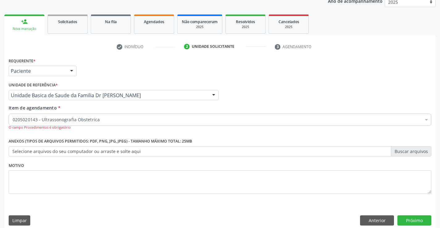
scroll to position [0, 0]
click at [409, 218] on button "Próximo" at bounding box center [414, 221] width 34 height 11
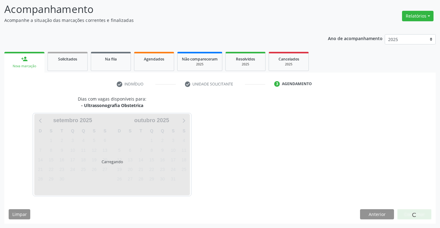
scroll to position [40, 0]
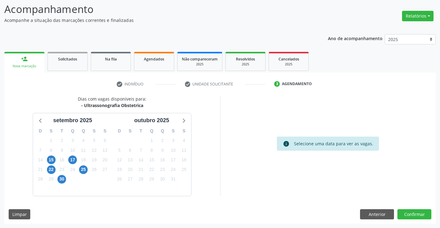
click at [169, 9] on p "Acompanhamento" at bounding box center [155, 9] width 302 height 15
click at [368, 214] on button "Anterior" at bounding box center [377, 214] width 34 height 11
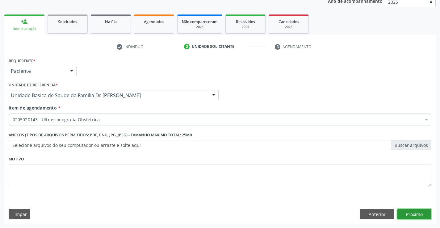
click at [419, 213] on button "Próximo" at bounding box center [414, 214] width 34 height 11
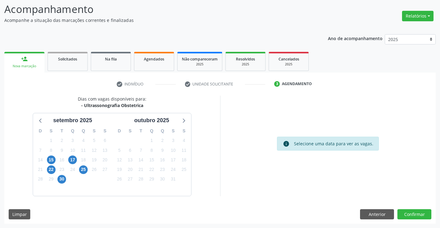
scroll to position [0, 0]
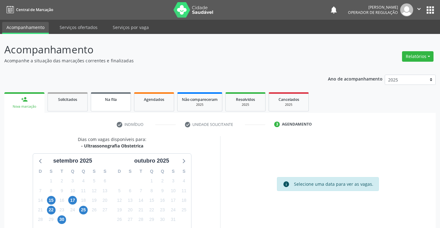
click at [98, 103] on link "Na fila" at bounding box center [111, 101] width 40 height 19
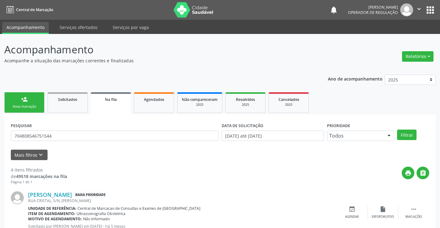
scroll to position [93, 0]
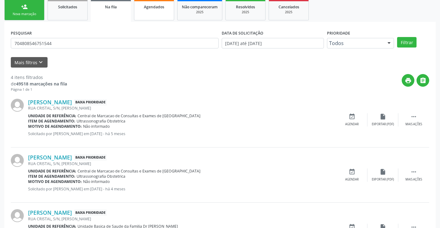
click at [160, 14] on link "Agendados" at bounding box center [154, 10] width 40 height 21
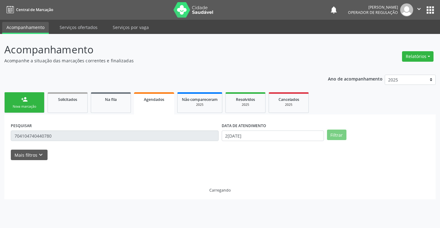
scroll to position [0, 0]
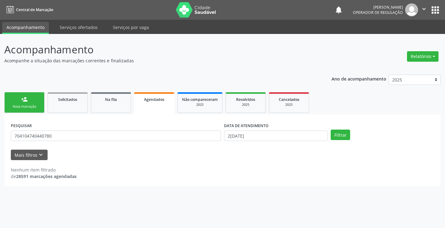
click at [32, 102] on link "person_add Nova marcação" at bounding box center [24, 102] width 40 height 21
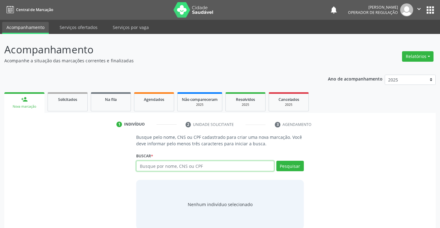
click at [176, 168] on input "text" at bounding box center [205, 166] width 138 height 11
type input "703205670594395"
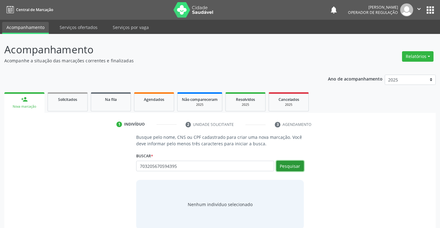
click at [300, 166] on button "Pesquisar" at bounding box center [289, 166] width 27 height 11
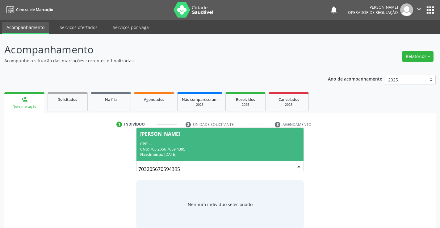
click at [263, 147] on div "CNS: 703 2056 7059 4395" at bounding box center [219, 149] width 159 height 5
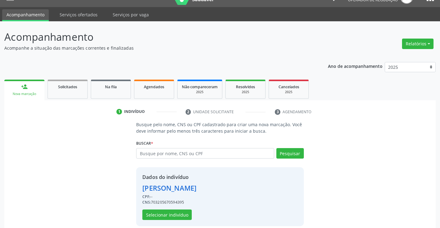
scroll to position [19, 0]
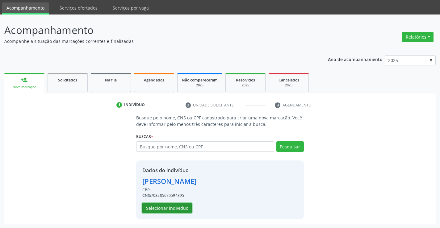
click at [171, 207] on button "Selecionar indivíduo" at bounding box center [166, 208] width 49 height 11
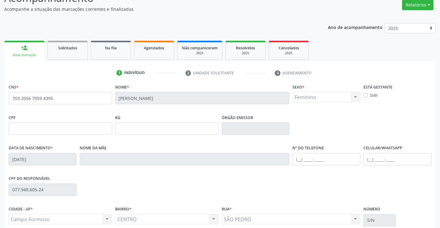
scroll to position [107, 0]
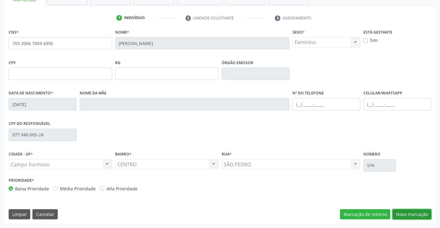
click at [414, 215] on button "Nova marcação" at bounding box center [412, 214] width 39 height 11
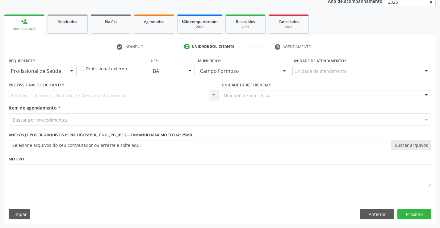
click at [65, 69] on div "Profissional de Saúde" at bounding box center [43, 71] width 68 height 11
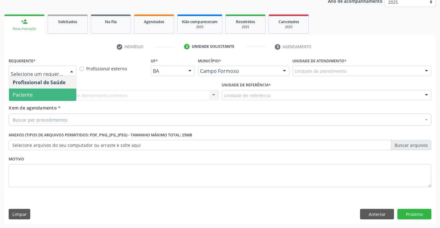
click at [56, 93] on span "Paciente" at bounding box center [42, 95] width 67 height 12
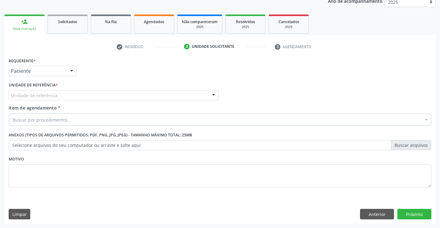
click at [67, 93] on div "Unidade de referência" at bounding box center [114, 95] width 210 height 11
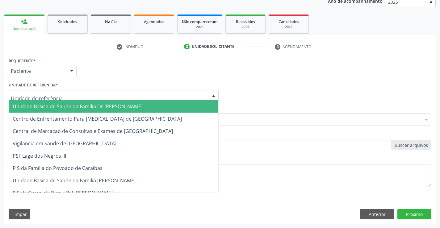
click at [71, 111] on span "Unidade Basica de Saude da Familia Dr [PERSON_NAME]" at bounding box center [113, 106] width 209 height 12
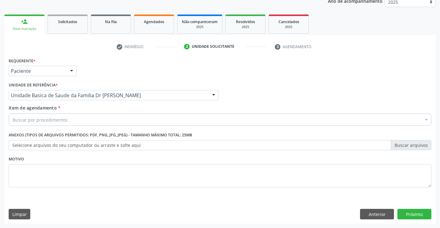
click at [72, 119] on div "Buscar por procedimentos" at bounding box center [220, 120] width 423 height 12
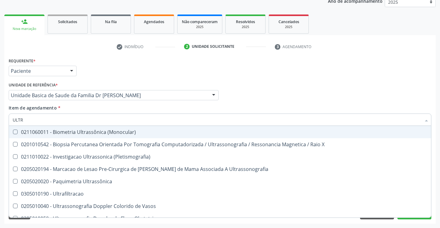
type input "ULTRA"
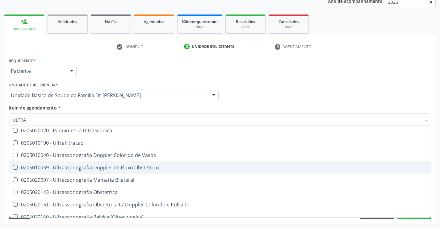
scroll to position [62, 0]
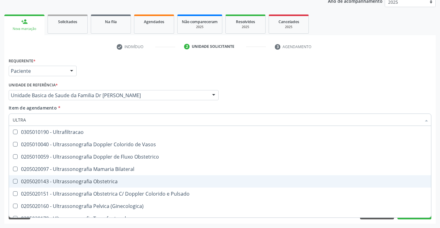
click at [114, 182] on div "0205020143 - Ultrassonografia Obstetrica" at bounding box center [220, 181] width 415 height 5
checkbox Obstetrica "true"
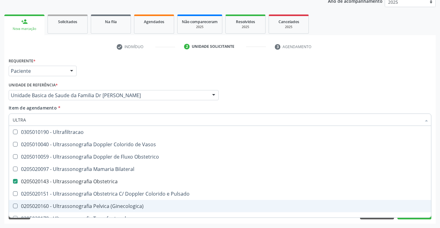
click at [110, 224] on div "Requerente * Paciente Profissional de Saúde Paciente Nenhum resultado encontrad…" at bounding box center [219, 140] width 431 height 168
checkbox X "true"
checkbox Obstetrica "false"
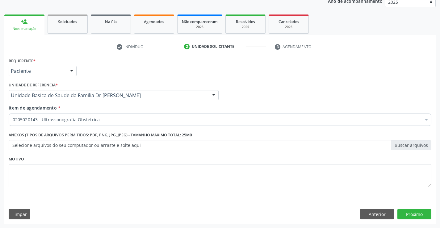
scroll to position [0, 0]
click at [420, 213] on button "Próximo" at bounding box center [414, 214] width 34 height 11
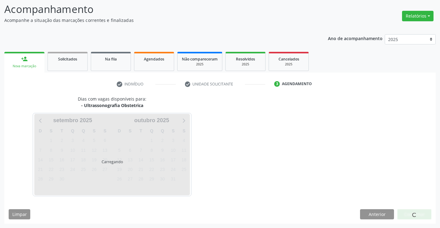
scroll to position [40, 0]
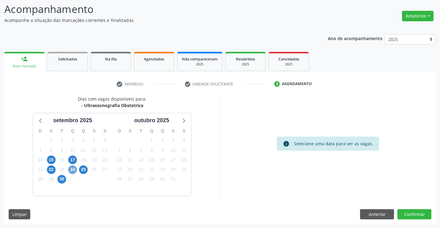
click at [73, 168] on span "24" at bounding box center [72, 170] width 9 height 9
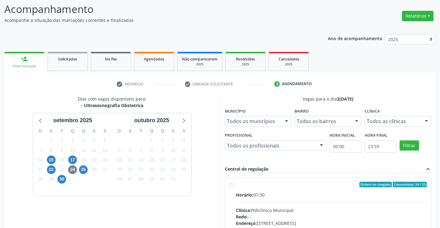
click at [236, 184] on label "Ordem de chegada Consumidos: 24 / 25 Horário: 07:30 Clínica: Policlínica Munici…" at bounding box center [331, 229] width 191 height 95
click at [230, 184] on input "Ordem de chegada Consumidos: 24 / 25 Horário: 07:30 Clínica: Policlínica Munici…" at bounding box center [231, 185] width 4 height 6
radio input "true"
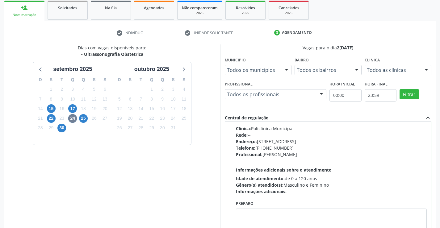
scroll to position [141, 0]
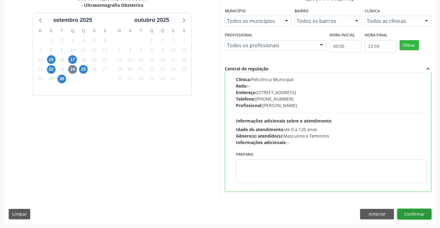
click at [411, 213] on button "Confirmar" at bounding box center [414, 214] width 34 height 11
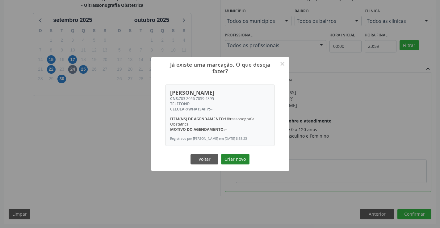
click at [236, 160] on button "Criar novo" at bounding box center [235, 159] width 28 height 11
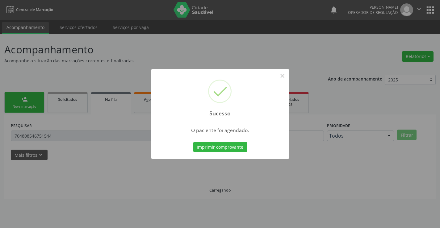
scroll to position [0, 0]
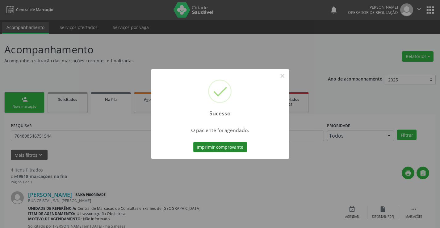
click at [223, 145] on button "Imprimir comprovante" at bounding box center [220, 147] width 54 height 11
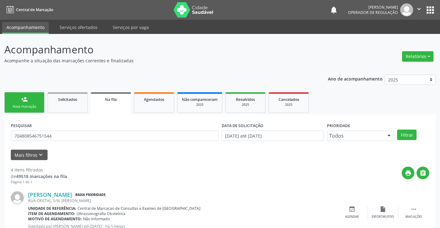
click at [38, 107] on div "Nova marcação" at bounding box center [24, 106] width 31 height 5
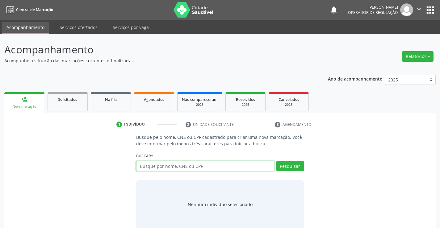
click at [186, 166] on input "text" at bounding box center [205, 166] width 138 height 11
type input "701403635875138"
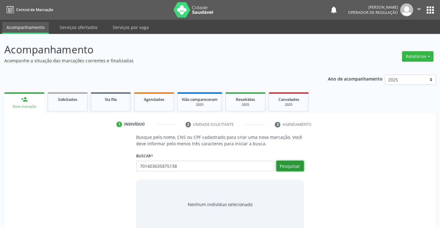
click at [298, 164] on button "Pesquisar" at bounding box center [289, 166] width 27 height 11
type input "701403635875138"
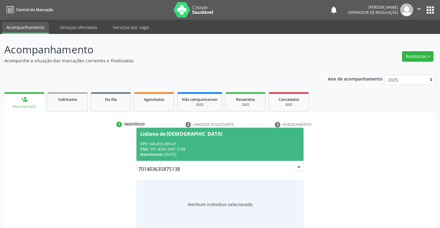
click at [248, 142] on div "CPF: 046.816.365-41" at bounding box center [219, 143] width 159 height 5
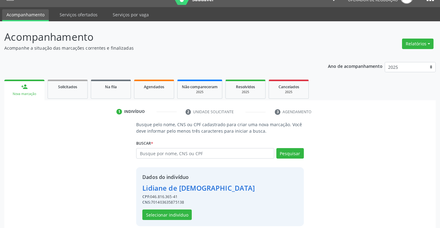
scroll to position [19, 0]
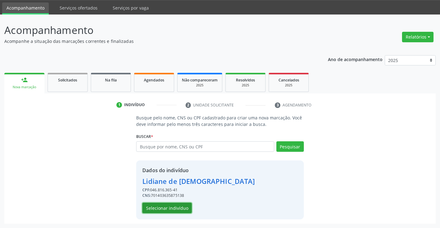
click at [166, 207] on button "Selecionar indivíduo" at bounding box center [166, 208] width 49 height 11
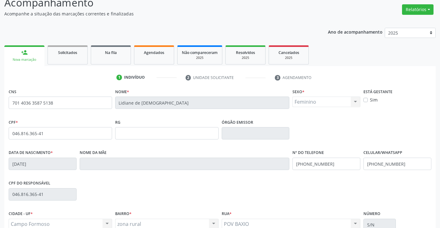
scroll to position [107, 0]
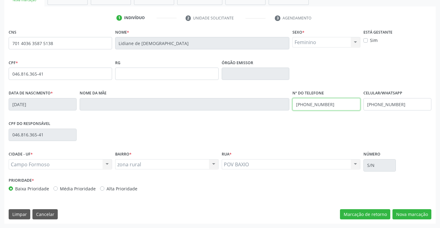
click at [336, 106] on input "(74) 99161-0806" at bounding box center [326, 104] width 68 height 12
type input "(74) 99809-2965"
click at [402, 106] on input "(74) 99161-0806" at bounding box center [397, 104] width 68 height 12
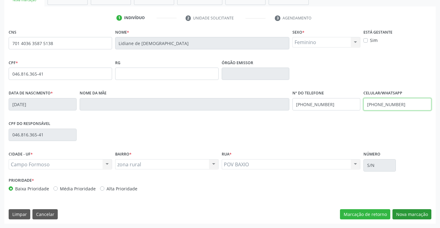
type input "(74) 99809-2965"
click at [409, 213] on button "Nova marcação" at bounding box center [412, 214] width 39 height 11
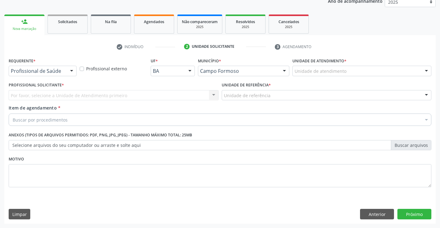
scroll to position [78, 0]
click at [73, 68] on div at bounding box center [71, 71] width 9 height 11
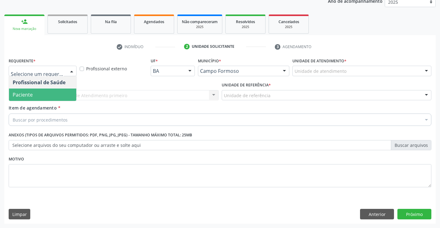
click at [46, 95] on span "Paciente" at bounding box center [42, 95] width 67 height 12
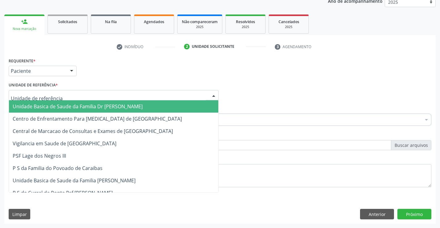
click at [65, 97] on div at bounding box center [114, 95] width 210 height 11
type input "PO"
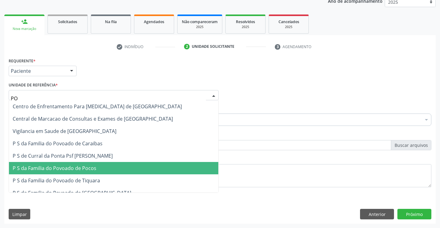
click at [89, 170] on span "P S da Familia do Povoado de Pocos" at bounding box center [55, 168] width 84 height 7
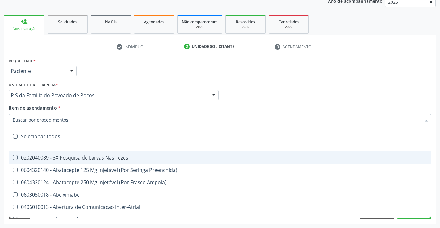
click at [78, 118] on div at bounding box center [220, 120] width 423 height 12
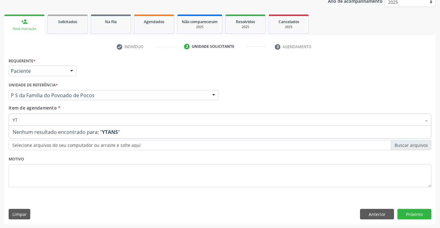
type input "Y"
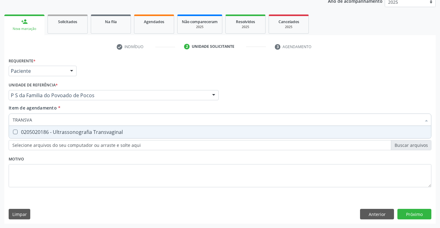
type input "TRANSVAG"
click at [108, 135] on div "0205020186 - Ultrassonografia Transvaginal" at bounding box center [220, 132] width 415 height 5
checkbox Transvaginal "true"
click at [93, 169] on div "Requerente * Paciente Profissional de Saúde Paciente Nenhum resultado encontrad…" at bounding box center [220, 126] width 423 height 140
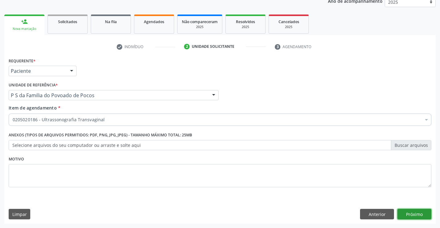
click at [417, 216] on button "Próximo" at bounding box center [414, 214] width 34 height 11
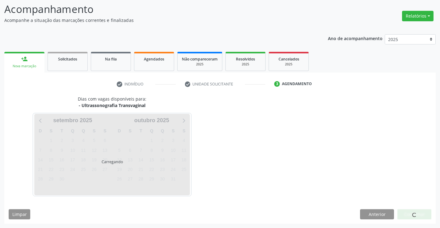
scroll to position [40, 0]
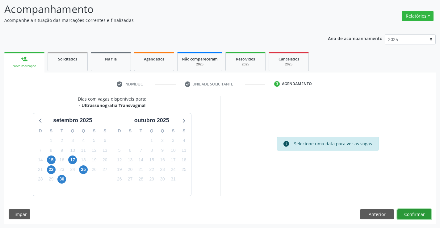
click at [414, 215] on button "Confirmar" at bounding box center [414, 214] width 34 height 11
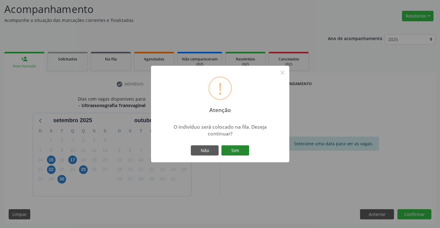
click at [239, 149] on button "Sim" at bounding box center [235, 150] width 28 height 11
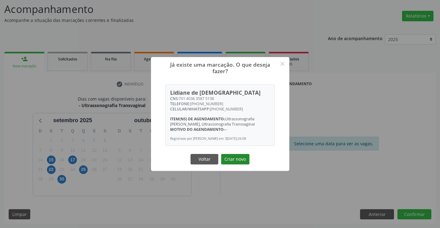
click at [237, 159] on button "Criar novo" at bounding box center [235, 159] width 28 height 11
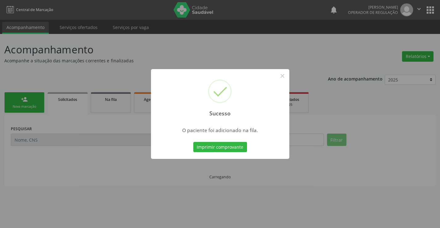
scroll to position [0, 0]
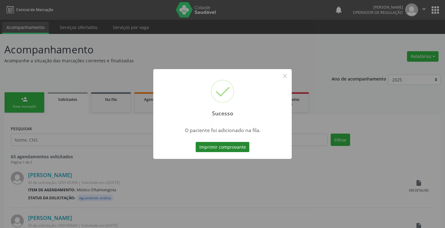
click at [235, 148] on button "Imprimir comprovante" at bounding box center [222, 147] width 54 height 11
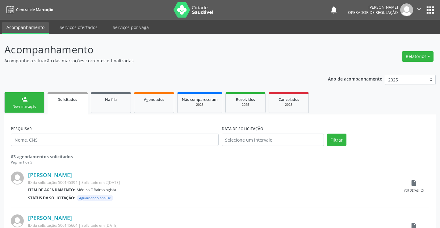
click at [36, 104] on div "Nova marcação" at bounding box center [24, 106] width 31 height 5
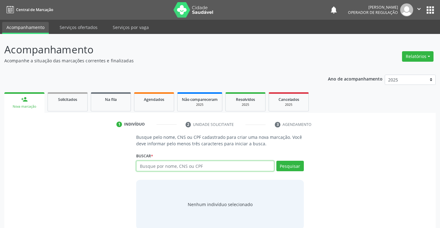
click at [171, 165] on input "text" at bounding box center [205, 166] width 138 height 11
type input "703201647459491"
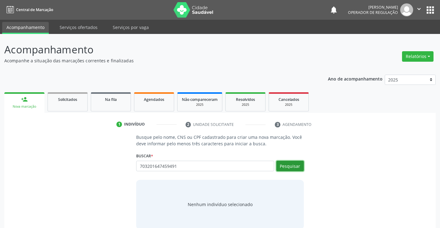
click at [288, 163] on button "Pesquisar" at bounding box center [289, 166] width 27 height 11
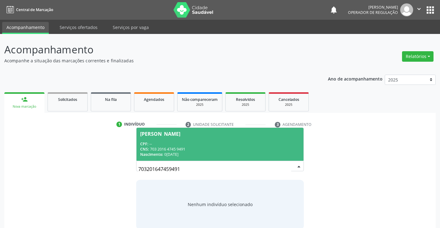
click at [242, 150] on div "CNS: 703 2016 4745 9491" at bounding box center [219, 149] width 159 height 5
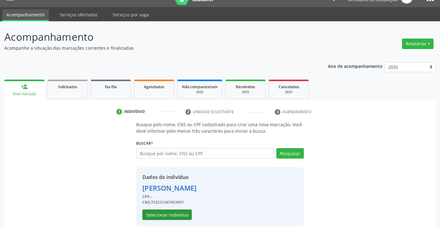
scroll to position [19, 0]
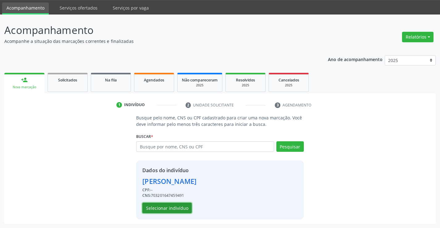
click at [182, 206] on button "Selecionar indivíduo" at bounding box center [166, 208] width 49 height 11
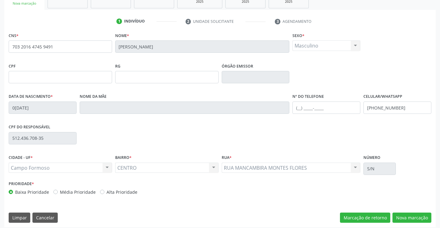
scroll to position [107, 0]
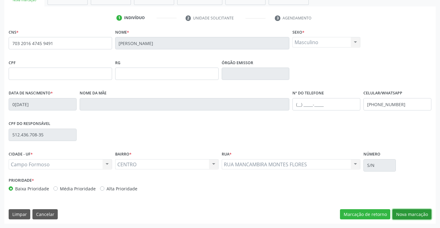
click at [410, 214] on button "Nova marcação" at bounding box center [412, 214] width 39 height 11
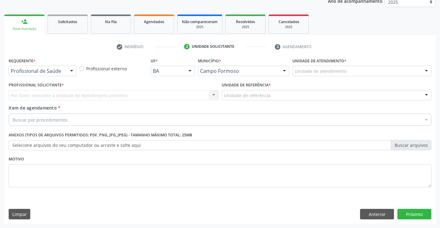
scroll to position [78, 0]
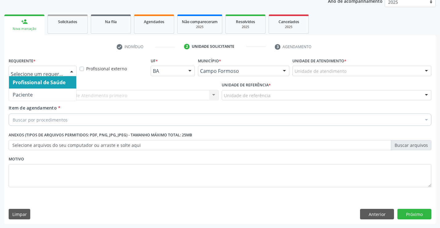
click at [72, 70] on div at bounding box center [71, 71] width 9 height 11
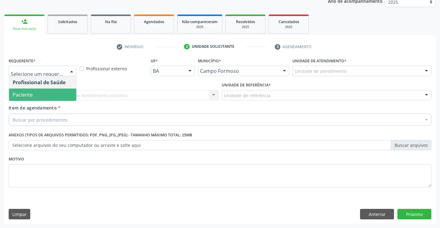
click at [58, 96] on span "Paciente" at bounding box center [42, 95] width 67 height 12
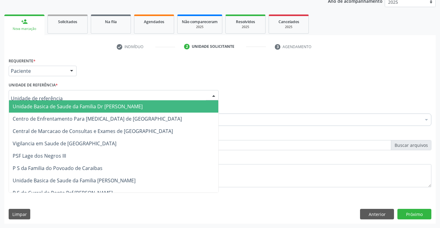
click at [70, 97] on div at bounding box center [114, 95] width 210 height 11
click at [98, 107] on span "Unidade Basica de Saude da Familia Dr [PERSON_NAME]" at bounding box center [78, 106] width 130 height 7
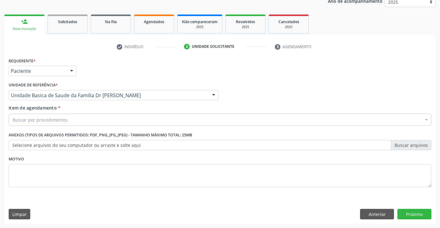
click at [73, 121] on div "Buscar por procedimentos" at bounding box center [220, 120] width 423 height 12
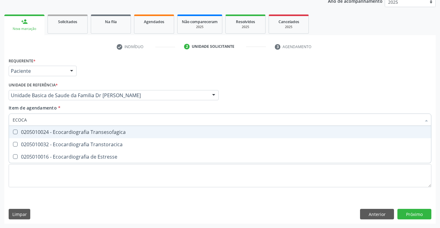
type input "ECOCAR"
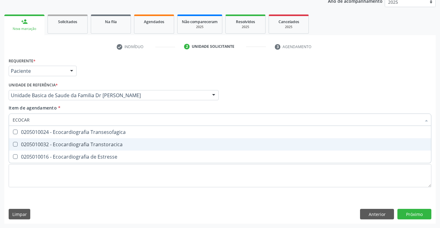
click at [87, 145] on div "0205010032 - Ecocardiografia Transtoracica" at bounding box center [220, 144] width 415 height 5
checkbox Transtoracica "true"
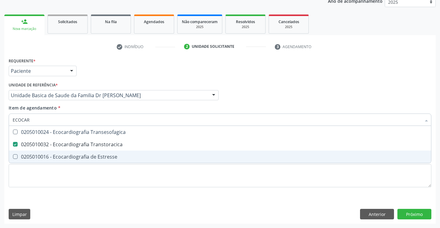
type input "ECOCAR"
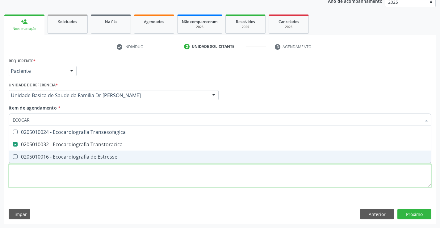
click at [95, 180] on div "Requerente * Paciente Profissional de Saúde Paciente Nenhum resultado encontrad…" at bounding box center [220, 126] width 423 height 140
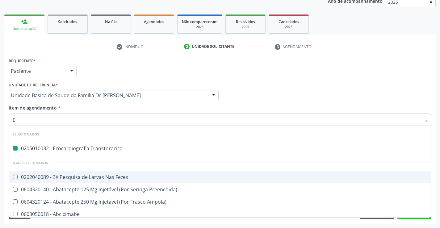
type input "EL"
checkbox Transtoracica "false"
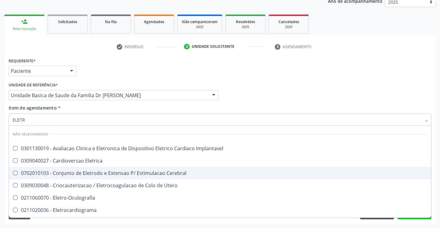
type input "ELETRO"
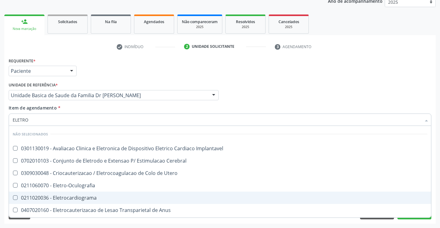
click at [57, 197] on div "0211020036 - Eletrocardiograma" at bounding box center [220, 197] width 415 height 5
checkbox Eletrocardiograma "true"
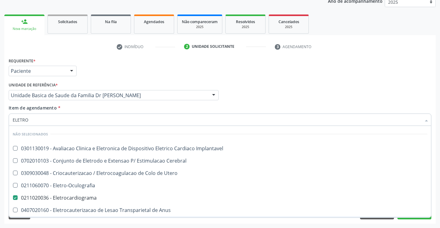
type input "ELETRO"
click at [54, 226] on div "Acompanhamento Acompanhe a situação das marcações correntes e finalizadas Relat…" at bounding box center [220, 92] width 440 height 272
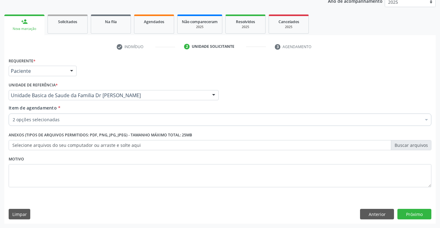
checkbox Transtoracica "true"
checkbox Preenchida\) "false"
checkbox Eletrocardiograma "true"
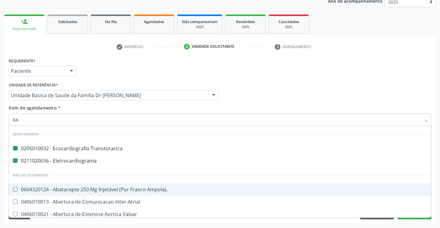
type input "RAD"
checkbox Transtoracica "false"
checkbox Eletrocardiograma "false"
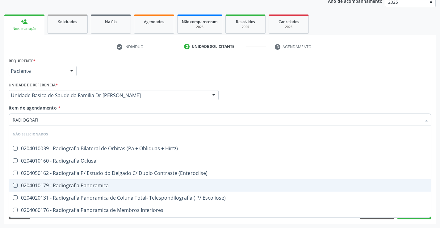
type input "RADIOGRAFIA"
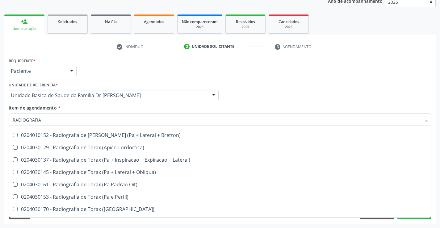
scroll to position [802, 0]
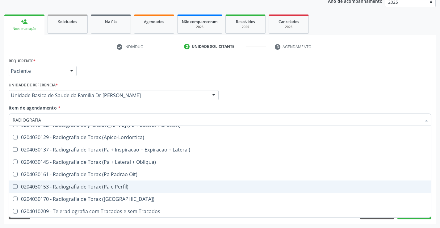
click at [93, 185] on div "0204030153 - Radiografia de Torax (Pa e Perfil)" at bounding box center [220, 186] width 415 height 5
checkbox Perfil\) "true"
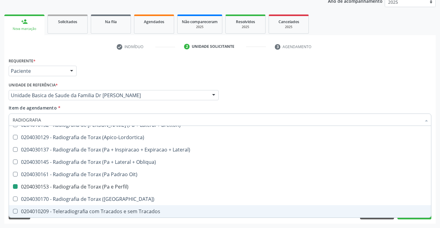
click at [62, 223] on div "Requerente * Paciente Profissional de Saúde Paciente Nenhum resultado encontrad…" at bounding box center [219, 140] width 431 height 168
checkbox Hirtz\) "true"
checkbox Perfil\) "false"
checkbox Oclusal "true"
checkbox \(Enteroclise\) "true"
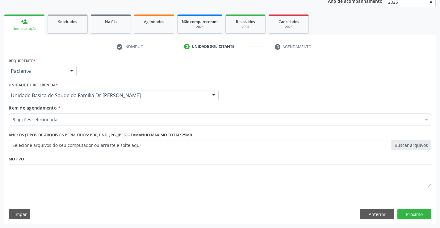
scroll to position [0, 0]
click at [407, 214] on button "Próximo" at bounding box center [414, 214] width 34 height 11
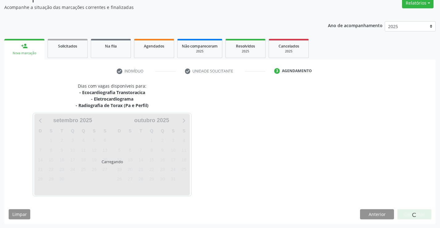
scroll to position [72, 0]
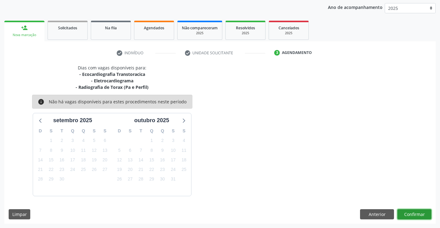
click at [416, 214] on button "Confirmar" at bounding box center [414, 214] width 34 height 11
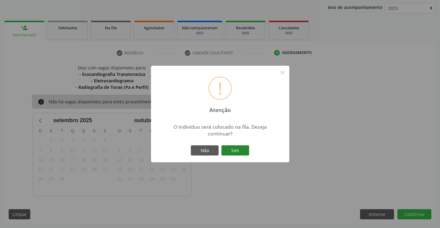
click at [239, 150] on button "Sim" at bounding box center [235, 150] width 28 height 11
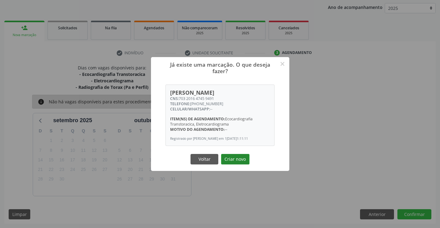
click at [235, 159] on button "Criar novo" at bounding box center [235, 159] width 28 height 11
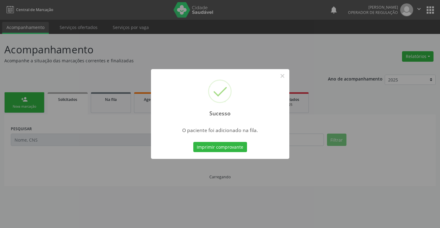
scroll to position [0, 0]
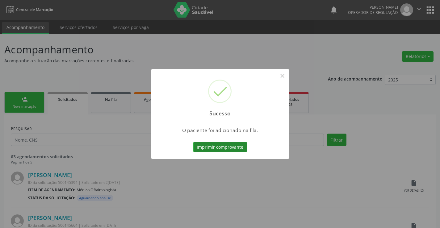
click at [232, 148] on button "Imprimir comprovante" at bounding box center [220, 147] width 54 height 11
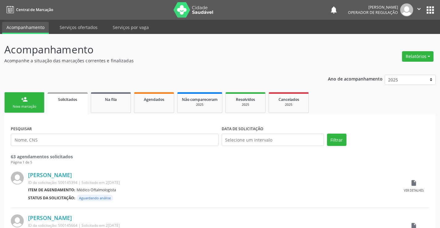
click at [40, 103] on link "person_add Nova marcação" at bounding box center [24, 102] width 40 height 21
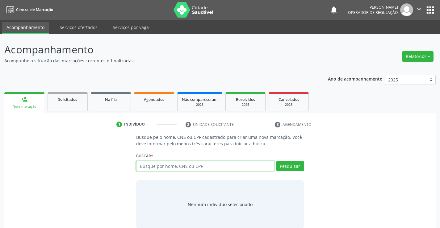
click at [168, 167] on input "text" at bounding box center [205, 166] width 138 height 11
type input "703201647459491"
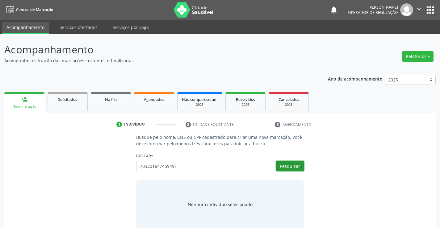
click at [281, 166] on button "Pesquisar" at bounding box center [289, 166] width 27 height 11
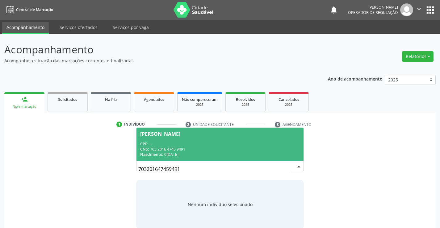
click at [250, 141] on span "[PERSON_NAME] CPF: -- CNS: 703 2016 4745 9491 Nascimento: 0[DATE]" at bounding box center [220, 144] width 167 height 33
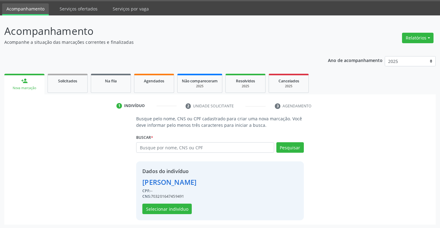
scroll to position [19, 0]
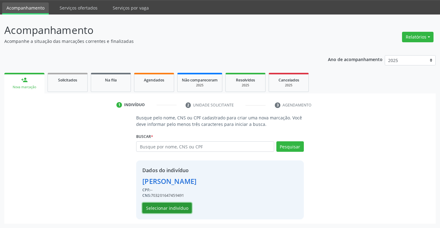
click at [170, 206] on button "Selecionar indivíduo" at bounding box center [166, 208] width 49 height 11
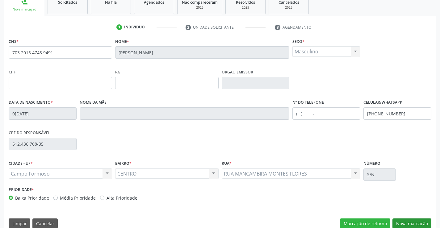
scroll to position [107, 0]
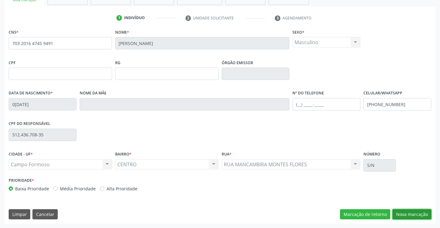
click at [405, 213] on button "Nova marcação" at bounding box center [412, 214] width 39 height 11
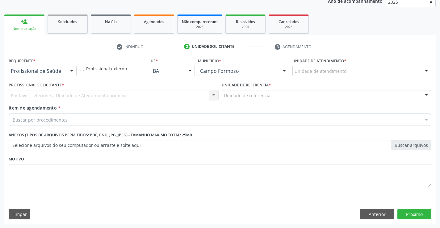
scroll to position [78, 0]
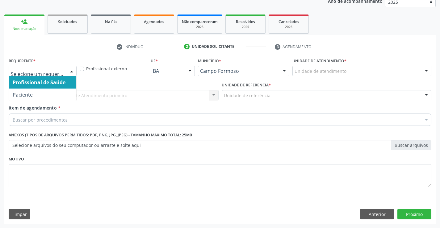
drag, startPoint x: 72, startPoint y: 70, endPoint x: 63, endPoint y: 86, distance: 18.7
click at [72, 71] on div at bounding box center [71, 71] width 9 height 11
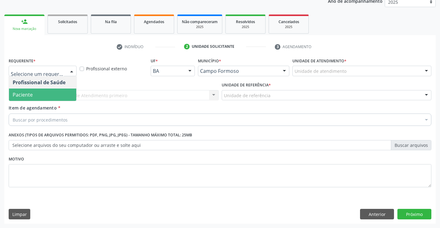
click at [61, 94] on span "Paciente" at bounding box center [42, 95] width 67 height 12
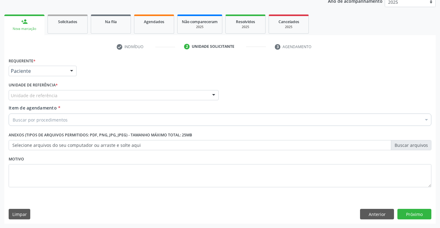
click at [64, 93] on div "Unidade de referência" at bounding box center [114, 95] width 210 height 11
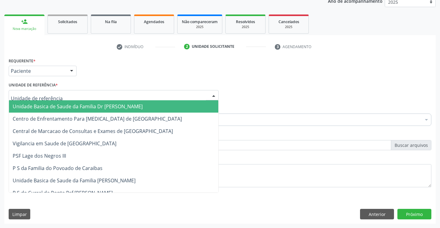
click at [64, 104] on span "Unidade Basica de Saude da Familia Dr [PERSON_NAME]" at bounding box center [78, 106] width 130 height 7
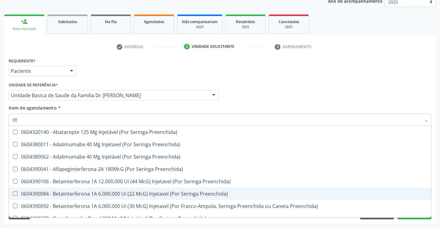
type input "EEG"
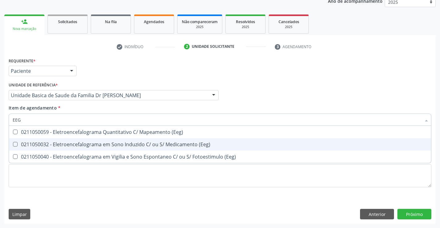
click at [135, 146] on div "0211050032 - Eletroencefalograma em Sono Induzido C/ ou S/ Medicamento (Eeg)" at bounding box center [220, 144] width 415 height 5
checkbox \(Eeg\) "true"
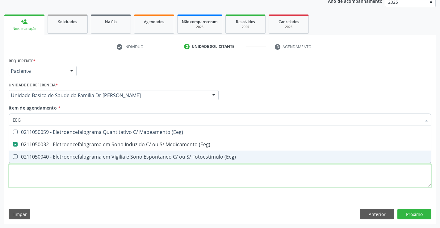
click at [129, 178] on div "Requerente * Paciente Profissional de Saúde Paciente Nenhum resultado encontrad…" at bounding box center [220, 126] width 423 height 140
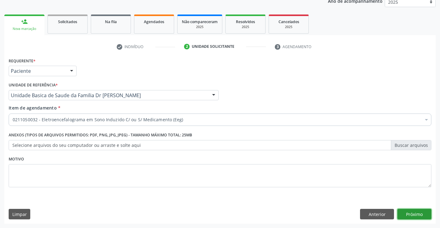
click at [402, 213] on button "Próximo" at bounding box center [414, 214] width 34 height 11
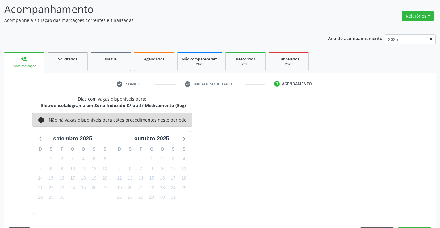
scroll to position [59, 0]
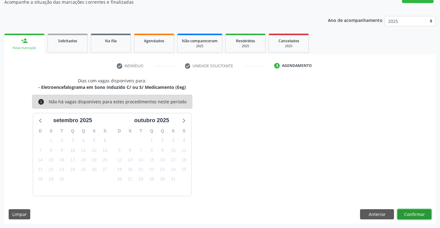
click at [418, 214] on button "Confirmar" at bounding box center [414, 214] width 34 height 11
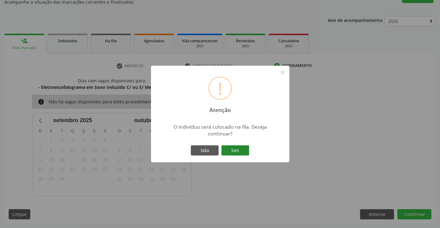
drag, startPoint x: 238, startPoint y: 149, endPoint x: 243, endPoint y: 147, distance: 5.5
click at [239, 149] on button "Sim" at bounding box center [235, 150] width 28 height 11
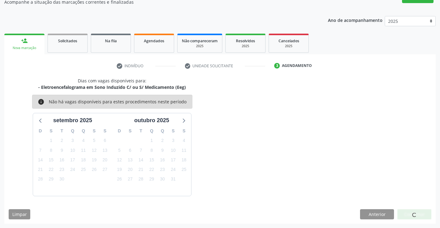
scroll to position [0, 0]
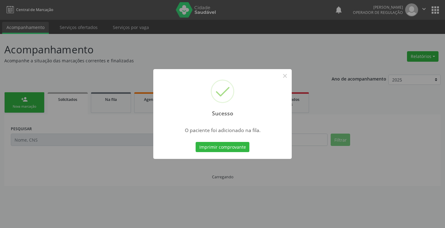
click at [243, 147] on button "Imprimir comprovante" at bounding box center [222, 147] width 54 height 11
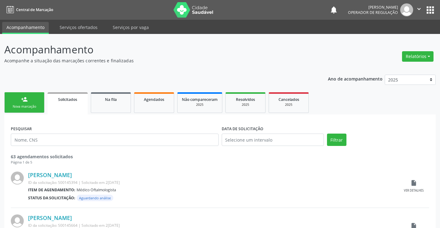
click at [35, 107] on div "Nova marcação" at bounding box center [24, 106] width 31 height 5
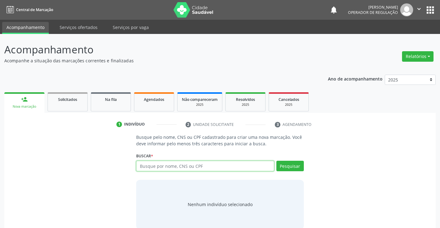
click at [191, 168] on input "text" at bounding box center [205, 166] width 138 height 11
type input "7082036830908945"
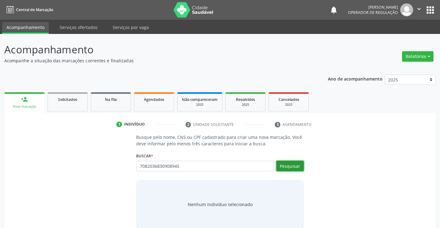
click at [282, 169] on button "Pesquisar" at bounding box center [289, 166] width 27 height 11
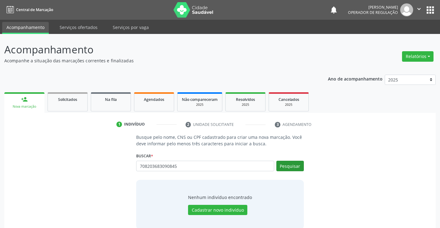
type input "708203683090845"
click at [290, 166] on button "Pesquisar" at bounding box center [289, 166] width 27 height 11
type input "708203683090845"
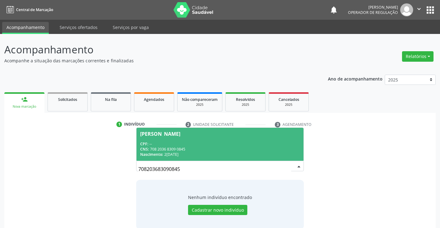
click at [282, 146] on div "CPF: --" at bounding box center [219, 143] width 159 height 5
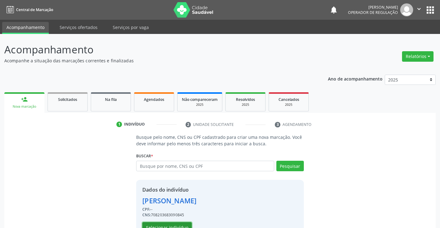
click at [180, 223] on button "Selecionar indivíduo" at bounding box center [166, 227] width 49 height 11
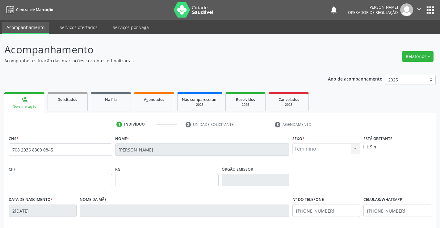
scroll to position [31, 0]
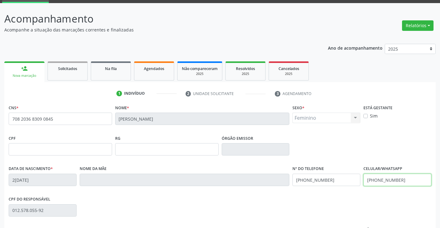
click at [402, 180] on input "[PHONE_NUMBER]" at bounding box center [397, 180] width 68 height 12
type input "[PHONE_NUMBER]"
click at [337, 180] on input "[PHONE_NUMBER]" at bounding box center [326, 180] width 68 height 12
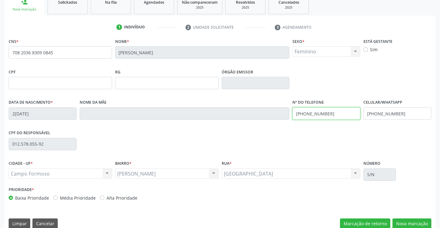
scroll to position [107, 0]
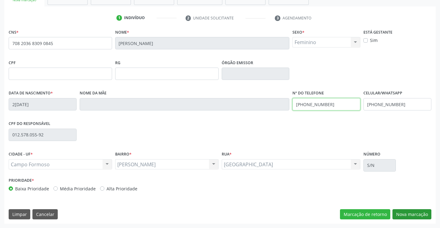
type input "[PHONE_NUMBER]"
click at [418, 214] on button "Nova marcação" at bounding box center [412, 214] width 39 height 11
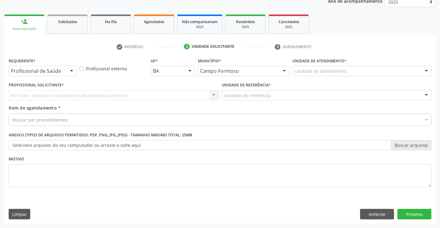
scroll to position [78, 0]
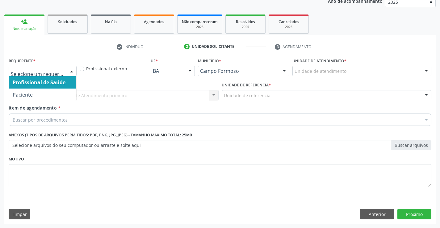
click at [70, 71] on div at bounding box center [71, 71] width 9 height 11
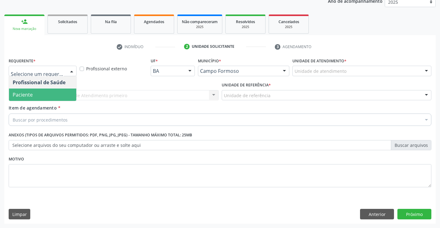
click at [57, 97] on span "Paciente" at bounding box center [42, 95] width 67 height 12
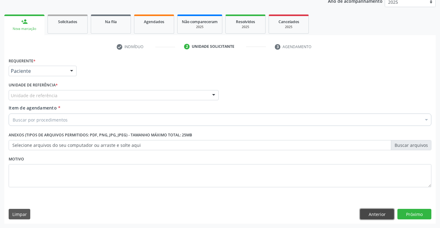
click at [369, 215] on button "Anterior" at bounding box center [377, 214] width 34 height 11
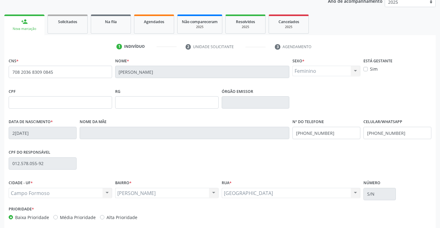
scroll to position [107, 0]
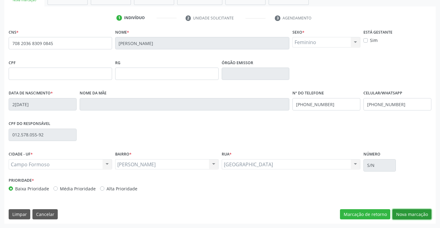
click at [403, 213] on button "Nova marcação" at bounding box center [412, 214] width 39 height 11
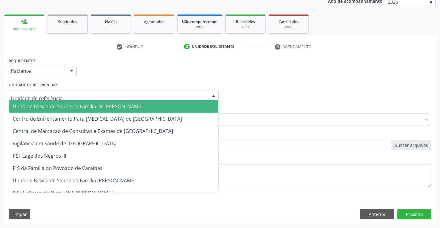
click at [72, 97] on div at bounding box center [114, 95] width 210 height 11
click at [70, 108] on span "Unidade Basica de Saude da Familia Dr [PERSON_NAME]" at bounding box center [78, 106] width 130 height 7
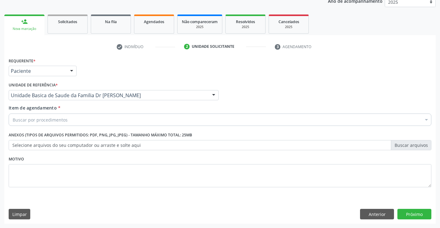
click at [79, 122] on div "Buscar por procedimentos" at bounding box center [220, 120] width 423 height 12
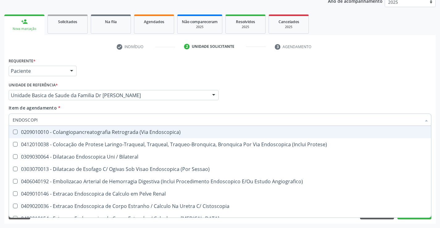
type input "ENDOSCOPIA"
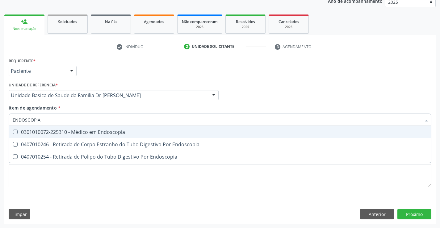
click at [138, 135] on span "0301010072-225310 - Médico em Endoscopia" at bounding box center [220, 132] width 422 height 12
checkbox Endoscopia "true"
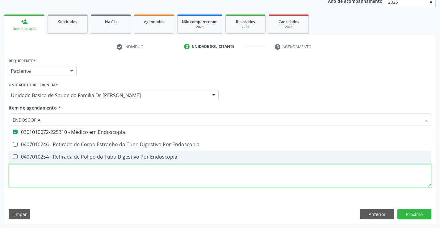
click at [124, 174] on div "Requerente * Paciente Profissional de Saúde Paciente Nenhum resultado encontrad…" at bounding box center [220, 126] width 423 height 140
checkbox Endoscopia "true"
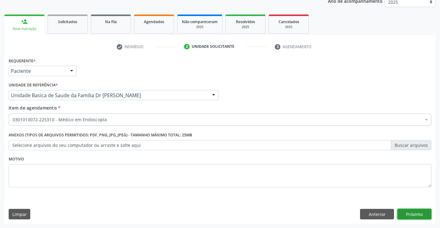
click at [416, 215] on button "Próximo" at bounding box center [414, 214] width 34 height 11
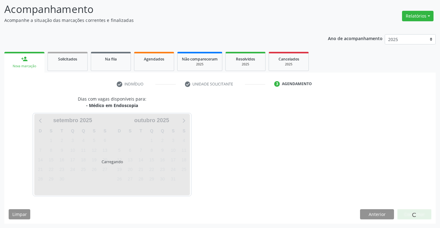
scroll to position [59, 0]
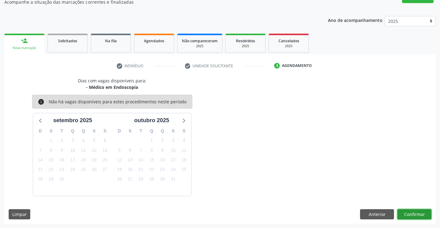
click at [416, 215] on button "Confirmar" at bounding box center [414, 214] width 34 height 11
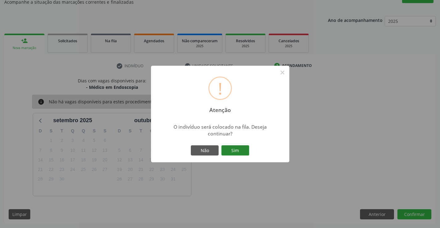
click at [241, 153] on button "Sim" at bounding box center [235, 150] width 28 height 11
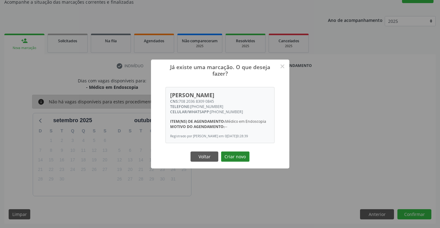
click at [237, 158] on button "Criar novo" at bounding box center [235, 157] width 28 height 11
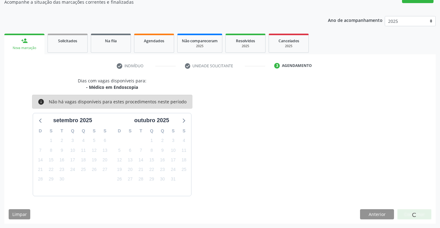
scroll to position [0, 0]
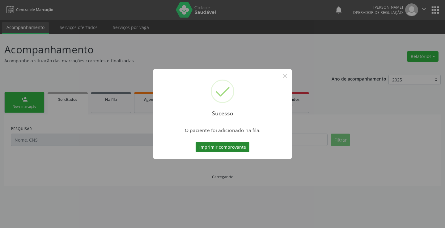
click at [230, 149] on button "Imprimir comprovante" at bounding box center [222, 147] width 54 height 11
